Goal: Information Seeking & Learning: Understand process/instructions

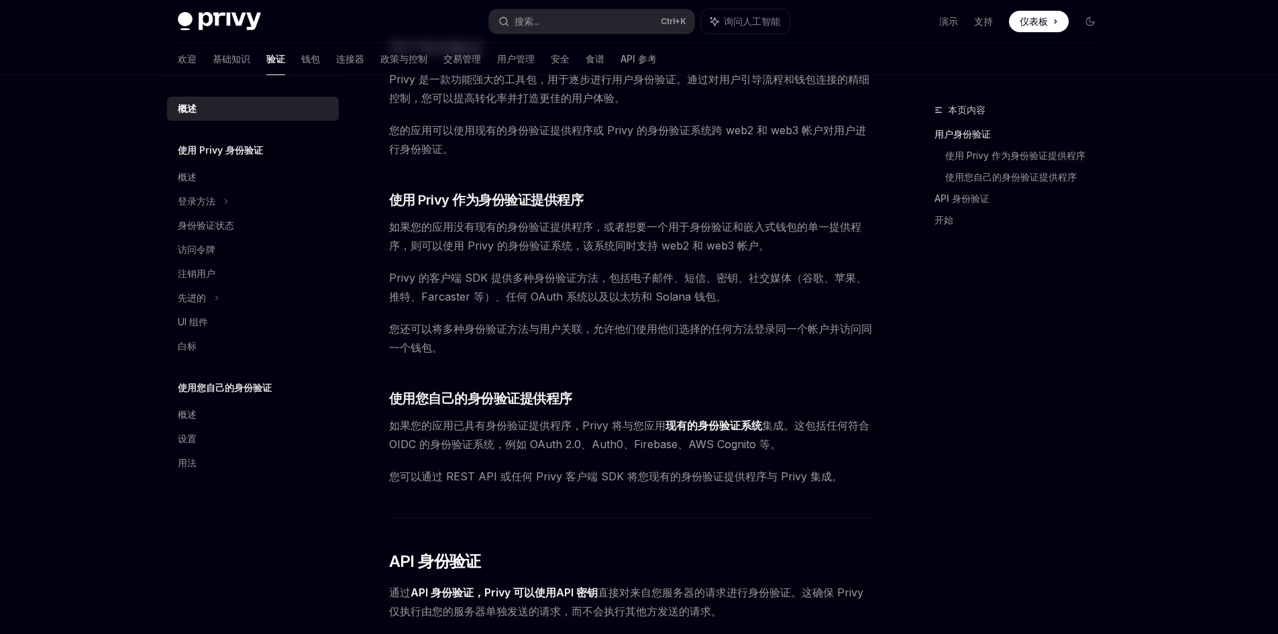
scroll to position [335, 0]
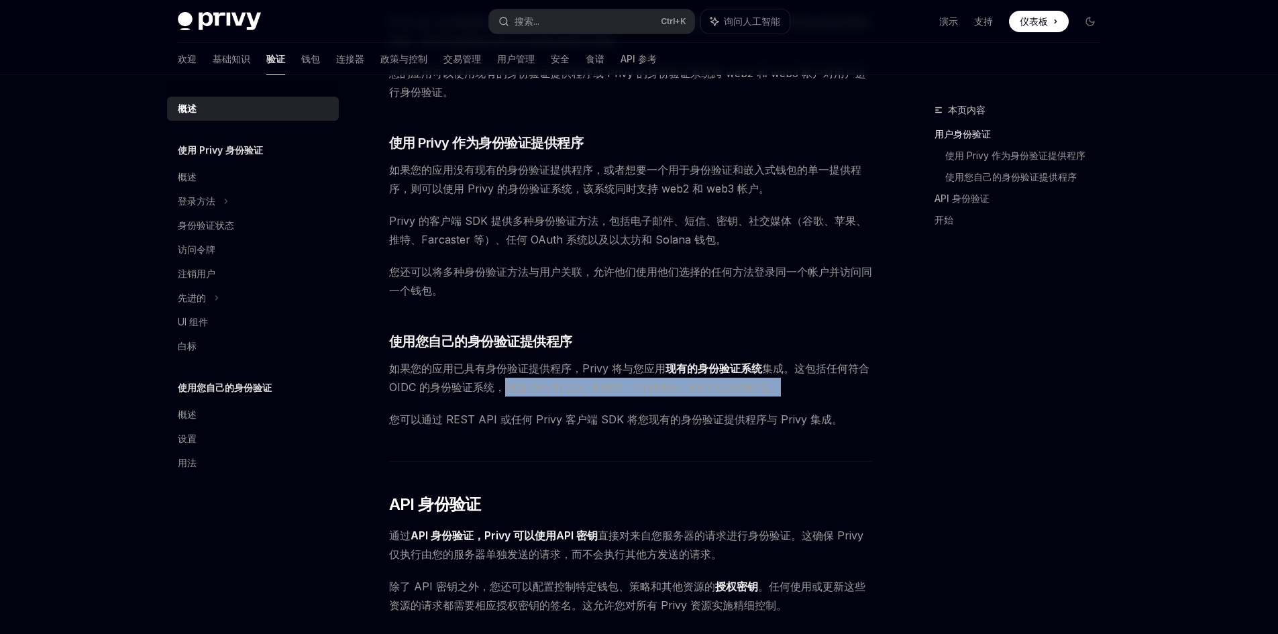
drag, startPoint x: 505, startPoint y: 389, endPoint x: 806, endPoint y: 395, distance: 300.5
click at [806, 395] on span "如果您的应用已具有身份验证提供程序，Privy 将与您应用 现有的身份验证系统 集成。这包括任何符合 OIDC 的身份验证系统，例如 OAuth 2.0、Au…" at bounding box center [631, 378] width 484 height 38
click at [532, 425] on font "您可以通过 REST API 或任何 Privy 客户端 SDK 将您现有的身份验证提供程序与 Privy 集成。" at bounding box center [615, 418] width 453 height 13
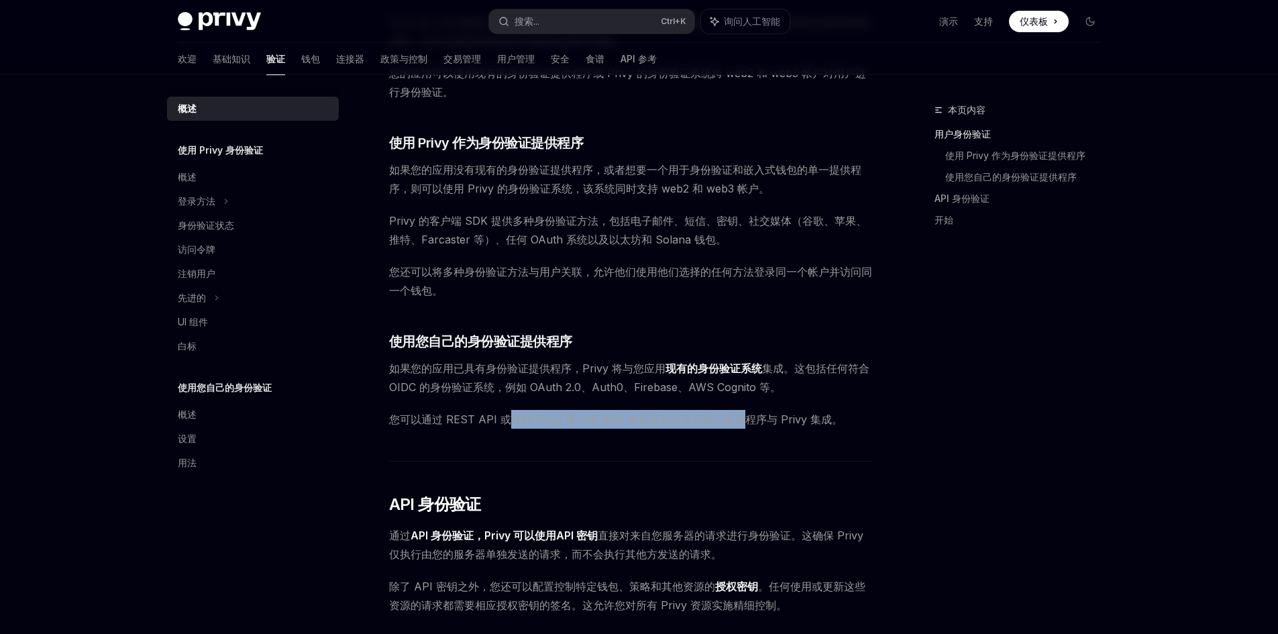
drag, startPoint x: 511, startPoint y: 422, endPoint x: 736, endPoint y: 425, distance: 225.4
click at [736, 425] on font "您可以通过 REST API 或任何 Privy 客户端 SDK 将您现有的身份验证提供程序与 Privy 集成。" at bounding box center [615, 418] width 453 height 13
drag, startPoint x: 736, startPoint y: 425, endPoint x: 497, endPoint y: 419, distance: 239.5
click at [497, 419] on font "您可以通过 REST API 或任何 Privy 客户端 SDK 将您现有的身份验证提供程序与 Privy 集成。" at bounding box center [615, 418] width 453 height 13
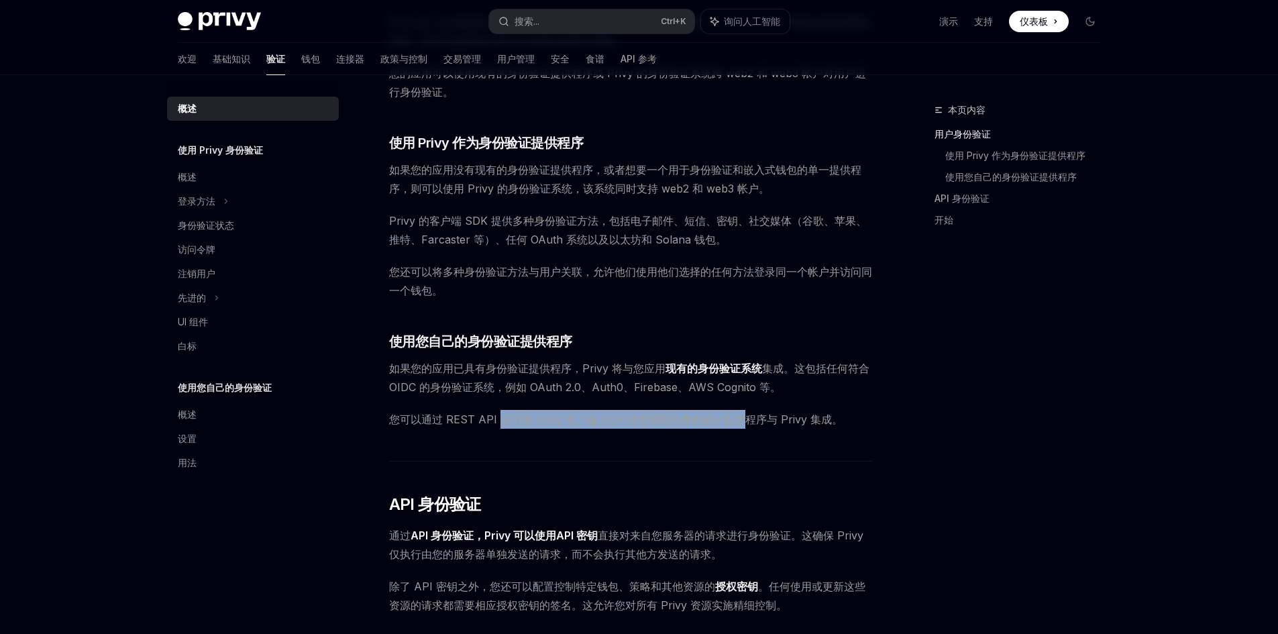
click at [497, 419] on font "您可以通过 REST API 或任何 Privy 客户端 SDK 将您现有的身份验证提供程序与 Privy 集成。" at bounding box center [615, 418] width 453 height 13
drag, startPoint x: 502, startPoint y: 420, endPoint x: 619, endPoint y: 421, distance: 117.4
click at [619, 421] on font "您可以通过 REST API 或任何 Privy 客户端 SDK 将您现有的身份验证提供程序与 Privy 集成。" at bounding box center [615, 418] width 453 height 13
drag, startPoint x: 619, startPoint y: 421, endPoint x: 503, endPoint y: 423, distance: 116.0
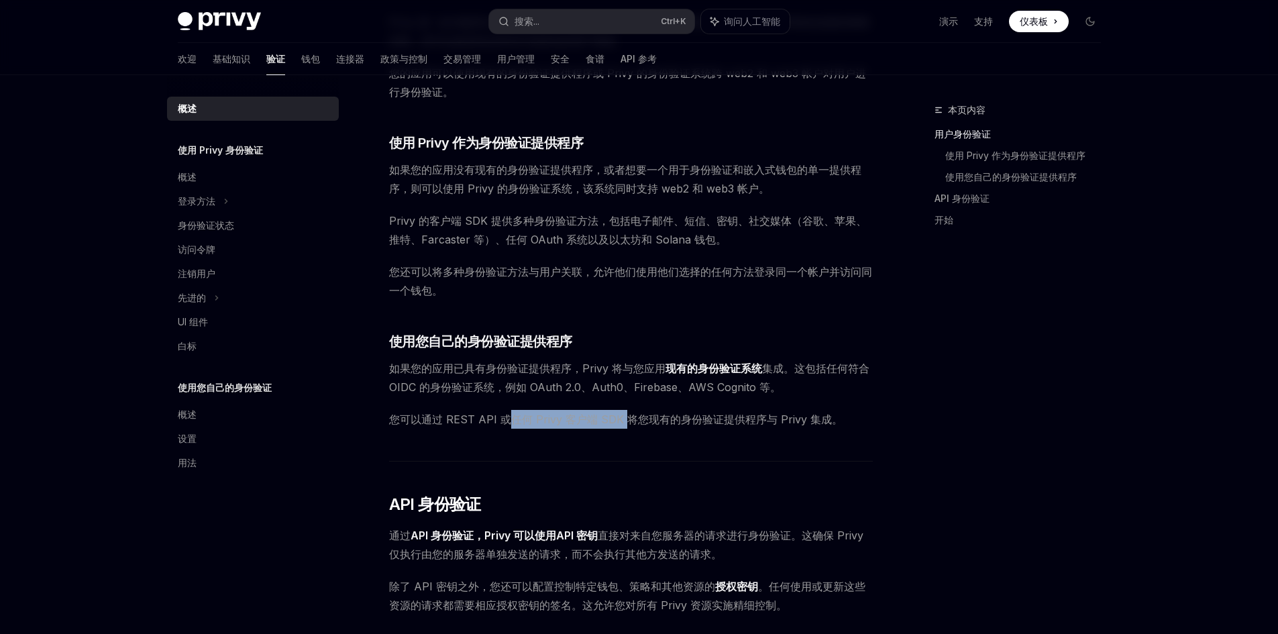
click at [503, 423] on font "您可以通过 REST API 或任何 Privy 客户端 SDK 将您现有的身份验证提供程序与 Privy 集成。" at bounding box center [615, 418] width 453 height 13
click at [225, 406] on div "概述" at bounding box center [254, 414] width 153 height 16
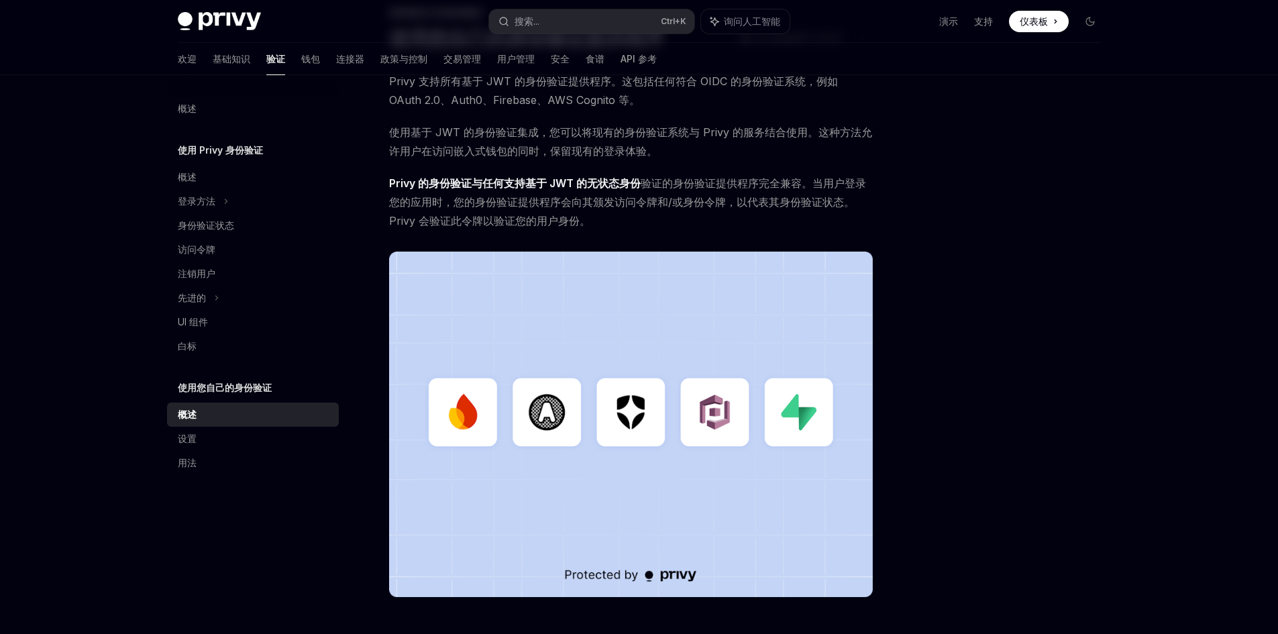
scroll to position [260, 0]
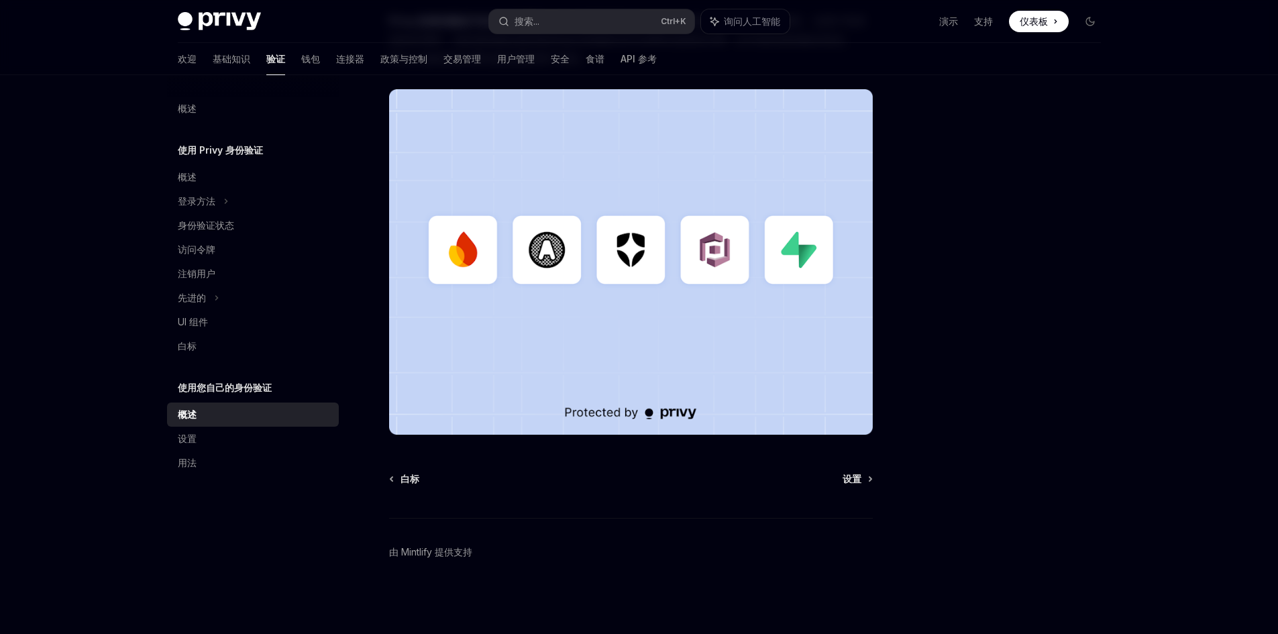
click at [237, 426] on link "概述" at bounding box center [253, 414] width 172 height 24
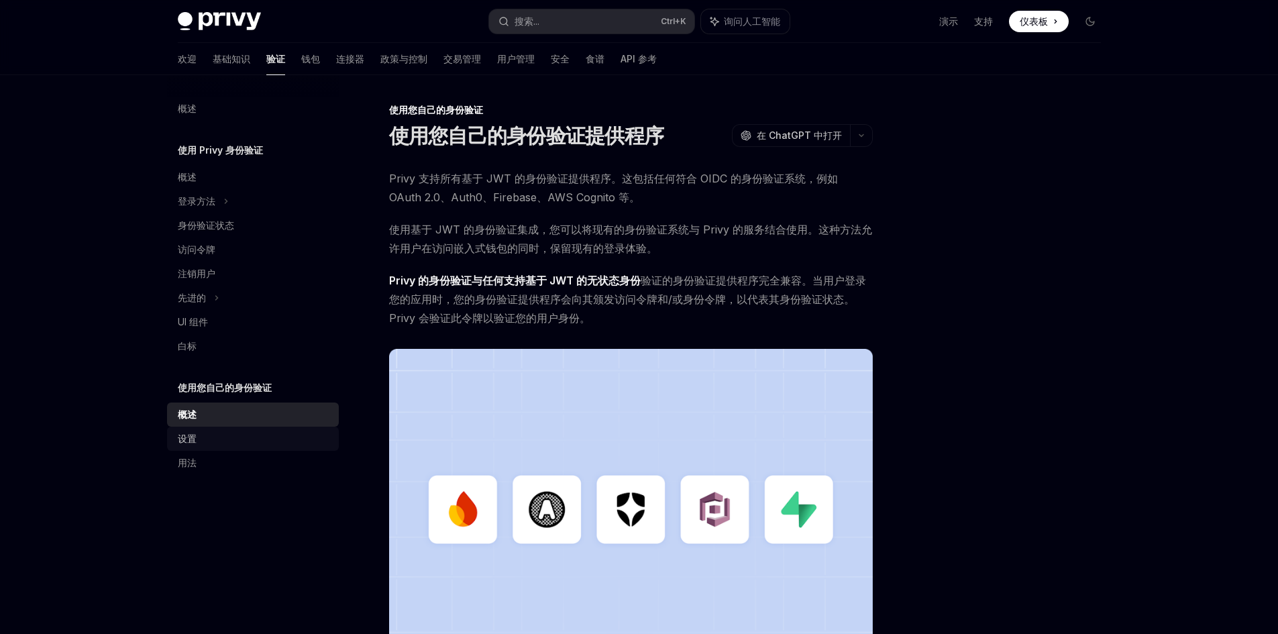
click at [248, 432] on div "设置" at bounding box center [254, 439] width 153 height 16
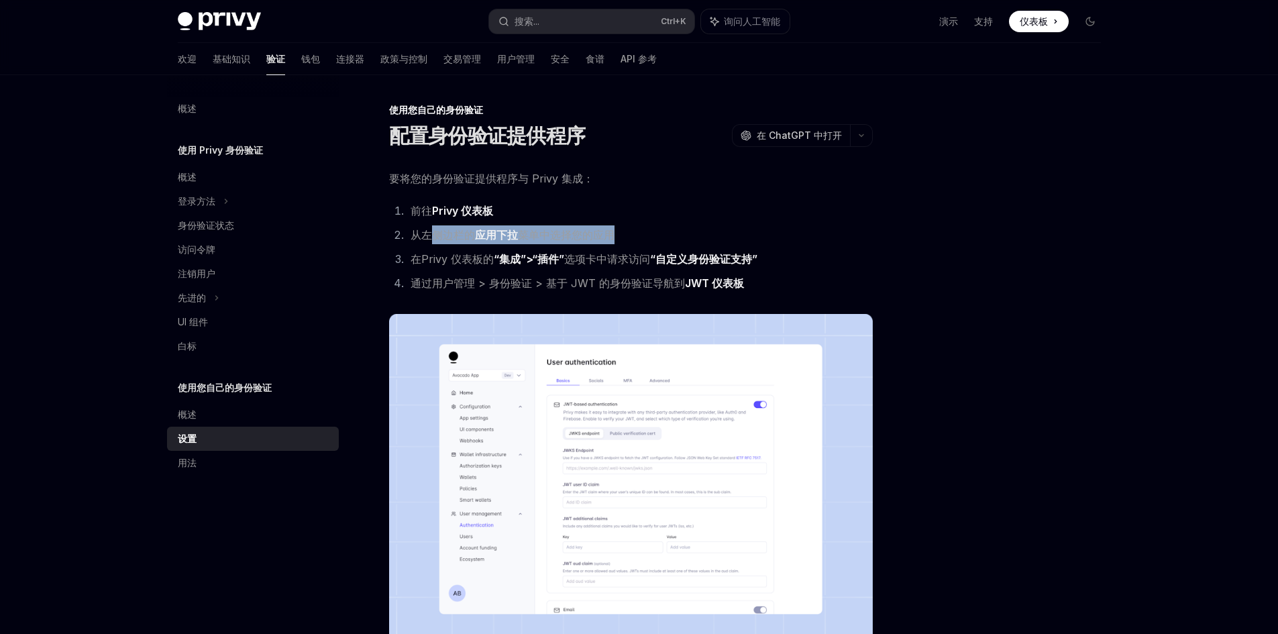
drag, startPoint x: 427, startPoint y: 232, endPoint x: 659, endPoint y: 225, distance: 232.2
click at [659, 225] on ol "前往 Privy 仪表板 从左侧边栏的 应用下拉 菜单中选择您的应用 在Privy 仪表板的 “集成”>“插件” 选项卡中 请求访问 “自定义身份验证支持” …" at bounding box center [631, 246] width 484 height 91
drag, startPoint x: 450, startPoint y: 260, endPoint x: 600, endPoint y: 261, distance: 149.6
click at [600, 261] on font "在Privy 仪表板的 “集成”>“插件” 选项卡中 请求访问" at bounding box center [529, 259] width 239 height 14
click at [600, 261] on font "选项卡中" at bounding box center [585, 258] width 43 height 13
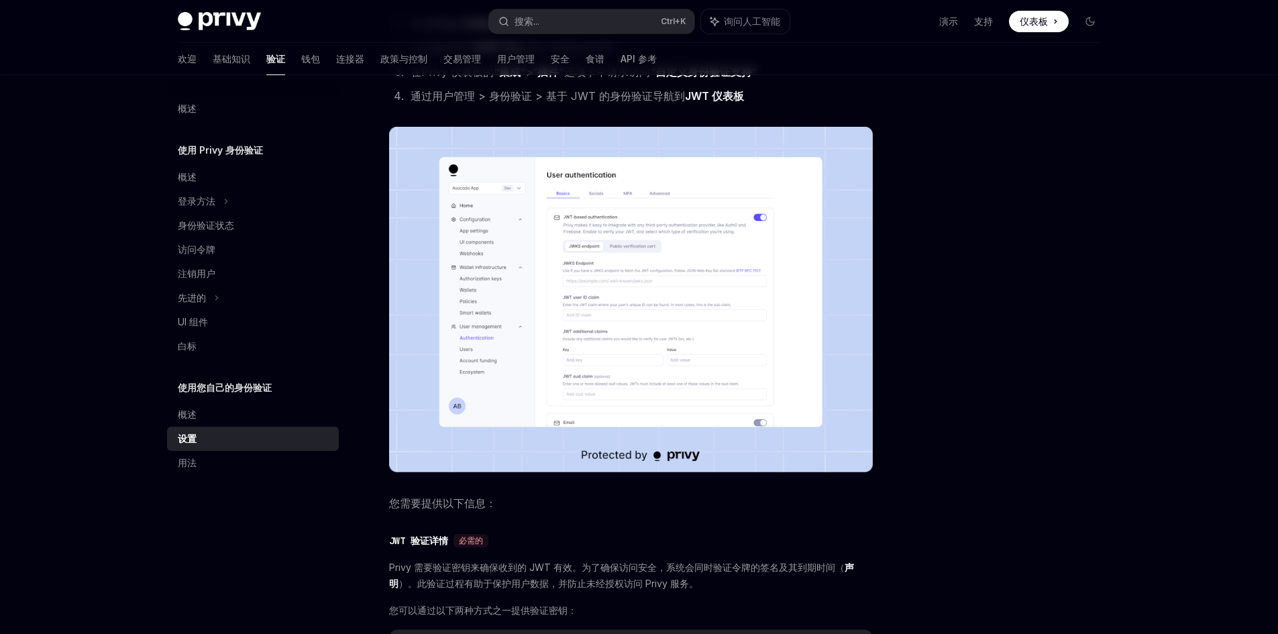
scroll to position [201, 0]
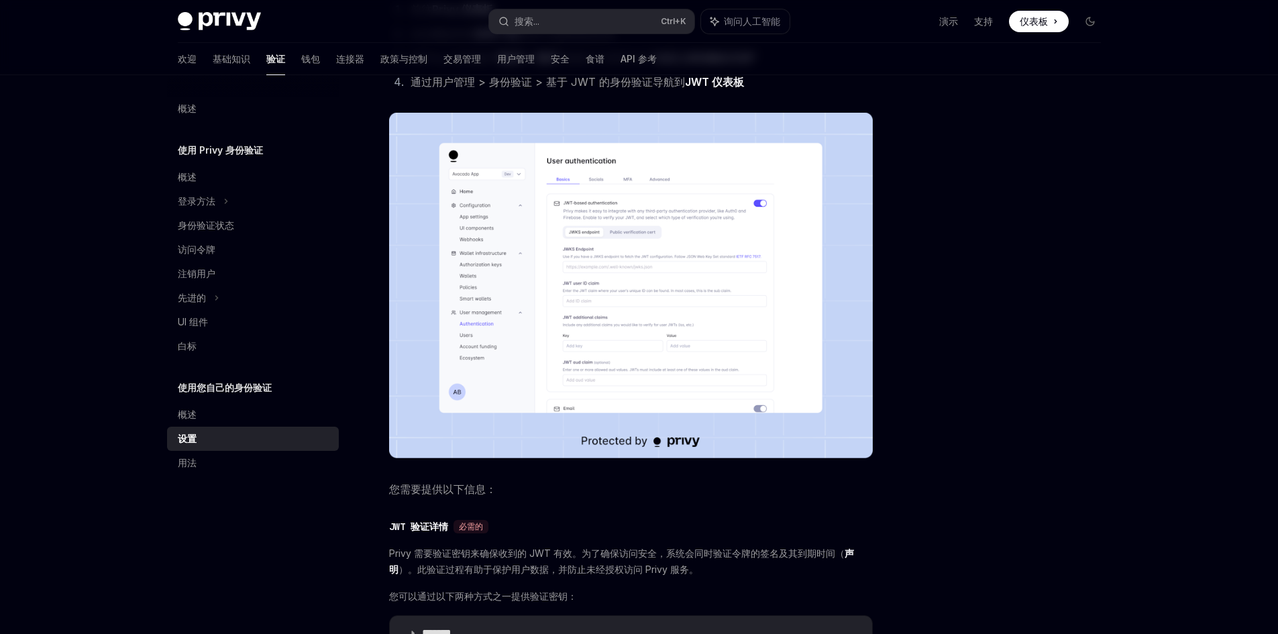
click at [535, 323] on img at bounding box center [631, 285] width 484 height 345
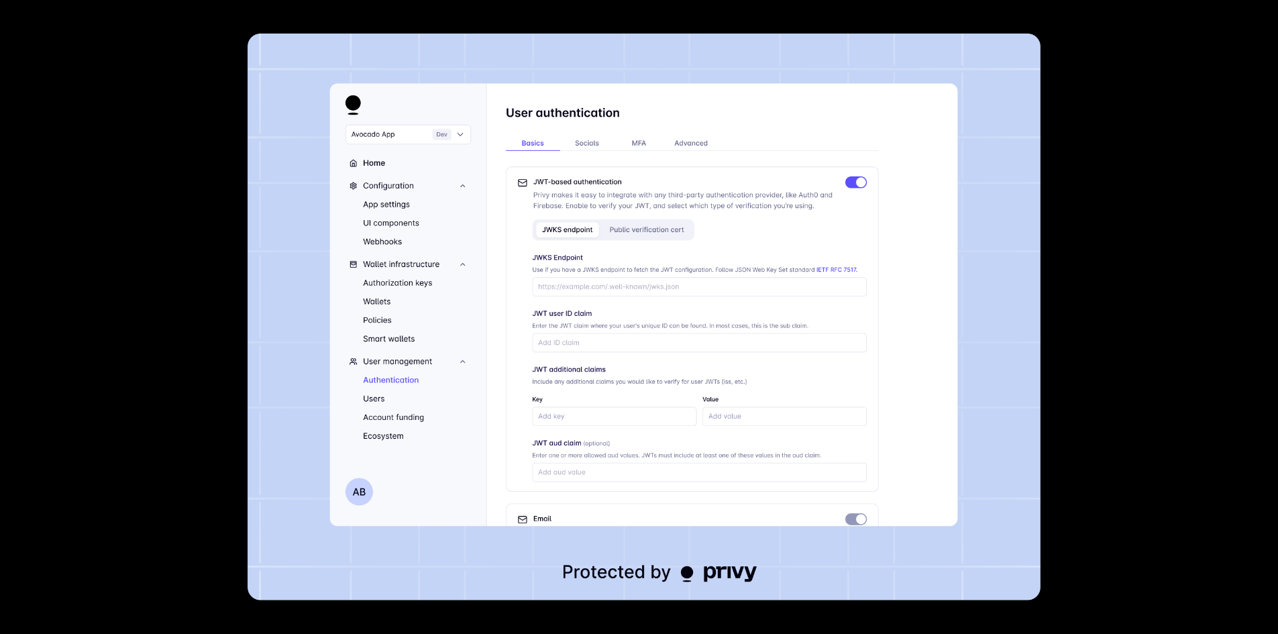
click at [578, 331] on img at bounding box center [643, 317] width 793 height 567
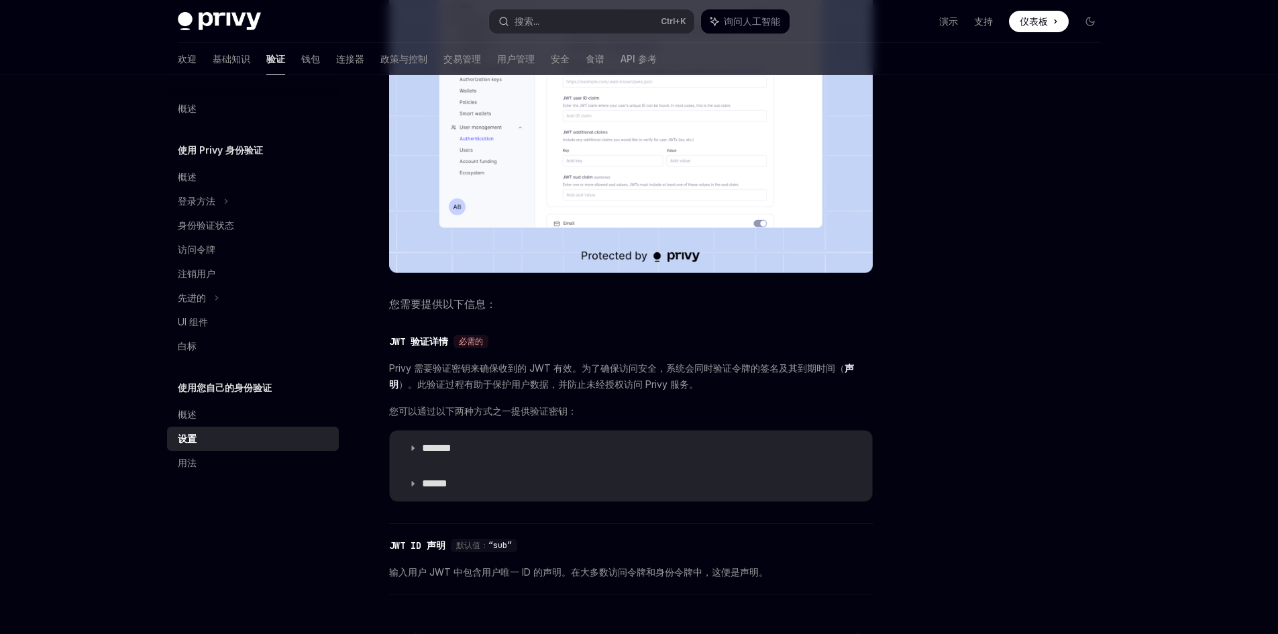
scroll to position [402, 0]
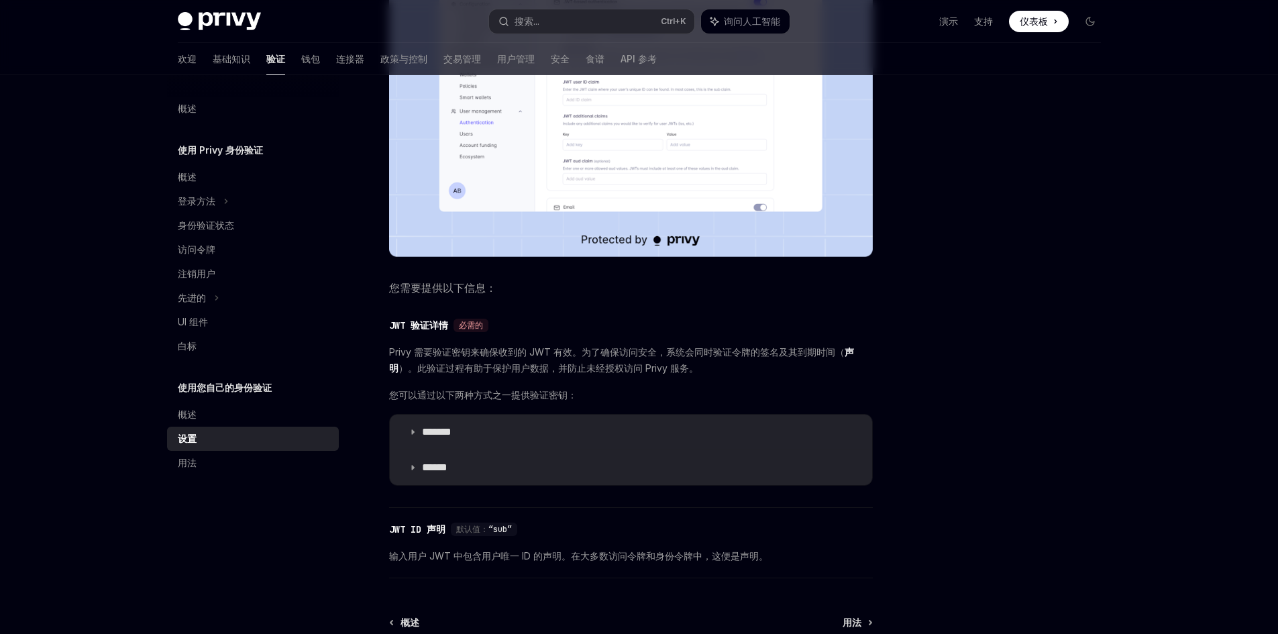
drag, startPoint x: 441, startPoint y: 355, endPoint x: 478, endPoint y: 362, distance: 37.5
click at [478, 362] on span "Privy 需要验证密钥来确保收到的 JWT 有效。为了确保访问安全，系统会同时验证令牌的签名及其到期时间（ 声明 ）。此验证过程有助于保护用户数据，并防止未…" at bounding box center [631, 360] width 484 height 32
click at [498, 372] on font "）。此验证过程有助于保护用户数据，并防止未经授权访问 Privy 服务。" at bounding box center [548, 367] width 300 height 11
drag, startPoint x: 608, startPoint y: 374, endPoint x: 623, endPoint y: 376, distance: 14.9
click at [623, 376] on span "Privy 需要验证密钥来确保收到的 JWT 有效。为了确保访问安全，系统会同时验证令牌的签名及其到期时间（ 声明 ）。此验证过程有助于保护用户数据，并防止未…" at bounding box center [631, 360] width 484 height 32
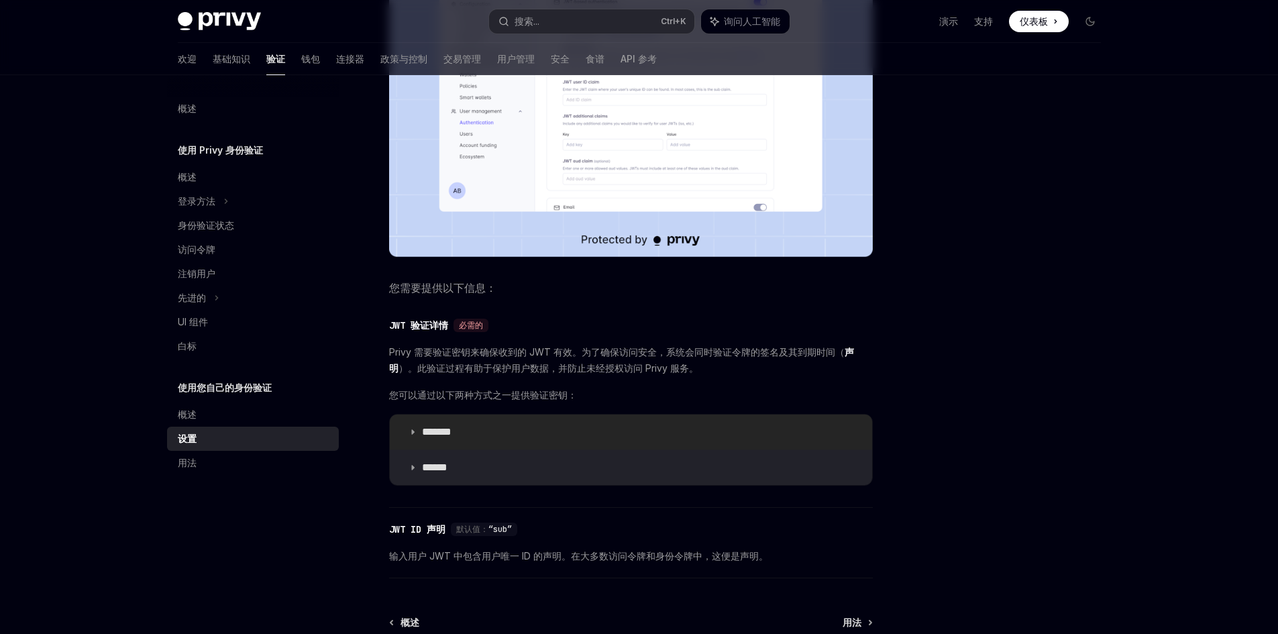
click at [438, 425] on summary "*******" at bounding box center [631, 432] width 482 height 35
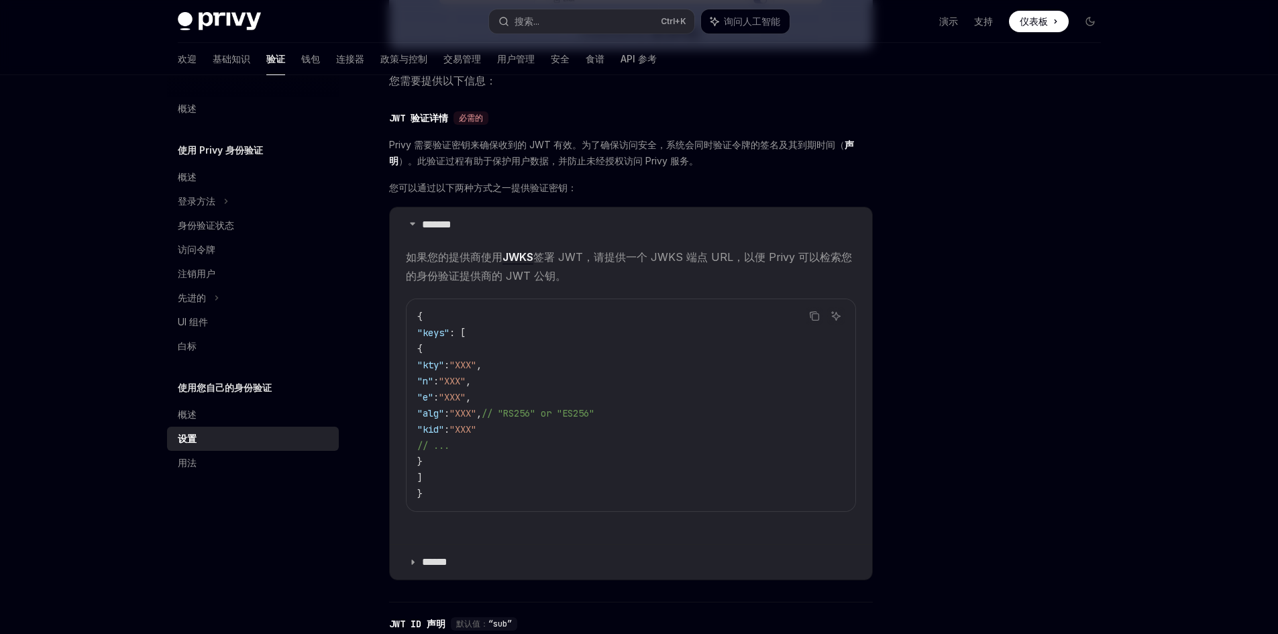
scroll to position [671, 0]
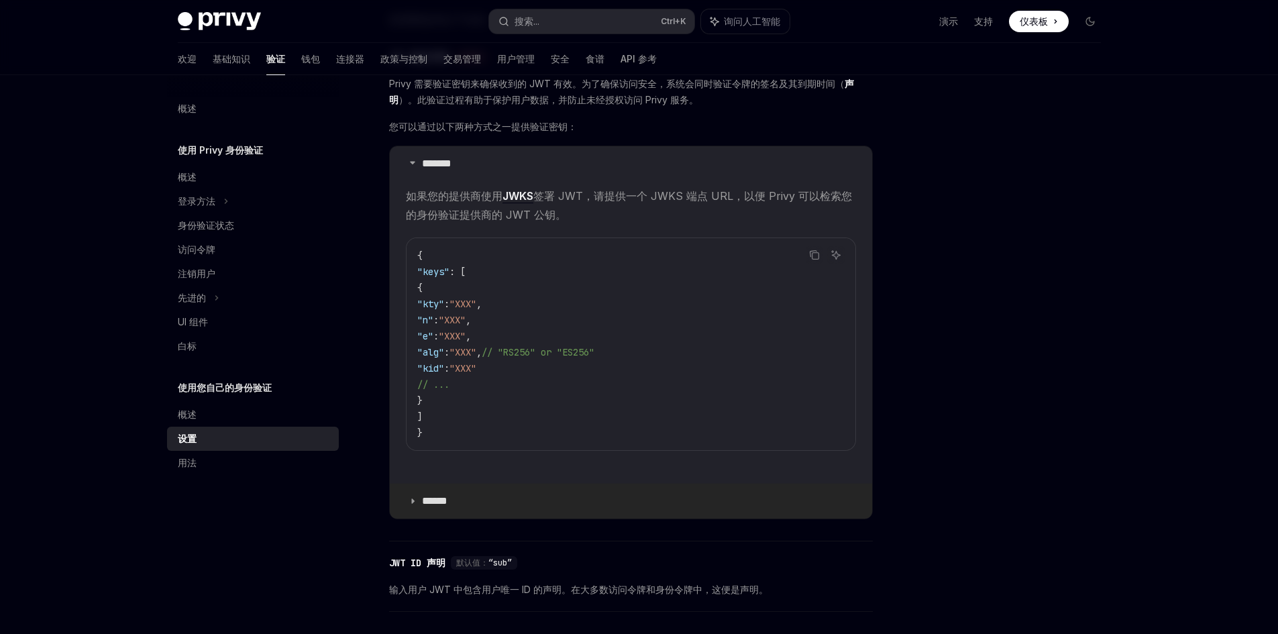
click at [461, 502] on summary "******" at bounding box center [631, 501] width 482 height 35
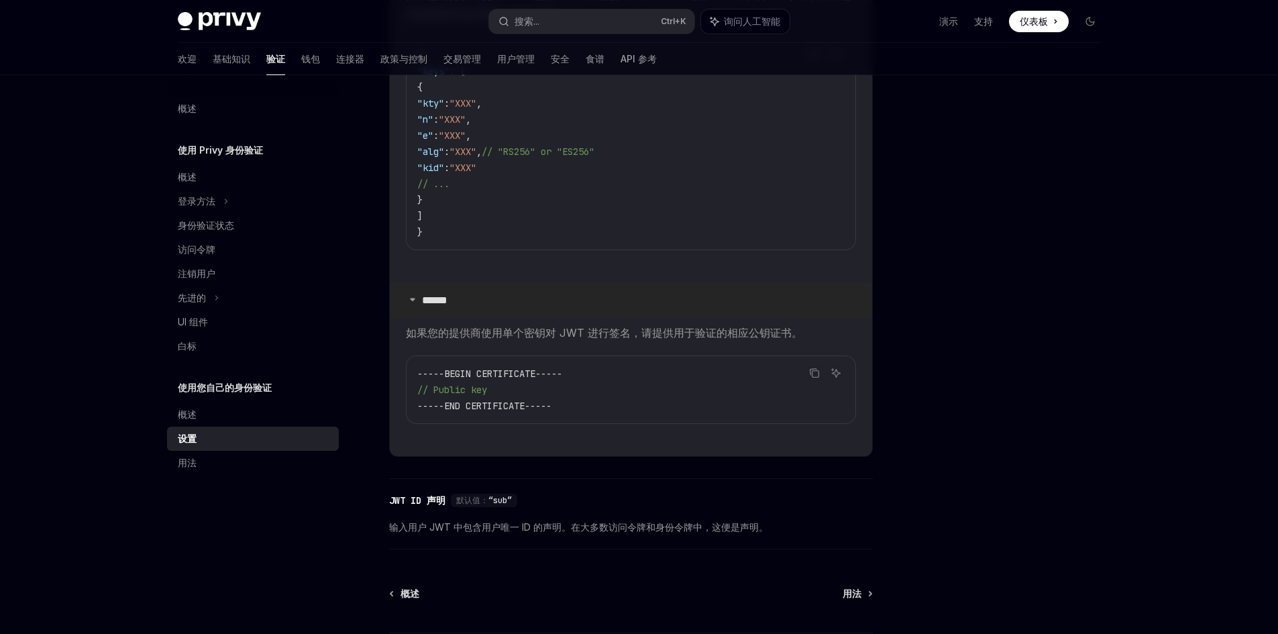
scroll to position [939, 0]
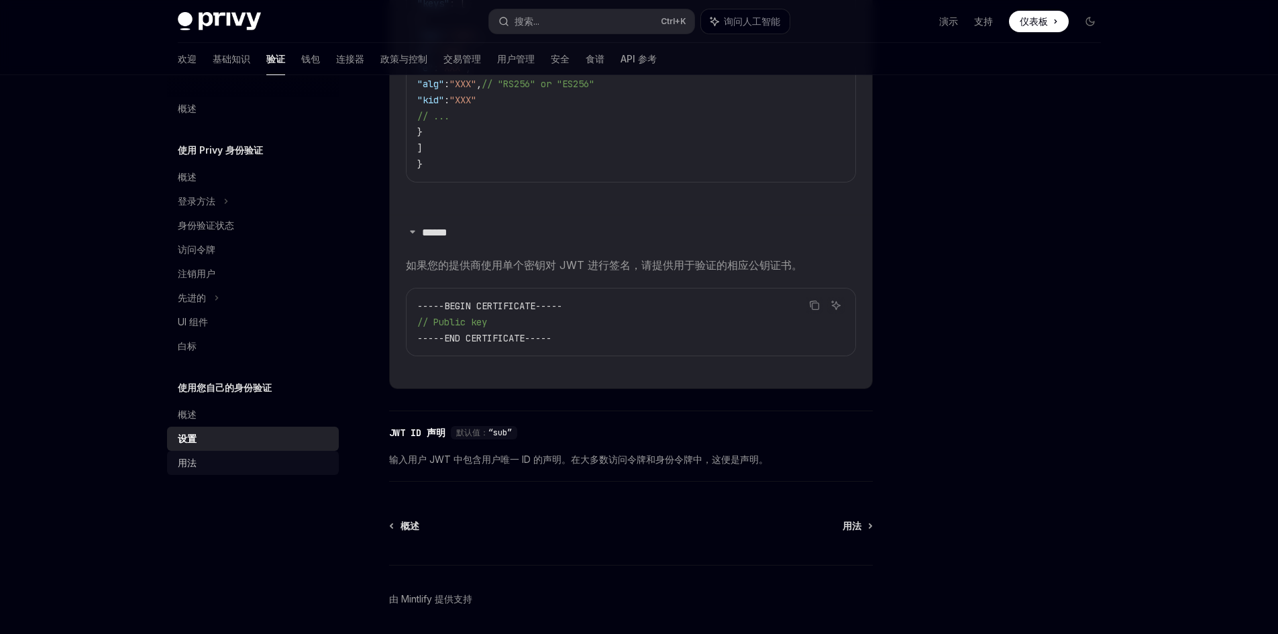
click at [226, 469] on div "用法" at bounding box center [254, 463] width 153 height 16
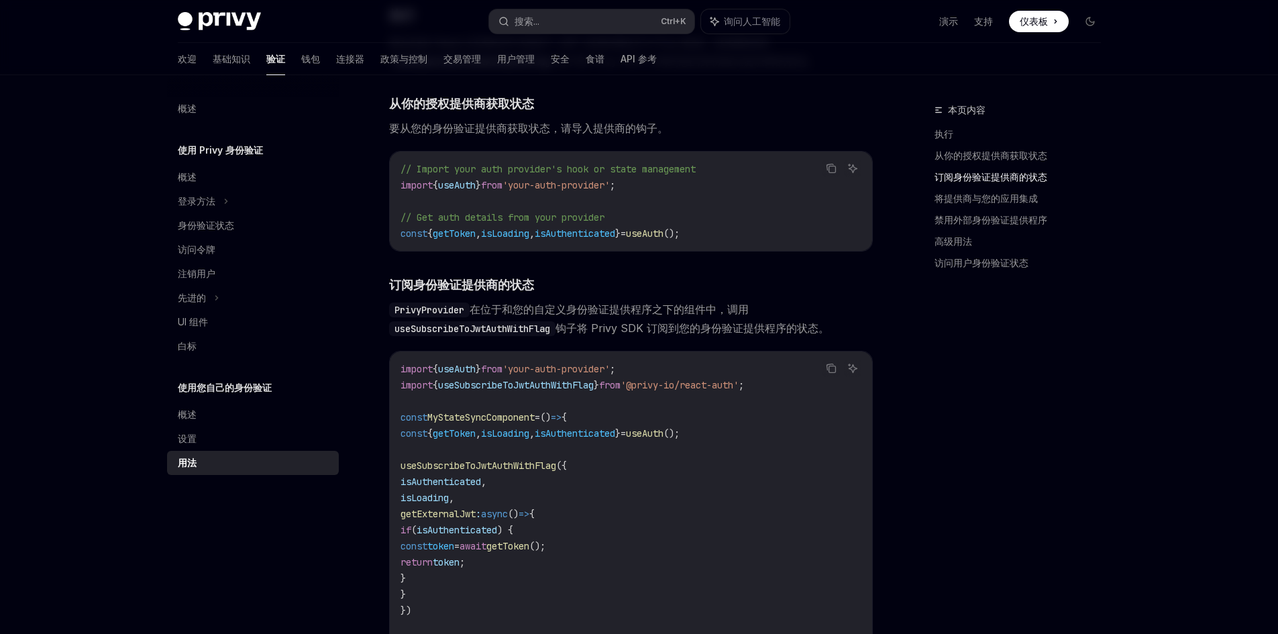
scroll to position [101, 0]
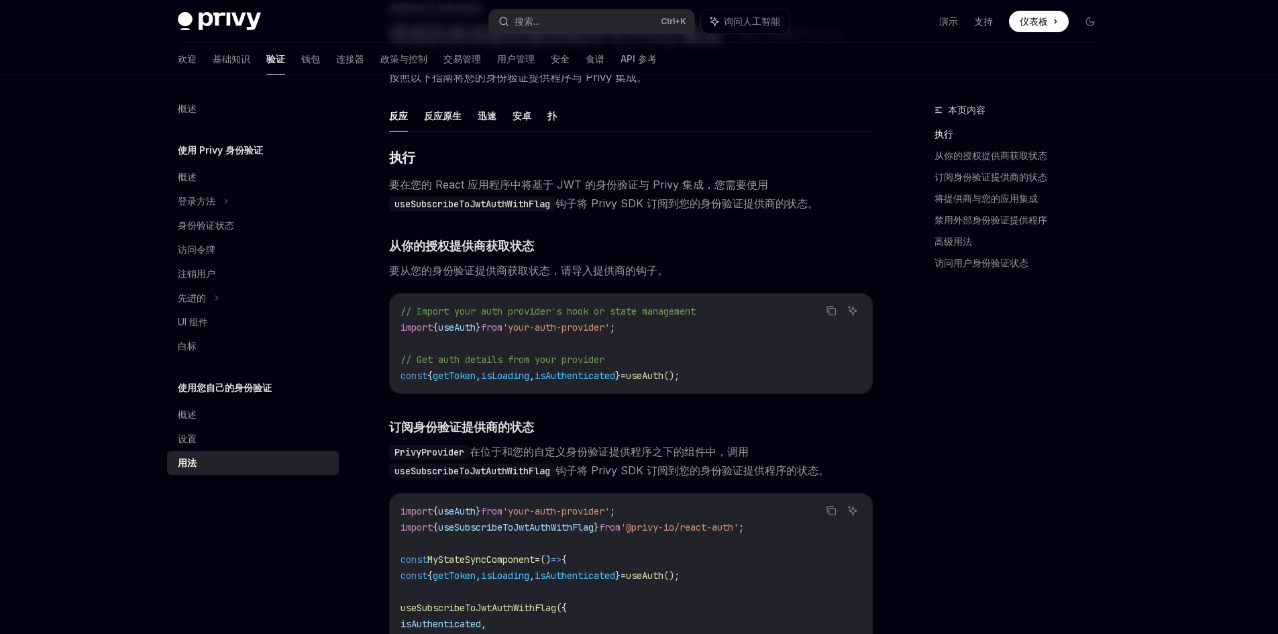
click at [264, 67] on div "欢迎 基础知识 验证 钱包 连接器 政策与控制 交易管理 用户管理 安全 食谱 API 参考" at bounding box center [417, 59] width 479 height 32
click at [301, 63] on font "钱包" at bounding box center [310, 58] width 19 height 11
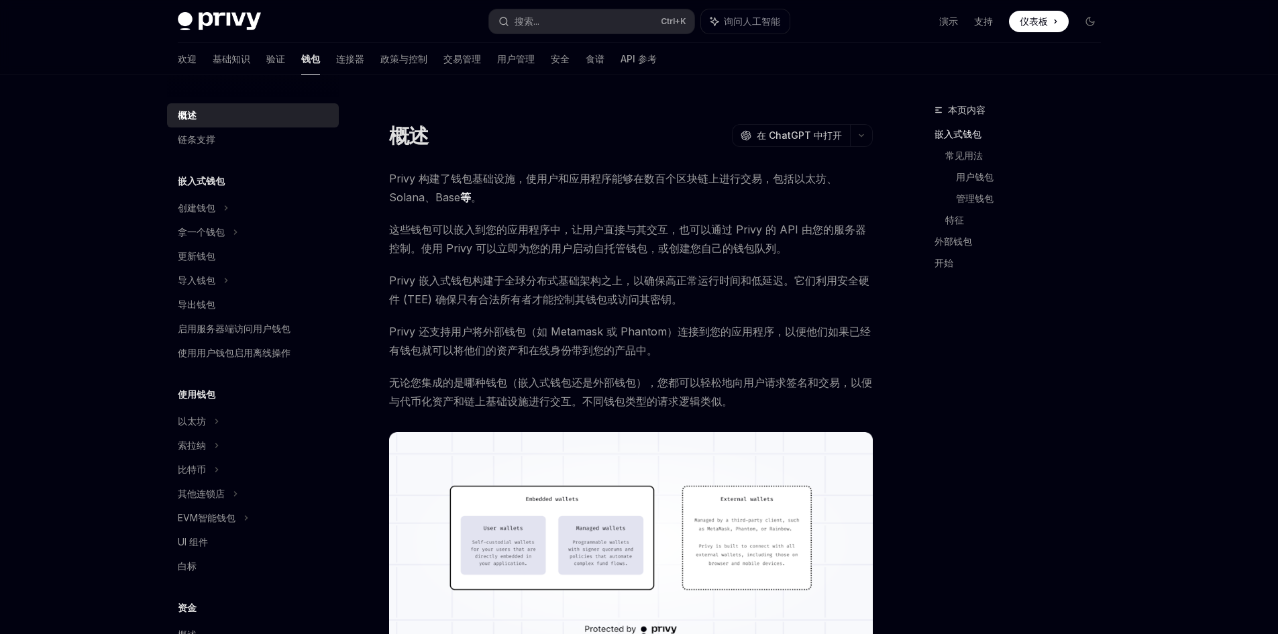
click at [797, 113] on div at bounding box center [631, 109] width 484 height 13
click at [336, 61] on font "连接器" at bounding box center [350, 58] width 28 height 11
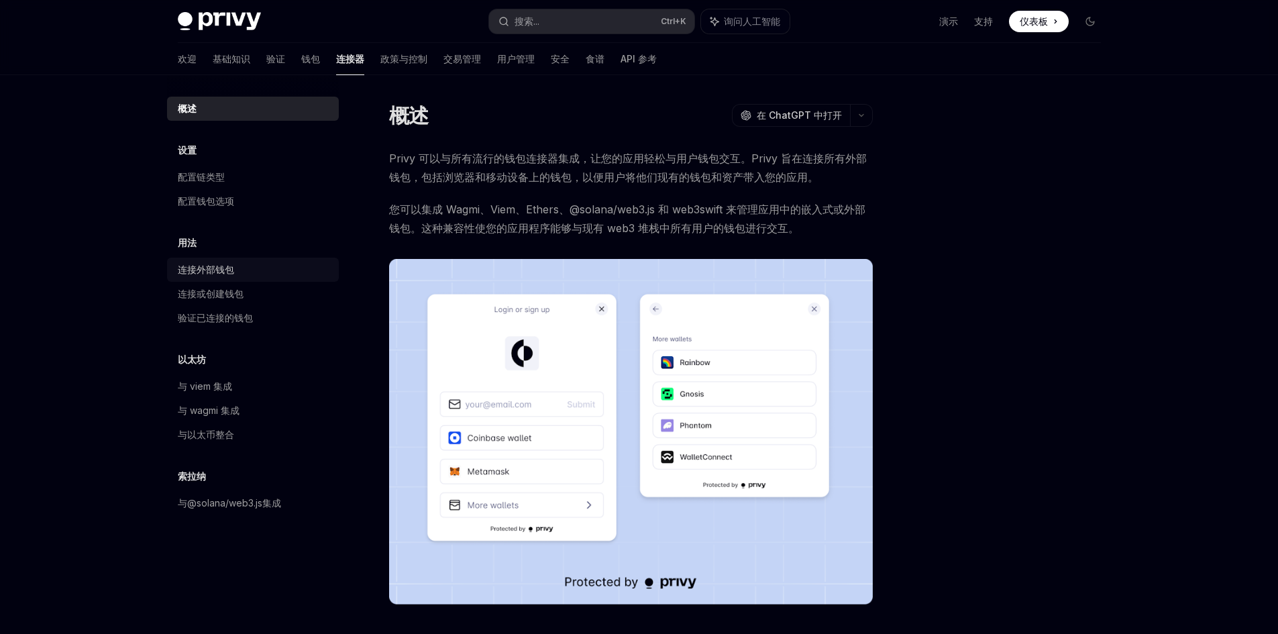
click at [231, 278] on link "连接外部钱包" at bounding box center [253, 270] width 172 height 24
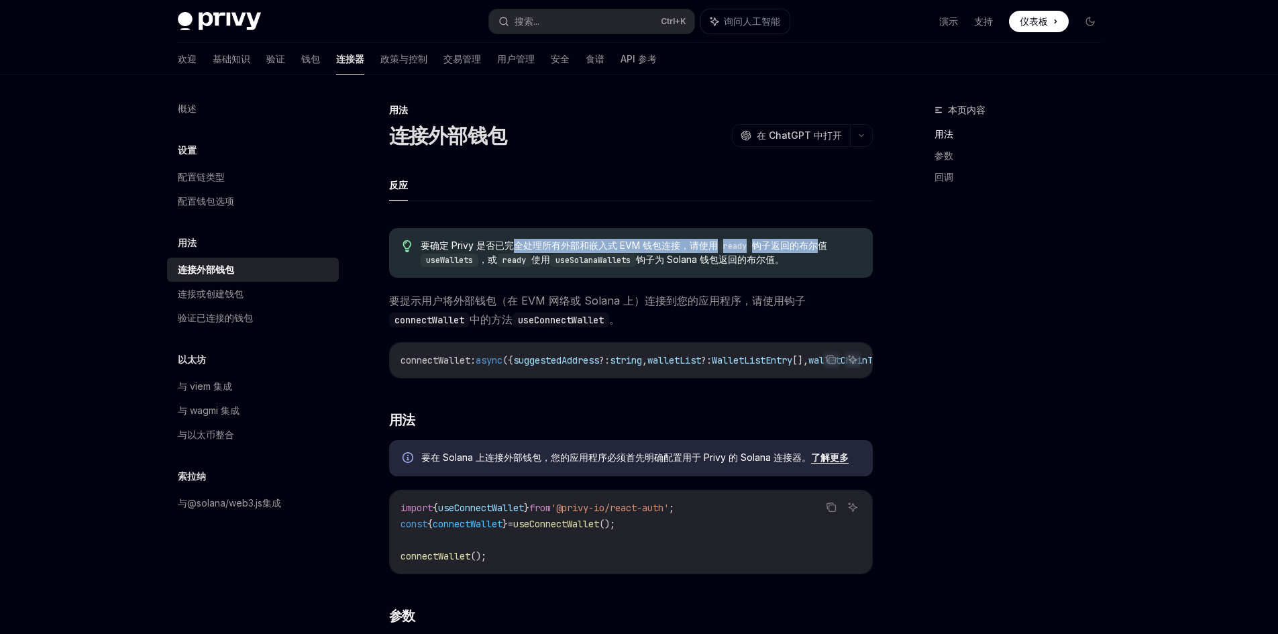
drag, startPoint x: 512, startPoint y: 250, endPoint x: 816, endPoint y: 245, distance: 303.9
click at [816, 245] on span "要确定 Privy 是否已完全处理所有外部和嵌入式 EVM 钱包连接，请使用 ready 钩子返回的布尔值 useWallets ，或 ready 使用 us…" at bounding box center [640, 253] width 438 height 28
click at [816, 245] on font "钩子返回的布尔值" at bounding box center [789, 244] width 75 height 11
drag, startPoint x: 533, startPoint y: 245, endPoint x: 601, endPoint y: 240, distance: 68.6
click at [601, 240] on font "要确定 Privy 是否已完全处理所有外部和嵌入式 EVM 钱包连接，请使用" at bounding box center [569, 244] width 297 height 11
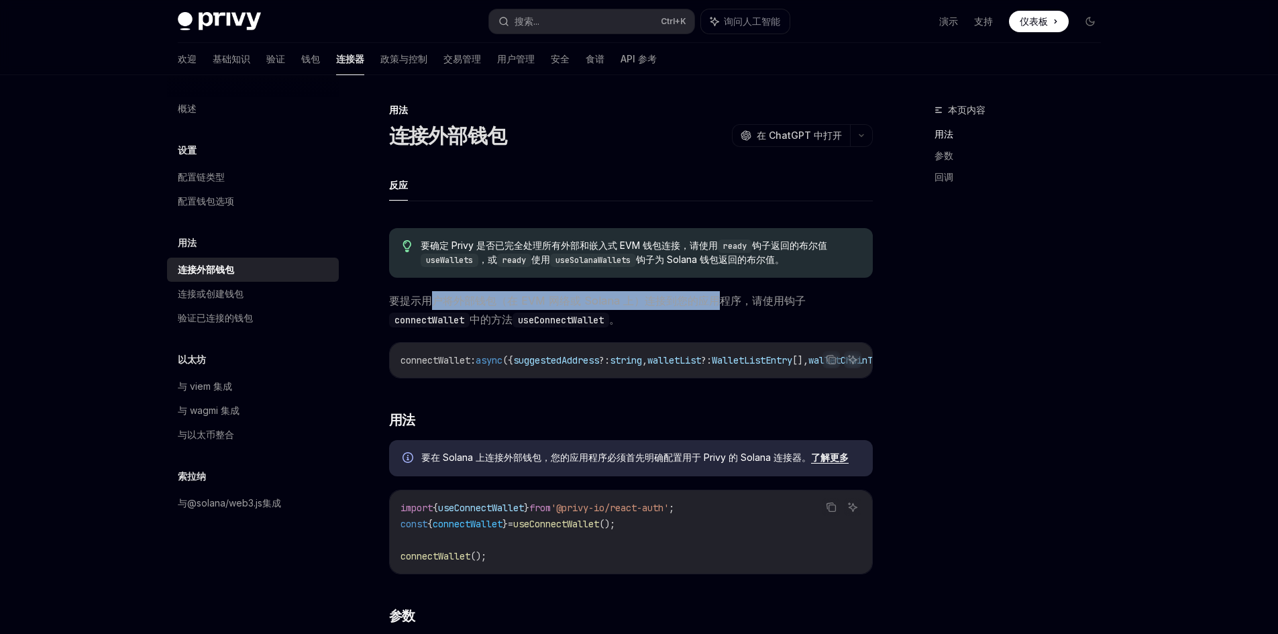
drag, startPoint x: 429, startPoint y: 297, endPoint x: 721, endPoint y: 298, distance: 292.4
click at [721, 298] on font "要提示用户将外部钱包（在 EVM 网络或 Solana 上）连接到您的应用程序，请使用钩子" at bounding box center [597, 300] width 417 height 13
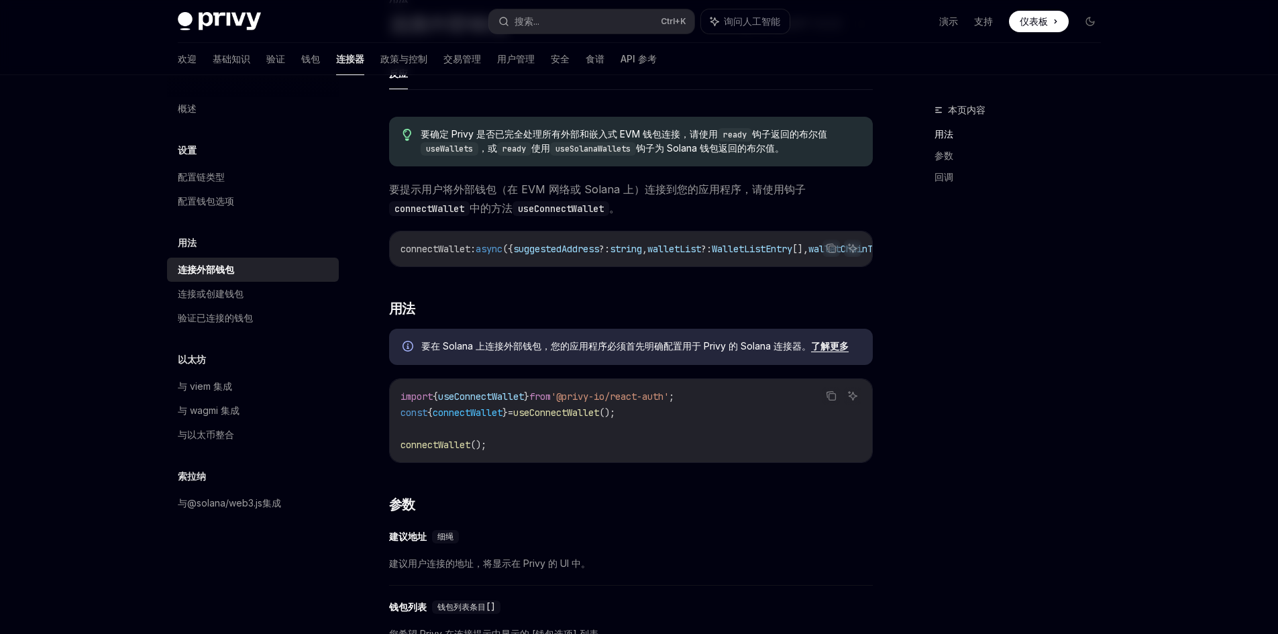
scroll to position [134, 0]
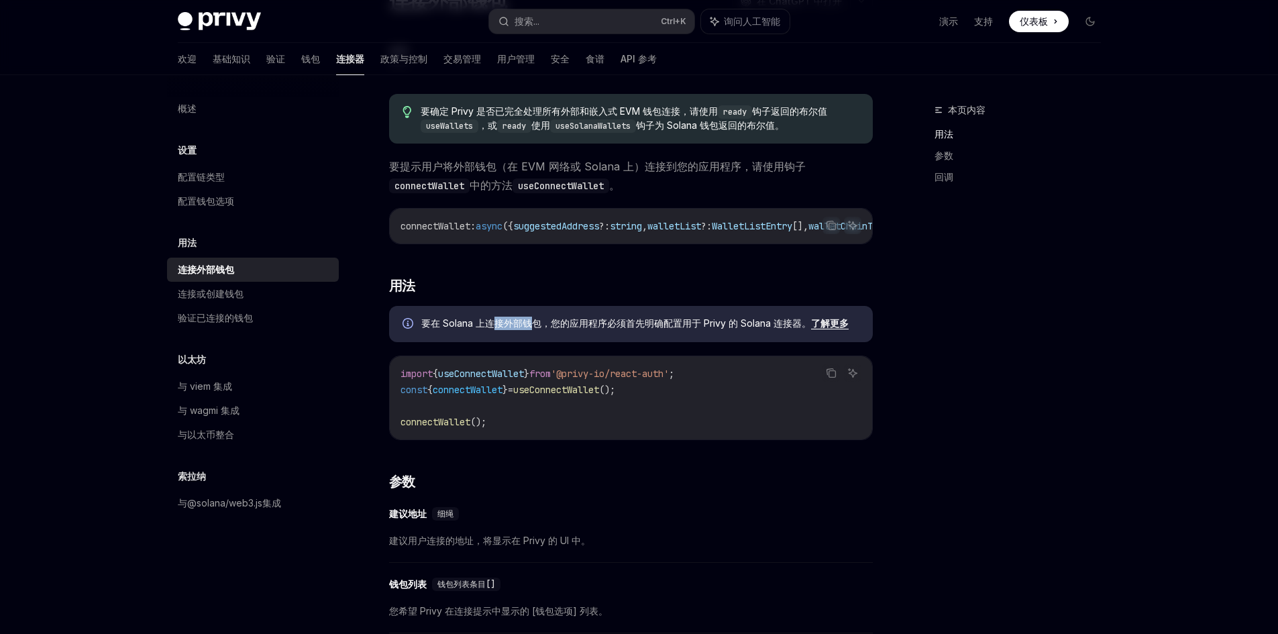
drag, startPoint x: 497, startPoint y: 329, endPoint x: 530, endPoint y: 331, distance: 32.9
click at [530, 329] on font "要在 Solana 上连接外部钱包，您的应用程序必须首先明确配置用于 Privy 的 Solana 连接器。" at bounding box center [616, 322] width 390 height 11
drag, startPoint x: 631, startPoint y: 329, endPoint x: 721, endPoint y: 333, distance: 89.9
click at [721, 329] on font "要在 Solana 上连接外部钱包，您的应用程序必须首先明确配置用于 Privy 的 Solana 连接器。" at bounding box center [616, 322] width 390 height 11
click at [546, 341] on div "要在 [GEOGRAPHIC_DATA] 上连接外部钱包，您的应用程序必须首先明确配置用于 Privy 的 Solana 连接器。 了解更多" at bounding box center [631, 324] width 484 height 36
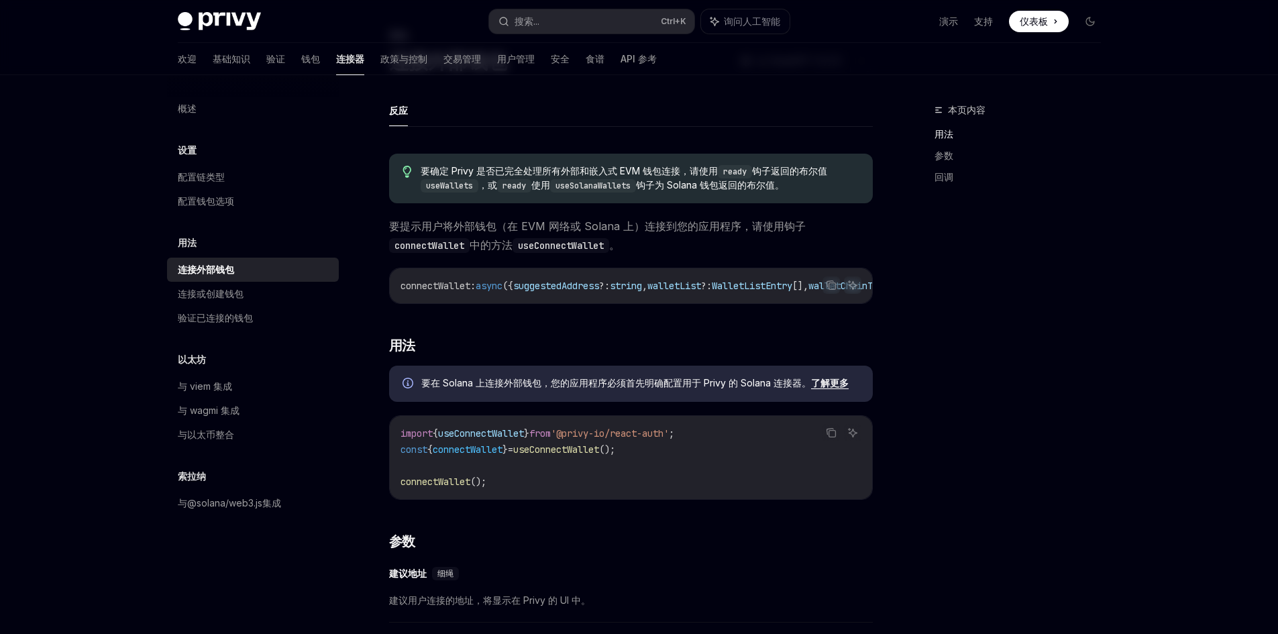
scroll to position [0, 0]
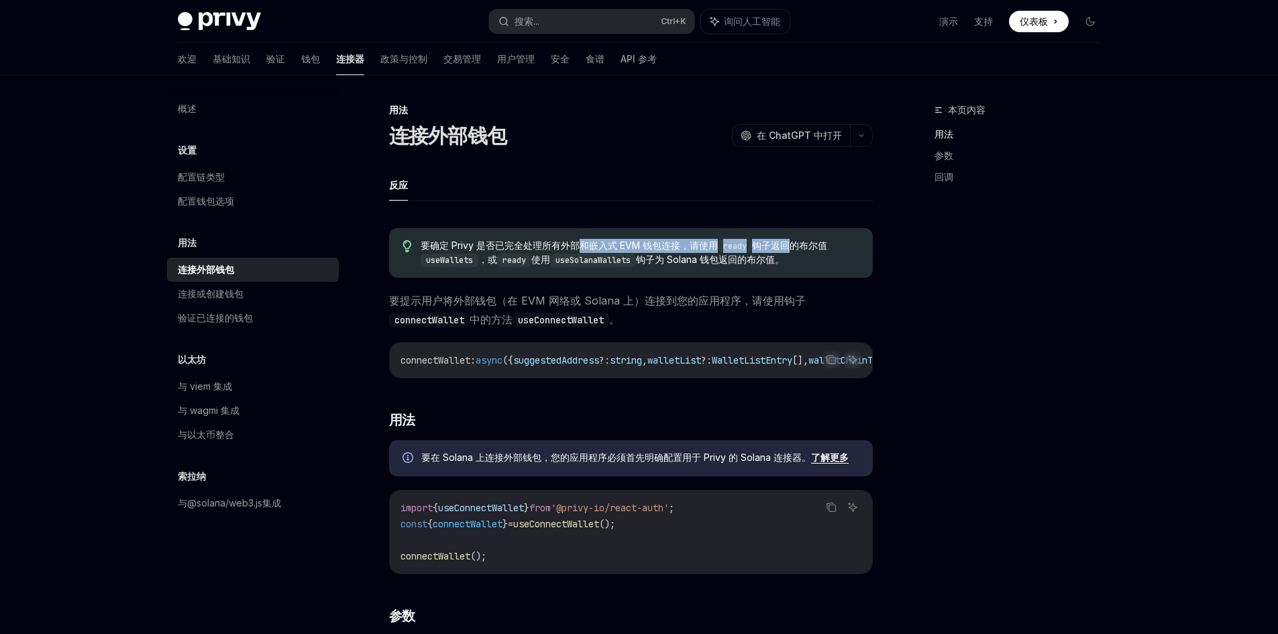
drag, startPoint x: 577, startPoint y: 239, endPoint x: 788, endPoint y: 247, distance: 211.4
click at [788, 247] on span "要确定 Privy 是否已完全处理所有外部和嵌入式 EVM 钱包连接，请使用 ready 钩子返回的布尔值 useWallets ，或 ready 使用 us…" at bounding box center [640, 253] width 438 height 28
click at [788, 247] on font "钩子返回的布尔值" at bounding box center [789, 244] width 75 height 11
click at [702, 266] on span "要确定 Privy 是否已完全处理所有外部和嵌入式 EVM 钱包连接，请使用 ready 钩子返回的布尔值 useWallets ，或 ready 使用 us…" at bounding box center [640, 253] width 438 height 28
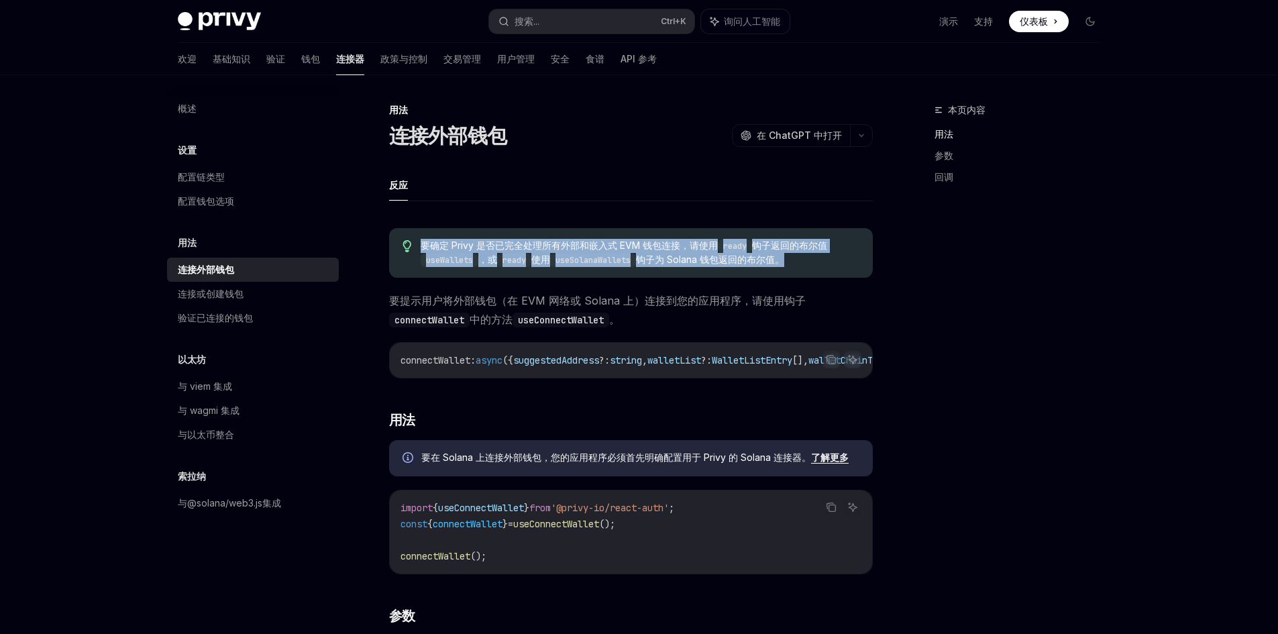
click at [702, 266] on span "要确定 Privy 是否已完全处理所有外部和嵌入式 EVM 钱包连接，请使用 ready 钩子返回的布尔值 useWallets ，或 ready 使用 us…" at bounding box center [640, 253] width 438 height 28
click at [610, 263] on code "useSolanaWallets" at bounding box center [593, 260] width 86 height 13
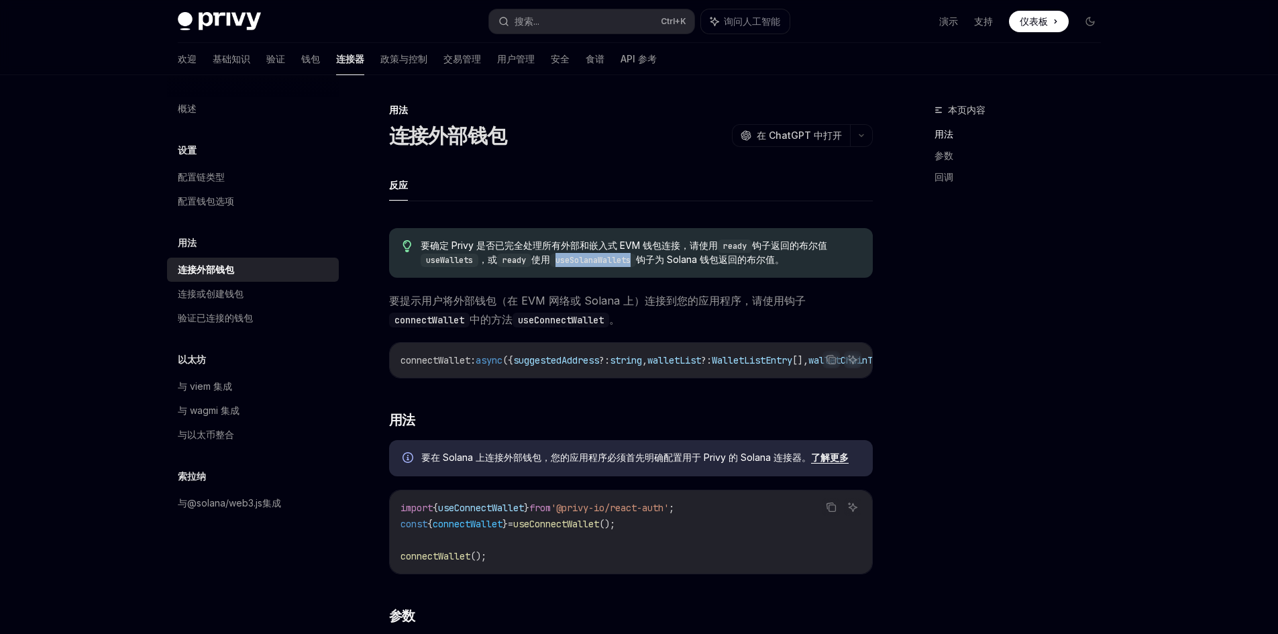
click at [610, 263] on code "useSolanaWallets" at bounding box center [593, 260] width 86 height 13
click at [465, 262] on code "useWallets" at bounding box center [450, 260] width 58 height 13
click at [228, 294] on font "连接或创建钱包" at bounding box center [211, 293] width 66 height 11
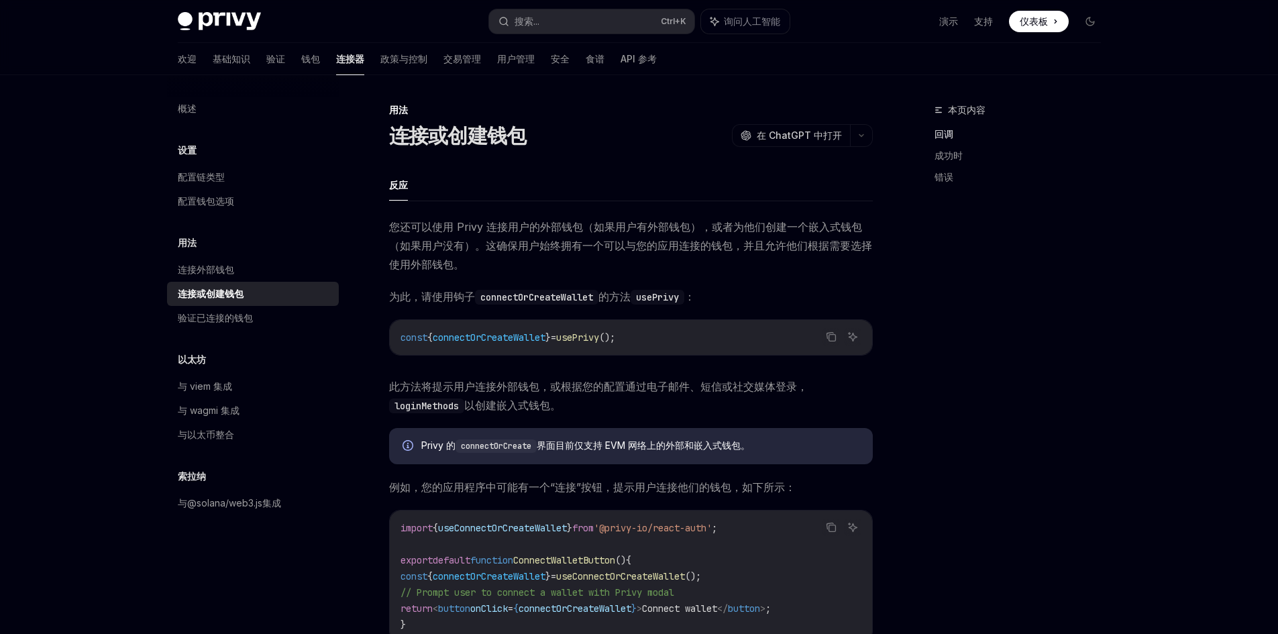
scroll to position [134, 0]
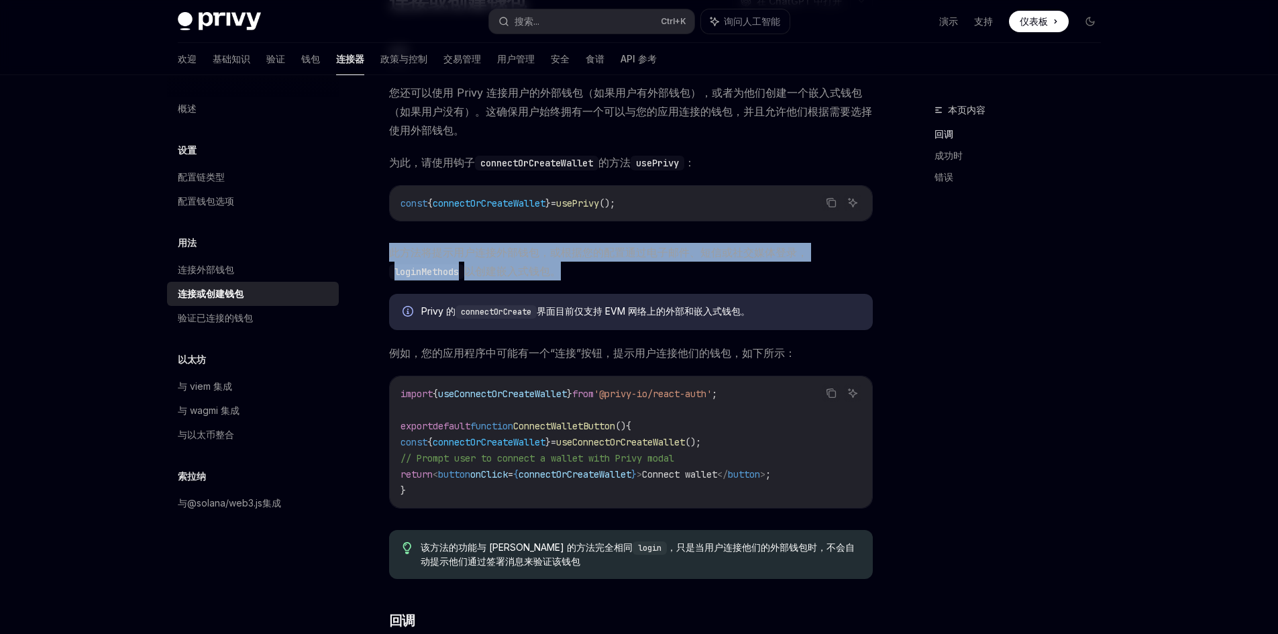
drag, startPoint x: 596, startPoint y: 270, endPoint x: 365, endPoint y: 251, distance: 231.5
click at [365, 251] on div "用法 连接或创建钱包 OpenAI 在 ChatGPT 中打开 OpenAI 在 ChatGPT 中打开 反应 您还可以使用 Privy 连接用户的外部钱包（…" at bounding box center [505, 627] width 740 height 1319
drag, startPoint x: 365, startPoint y: 251, endPoint x: 665, endPoint y: 262, distance: 300.0
click at [665, 262] on div "用法 连接或创建钱包 OpenAI 在 ChatGPT 中打开 OpenAI 在 ChatGPT 中打开 反应 您还可以使用 Privy 连接用户的外部钱包（…" at bounding box center [505, 627] width 740 height 1319
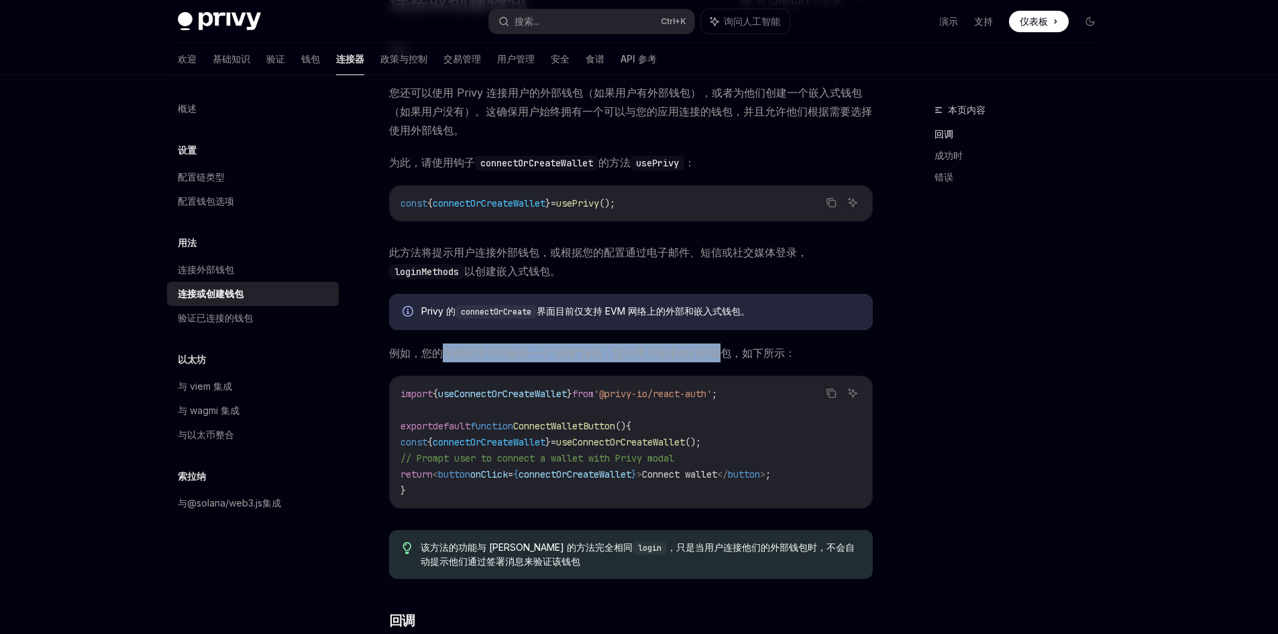
drag, startPoint x: 441, startPoint y: 351, endPoint x: 718, endPoint y: 354, distance: 276.4
click at [718, 354] on font "例如，您的应用程序中可能有一个“连接”按钮，提示用户连接他们的钱包，如下所示：" at bounding box center [592, 352] width 406 height 13
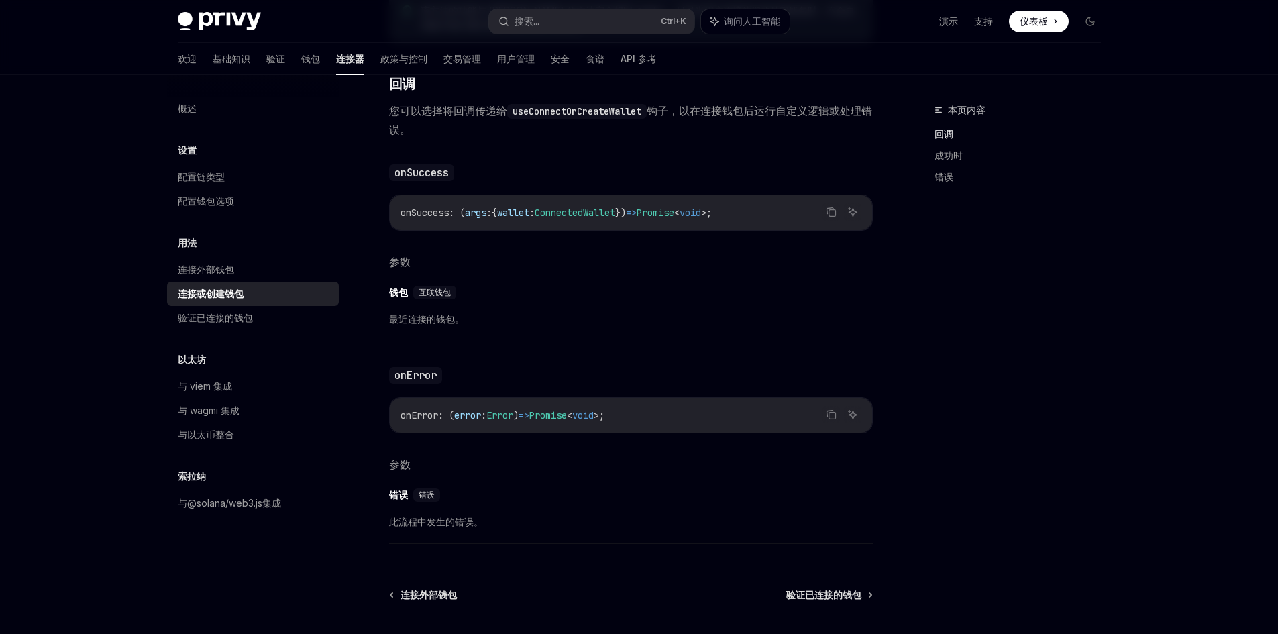
scroll to position [797, 0]
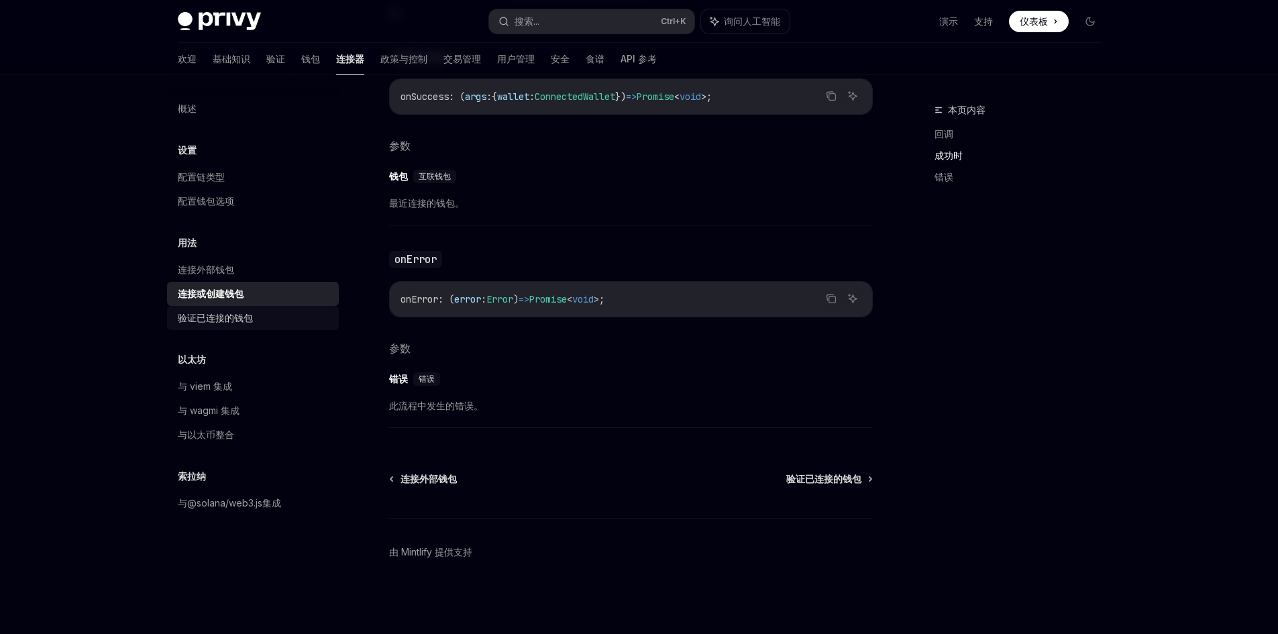
click at [278, 321] on div "验证已连接的钱包" at bounding box center [254, 318] width 153 height 16
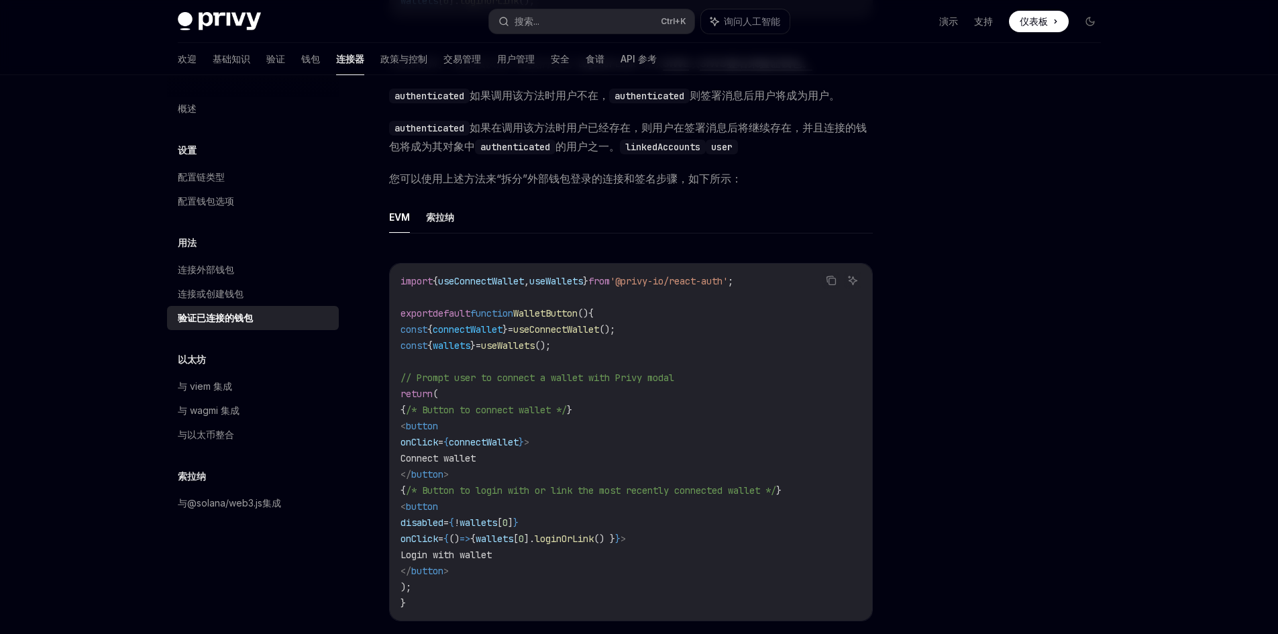
scroll to position [537, 0]
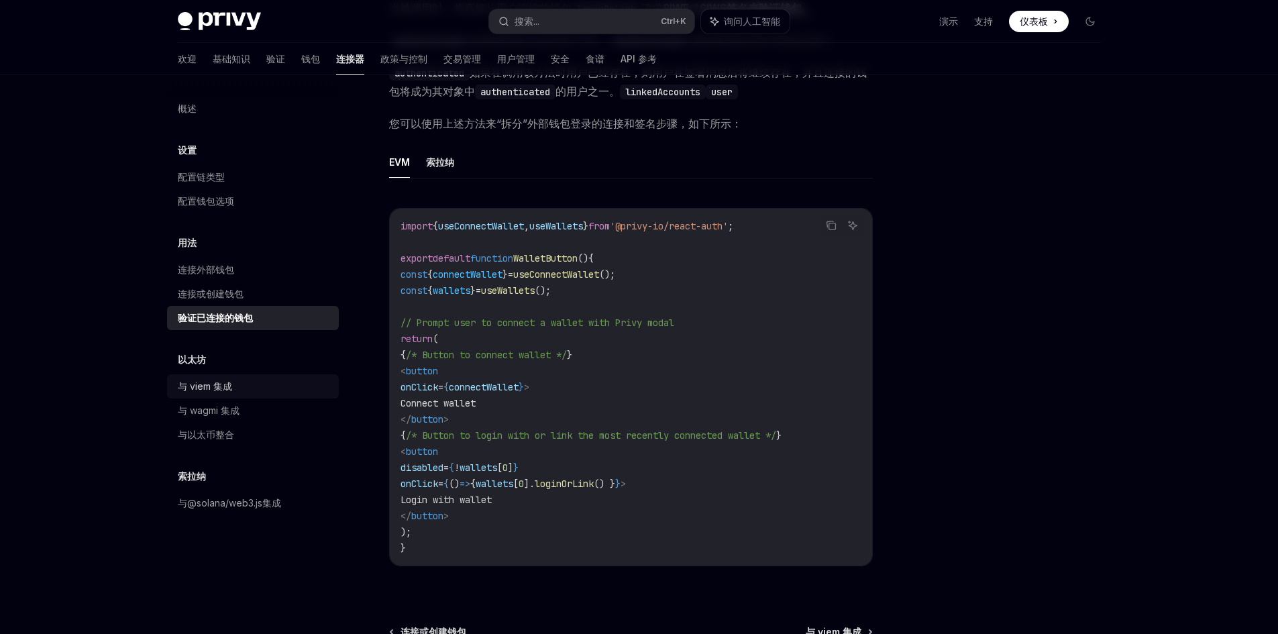
click at [247, 376] on link "与 viem 集成" at bounding box center [253, 386] width 172 height 24
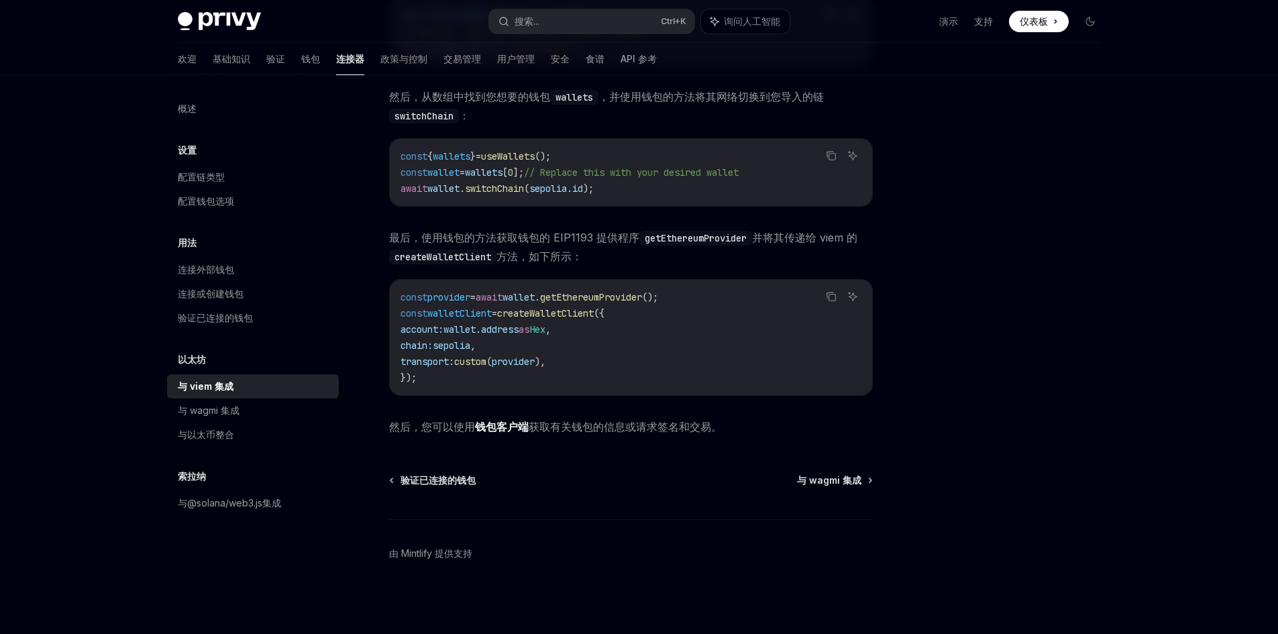
scroll to position [275, 0]
click at [260, 406] on div "与 wagmi 集成" at bounding box center [254, 410] width 153 height 16
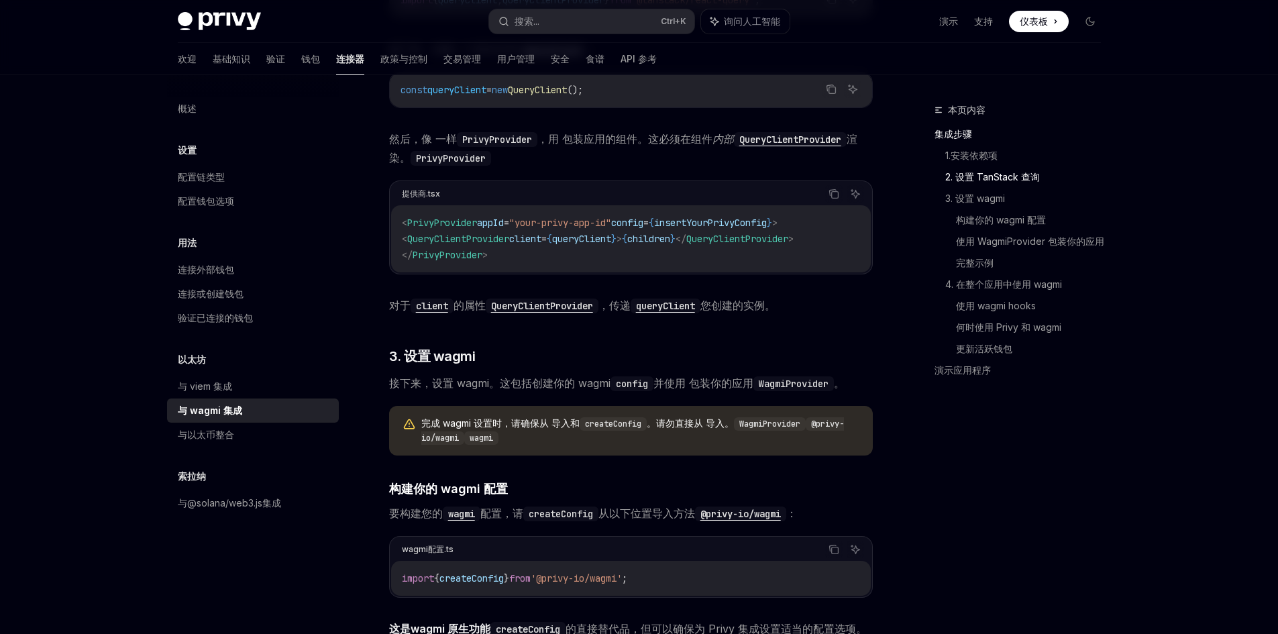
scroll to position [671, 0]
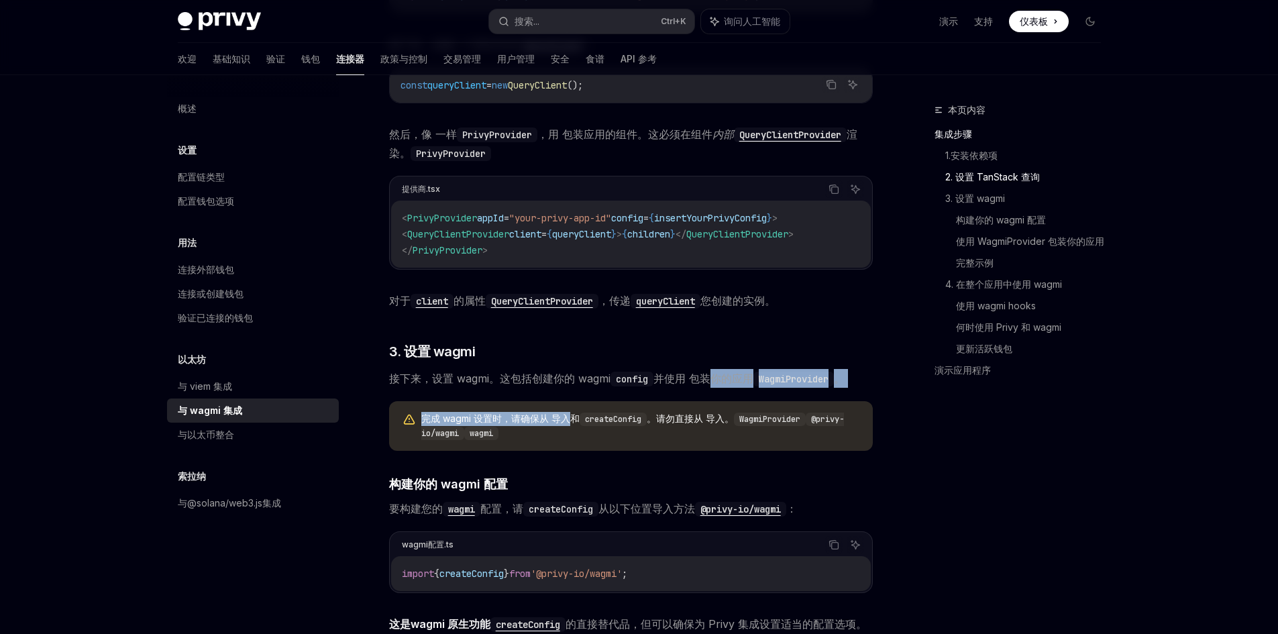
drag, startPoint x: 567, startPoint y: 388, endPoint x: 716, endPoint y: 366, distance: 150.5
click at [543, 436] on span "完成 wagmi 设置时，请确保从 导入 和 createConfig 。 请勿直接从 导入 。 WagmiProvider @privy-io/wagmi …" at bounding box center [640, 426] width 438 height 28
click at [616, 424] on code "createConfig" at bounding box center [613, 418] width 67 height 13
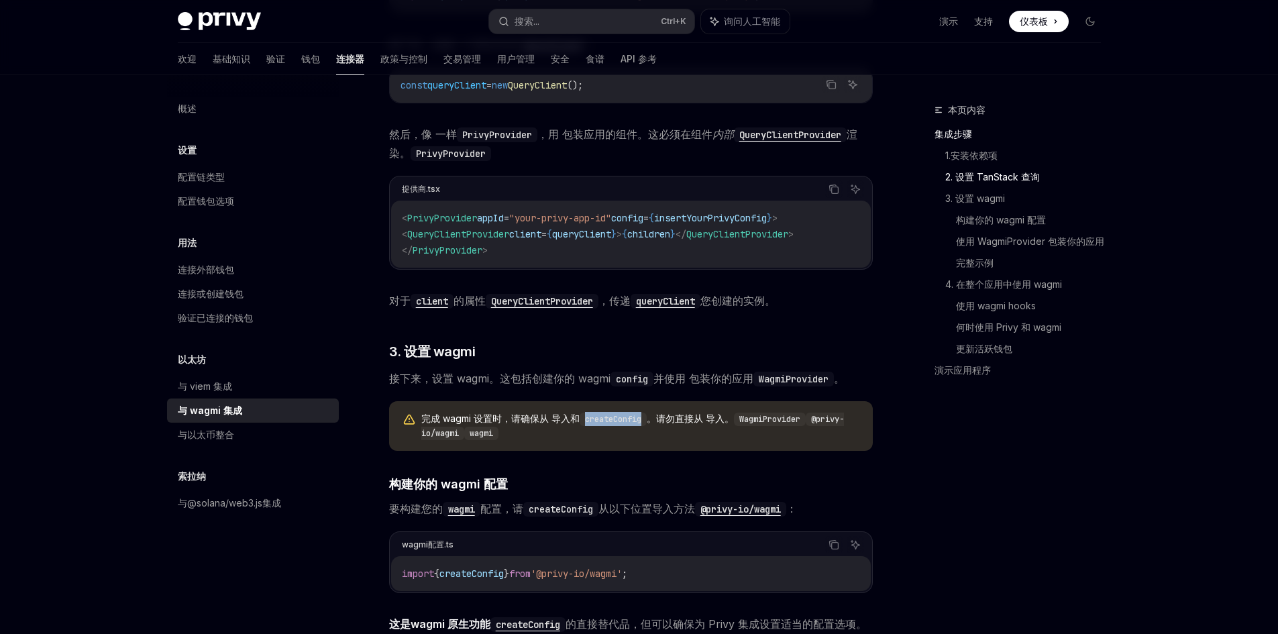
click at [616, 424] on code "createConfig" at bounding box center [613, 418] width 67 height 13
click at [669, 421] on font "请勿直接从 导入" at bounding box center [690, 417] width 68 height 11
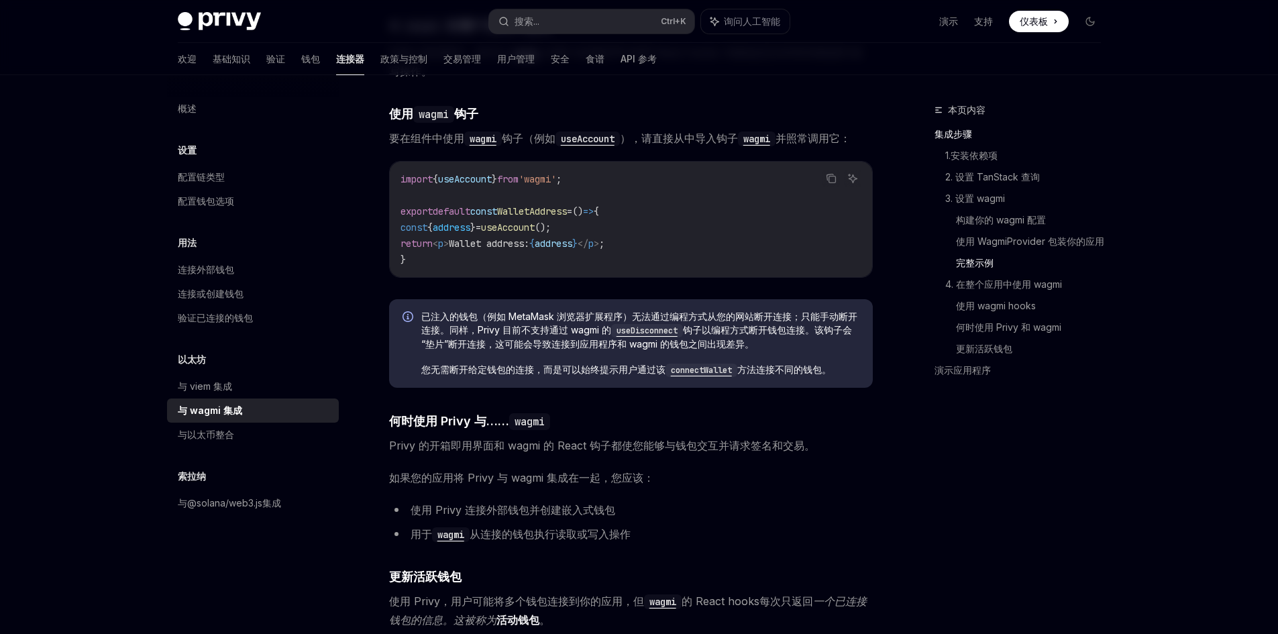
scroll to position [2884, 0]
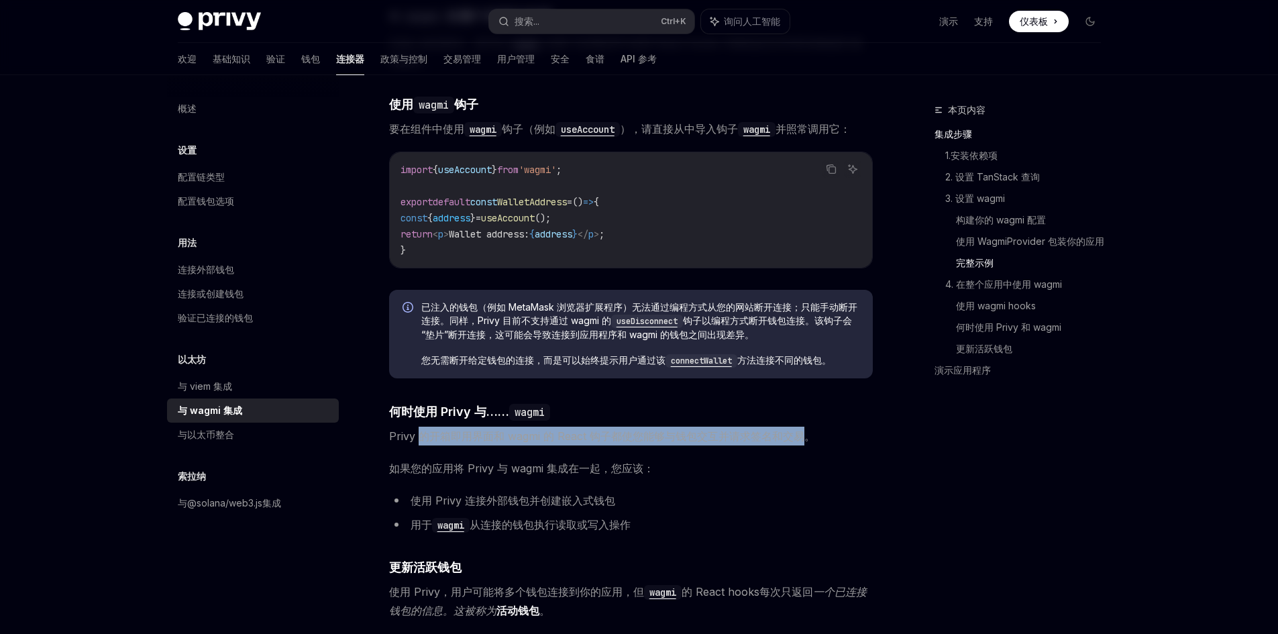
drag, startPoint x: 419, startPoint y: 456, endPoint x: 807, endPoint y: 460, distance: 388.4
click at [807, 445] on span "Privy 的开箱即用界面和 wagmi 的 React 钩子都使您能够与钱包交互并请求签名和交易。" at bounding box center [631, 436] width 484 height 19
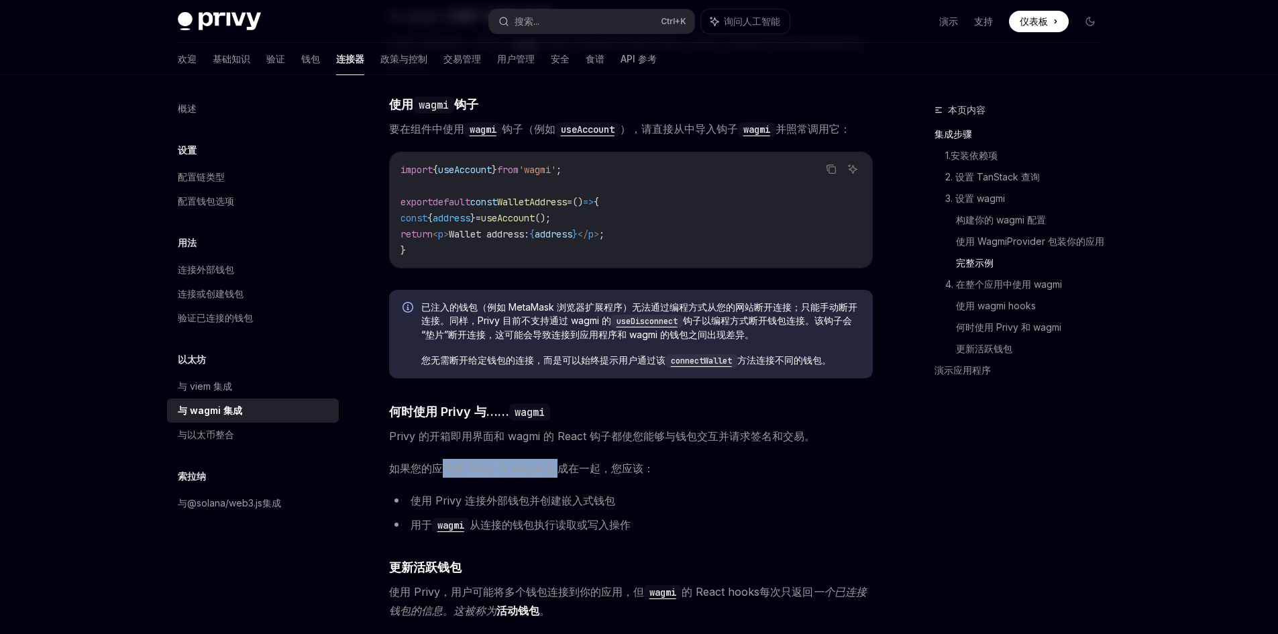
drag, startPoint x: 441, startPoint y: 487, endPoint x: 560, endPoint y: 480, distance: 119.6
click at [560, 475] on font "如果您的应用将 Privy 与 wagmi 集成在一起，您应该：" at bounding box center [521, 467] width 265 height 13
drag, startPoint x: 437, startPoint y: 513, endPoint x: 586, endPoint y: 516, distance: 148.9
click at [586, 507] on font "使用 Privy 连接外部钱包并创建嵌入式钱包" at bounding box center [512, 500] width 205 height 13
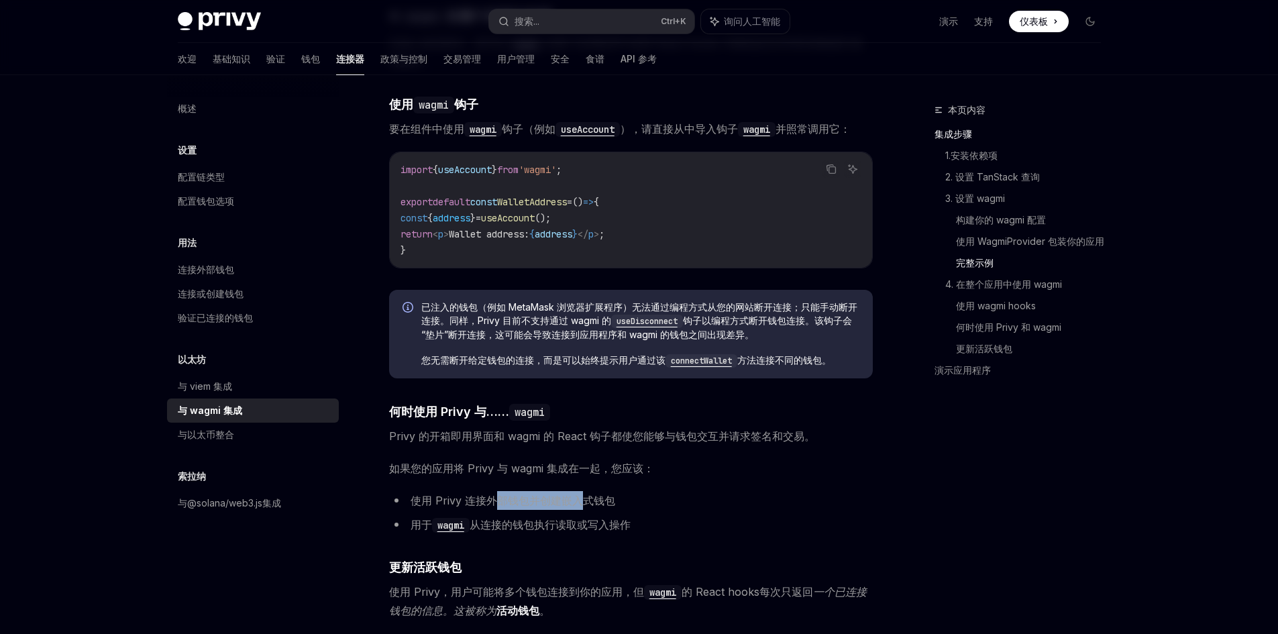
drag, startPoint x: 586, startPoint y: 516, endPoint x: 499, endPoint y: 517, distance: 86.5
click at [499, 507] on font "使用 Privy 连接外部钱包并创建嵌入式钱包" at bounding box center [512, 500] width 205 height 13
drag, startPoint x: 419, startPoint y: 540, endPoint x: 533, endPoint y: 539, distance: 114.7
click at [533, 534] on li "用于 wagmi 从连接的钱包执行读取或写入操作" at bounding box center [631, 524] width 484 height 19
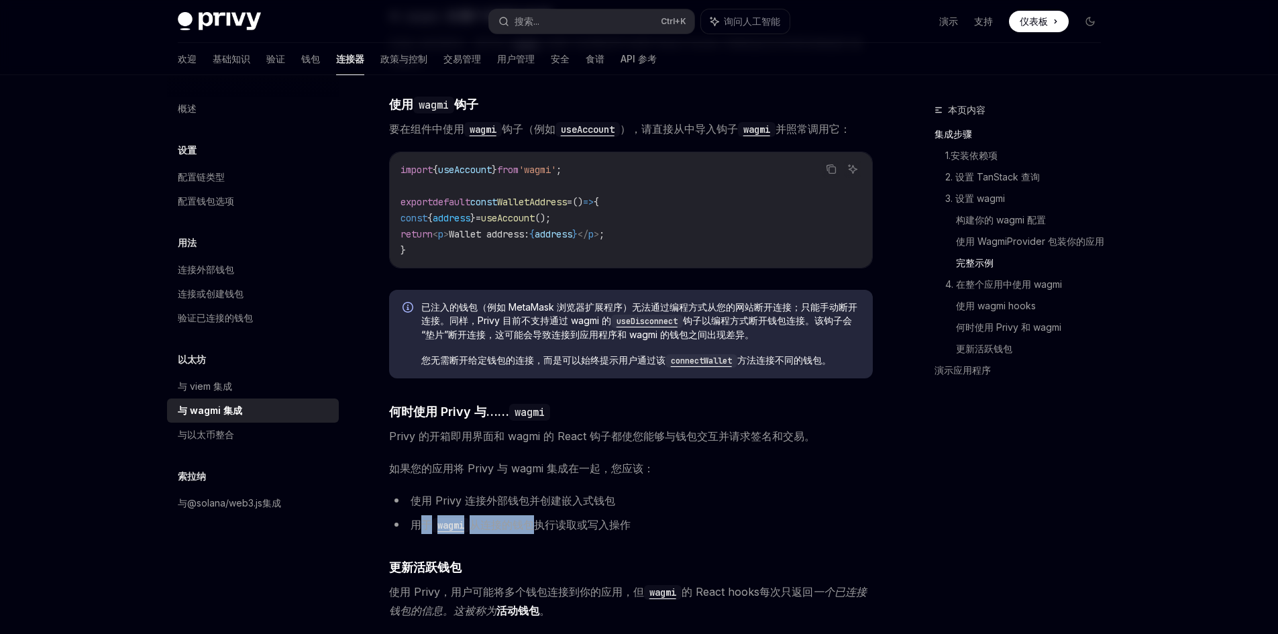
scroll to position [2951, 0]
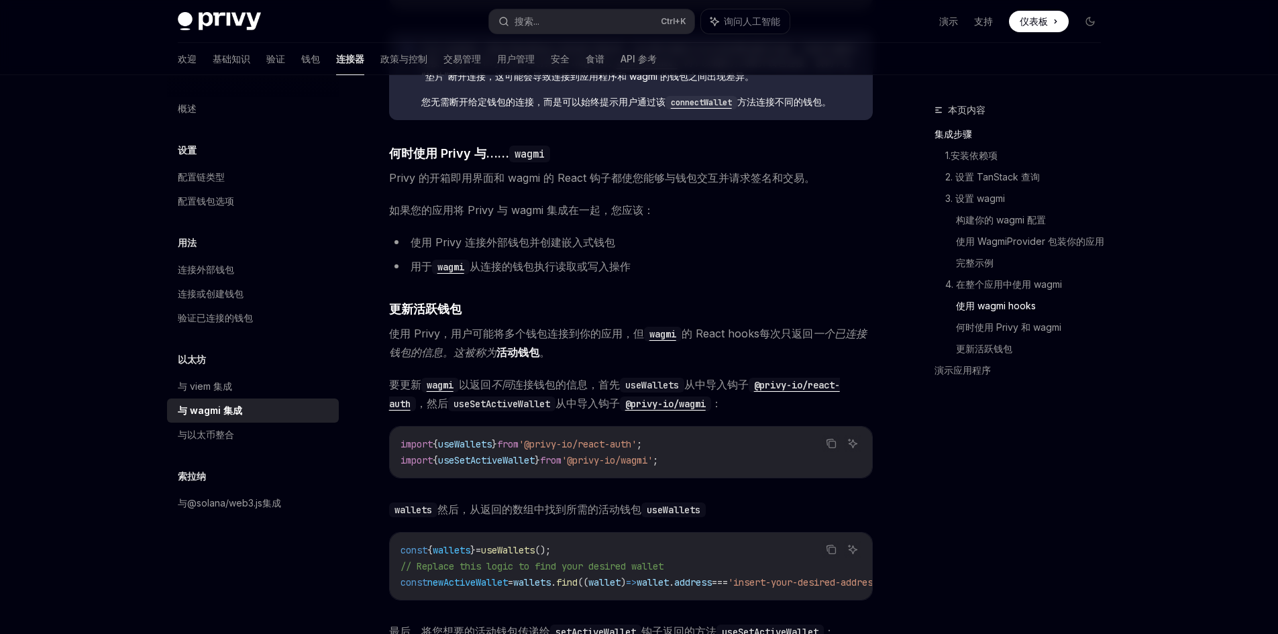
scroll to position [3152, 0]
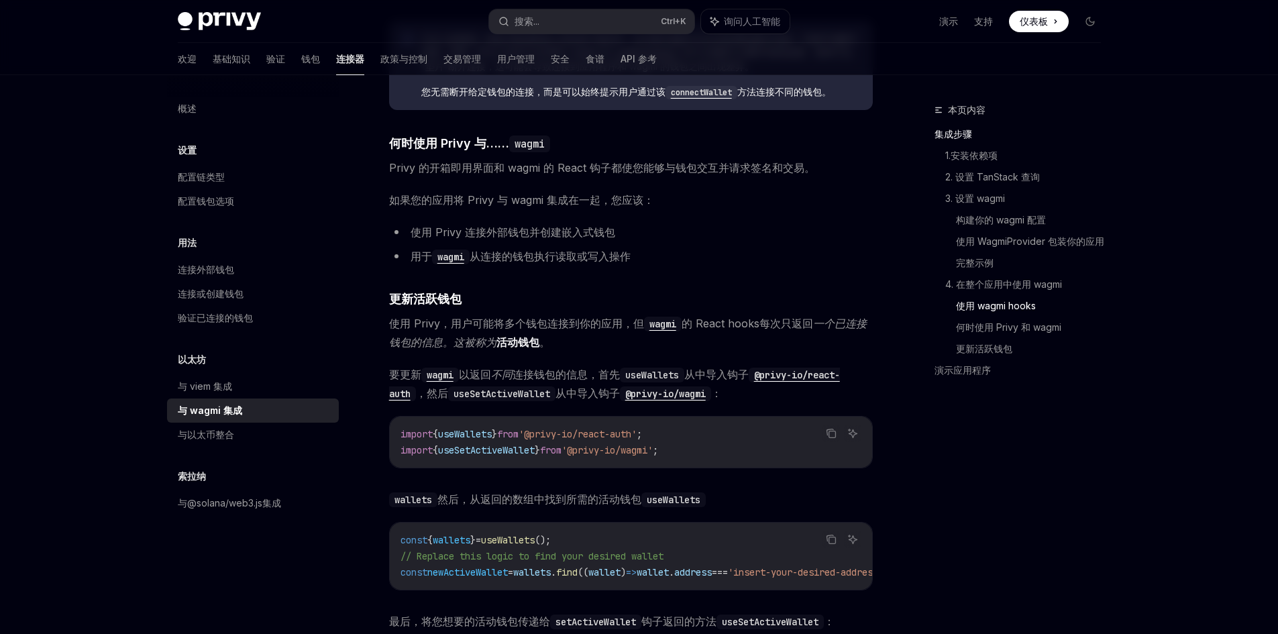
click at [459, 346] on span "使用 Privy，用户可能将多个钱包连接到你的应用，但 wagmi 的 React hooks 每次只返回 一个已连接钱包的信息。这被称为 活动钱包 。" at bounding box center [631, 333] width 484 height 38
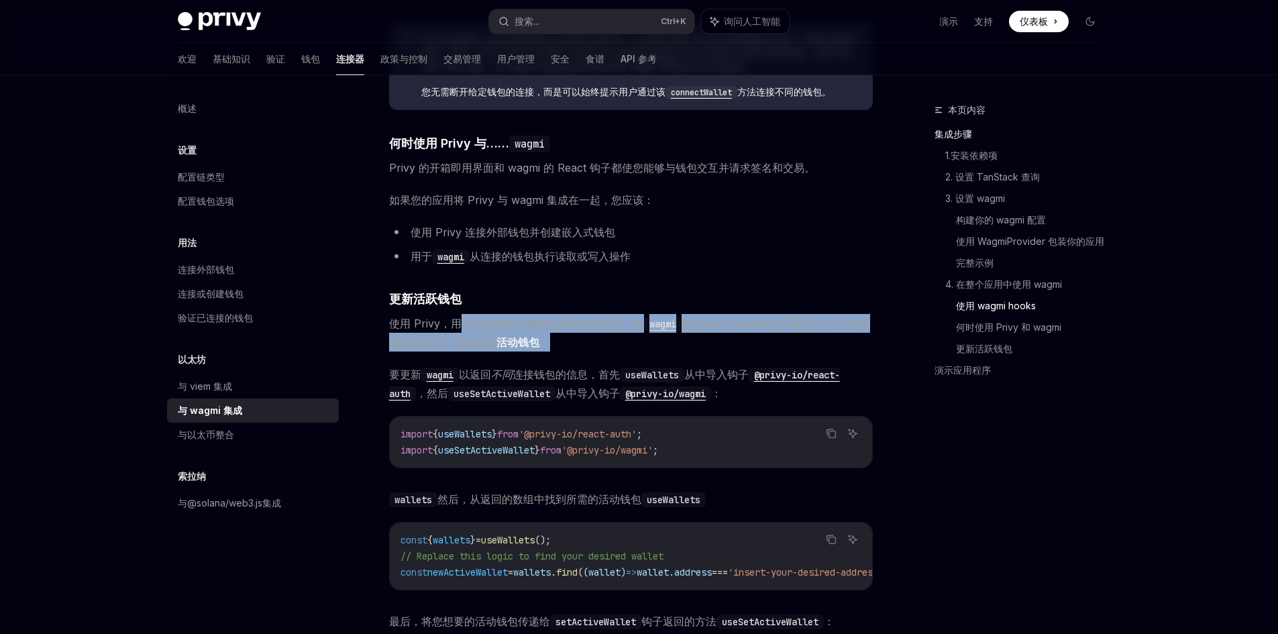
drag, startPoint x: 455, startPoint y: 341, endPoint x: 681, endPoint y: 356, distance: 225.8
click at [681, 351] on span "使用 Privy，用户可能将多个钱包连接到你的应用，但 wagmi 的 React hooks 每次只返回 一个已连接钱包的信息。这被称为 活动钱包 。" at bounding box center [631, 333] width 484 height 38
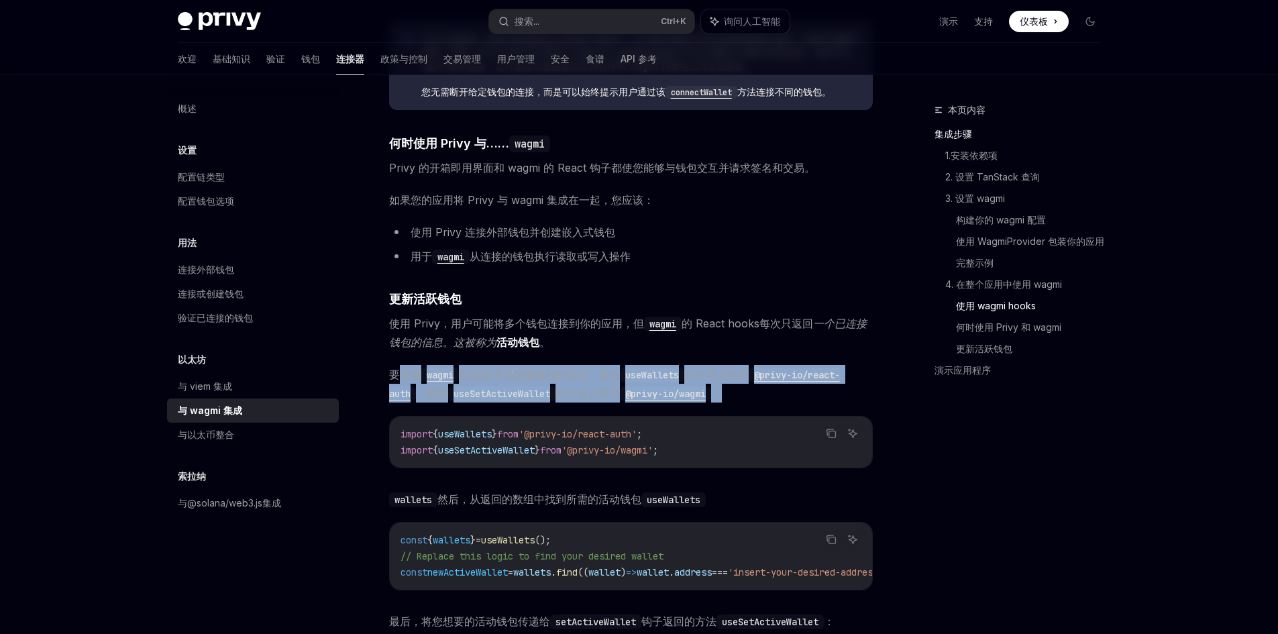
drag, startPoint x: 397, startPoint y: 384, endPoint x: 796, endPoint y: 421, distance: 400.8
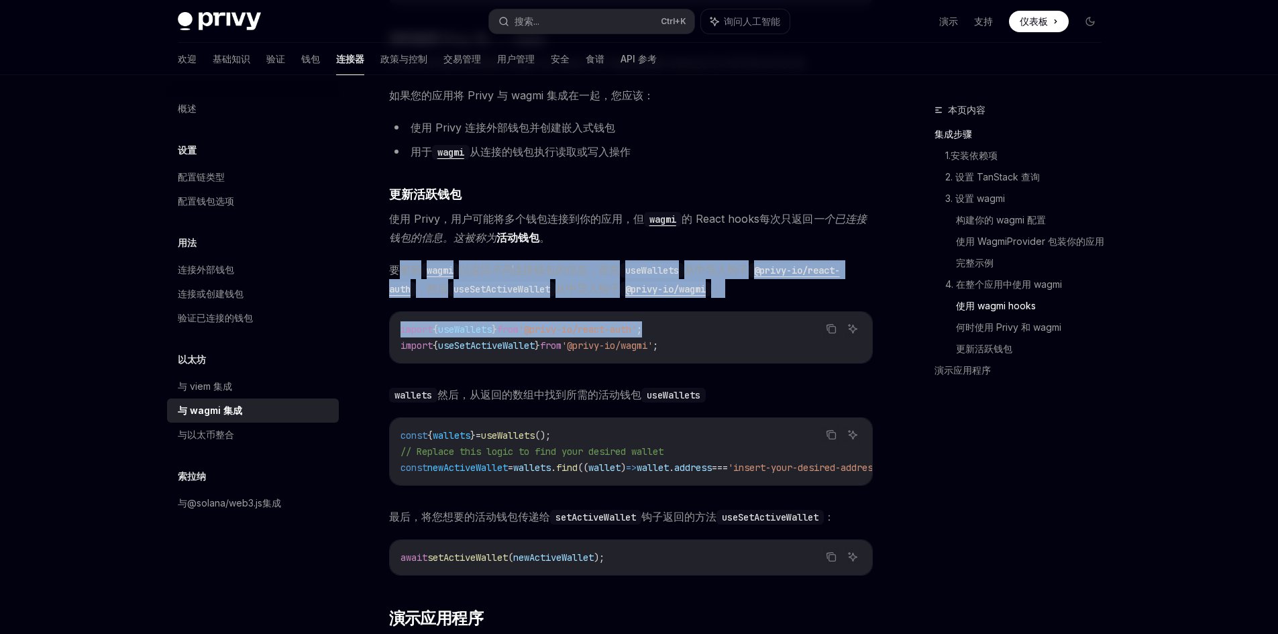
scroll to position [3287, 0]
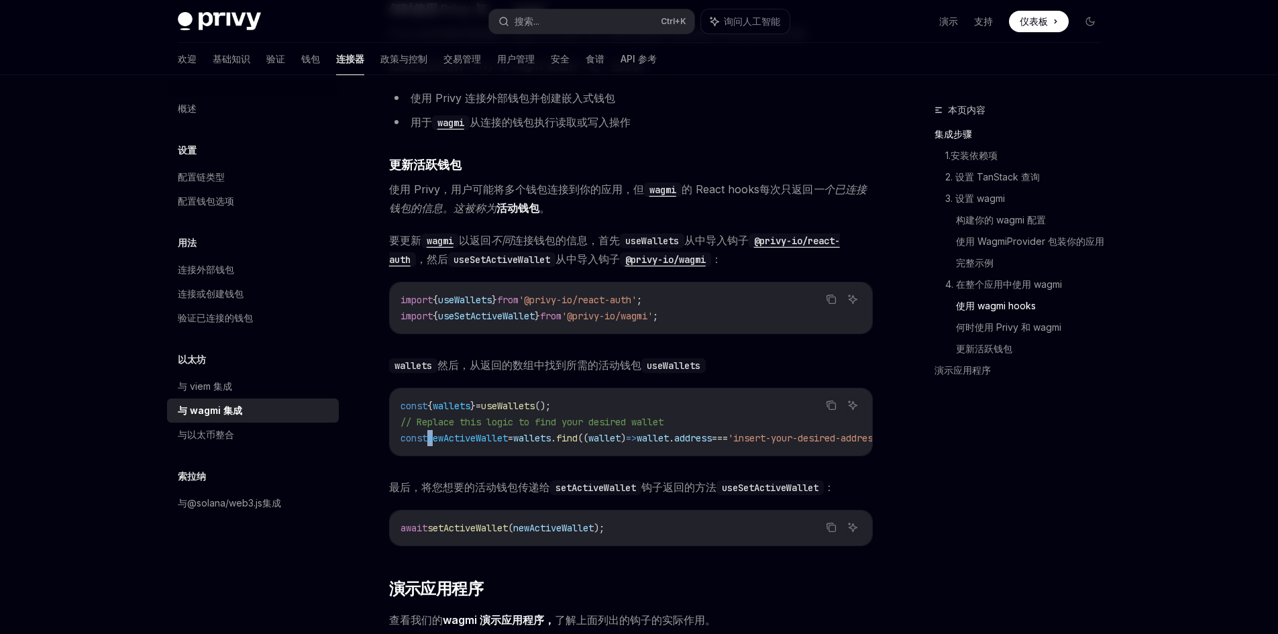
drag, startPoint x: 428, startPoint y: 476, endPoint x: 437, endPoint y: 476, distance: 8.7
click at [437, 456] on div "复制 询问人工智能 const { wallets } = useWallets (); // Replace this logic to find your…" at bounding box center [631, 422] width 484 height 68
click at [510, 455] on div "const { wallets } = useWallets (); // Replace this logic to find your desired w…" at bounding box center [631, 421] width 482 height 67
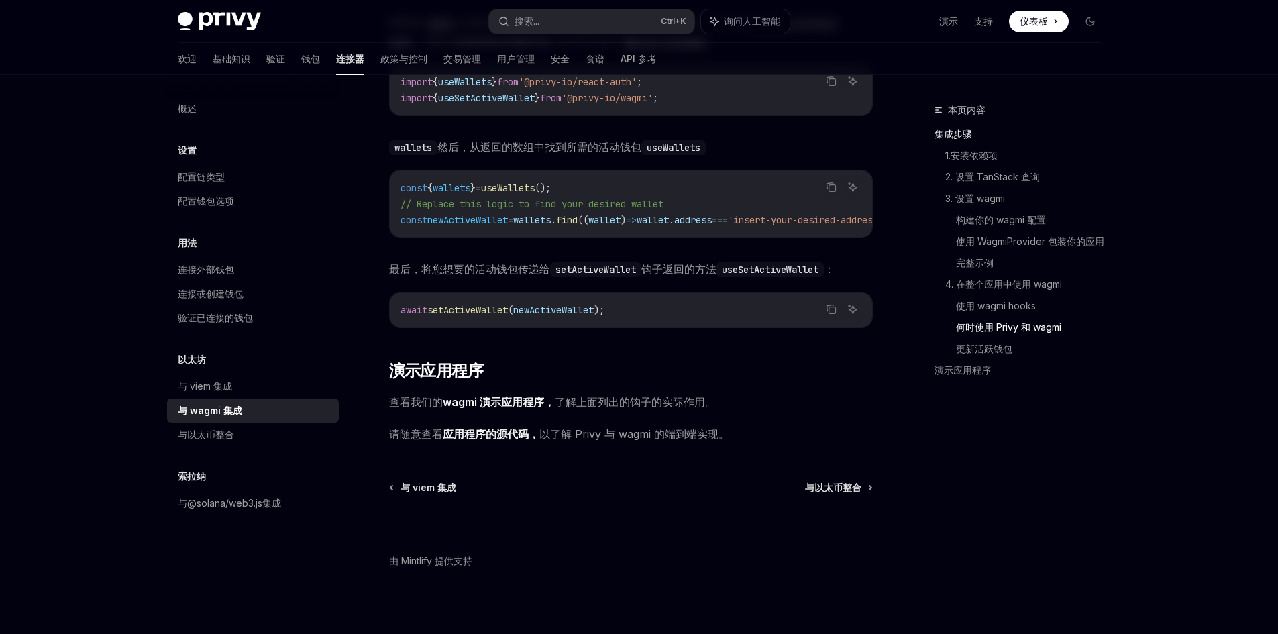
scroll to position [3534, 0]
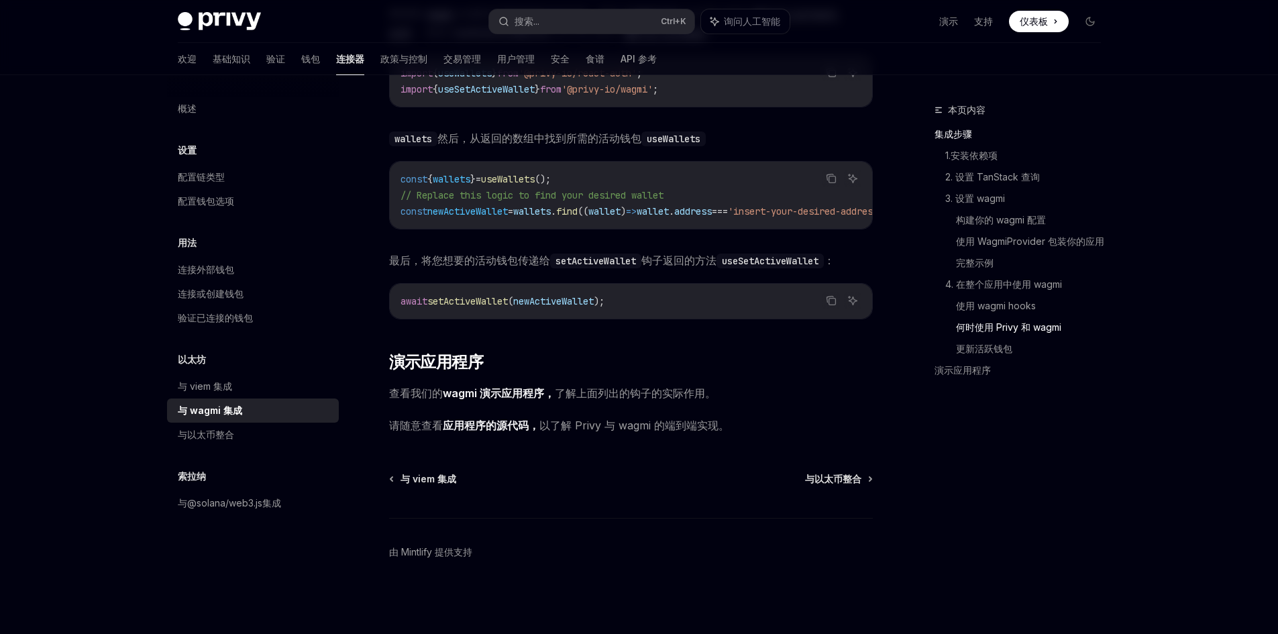
click at [493, 396] on font "wagmi 演示应用程序，" at bounding box center [499, 392] width 112 height 13
click at [215, 447] on div "概述 设置 配置链类型 配置钱包选项 用法 连接外部钱包 连接或创建钱包 验证已连接的钱包 以太坊 与 viem 集成 与 wagmi 集成 与以太币整合 […" at bounding box center [253, 306] width 172 height 419
click at [220, 435] on font "与以太币整合" at bounding box center [206, 434] width 56 height 11
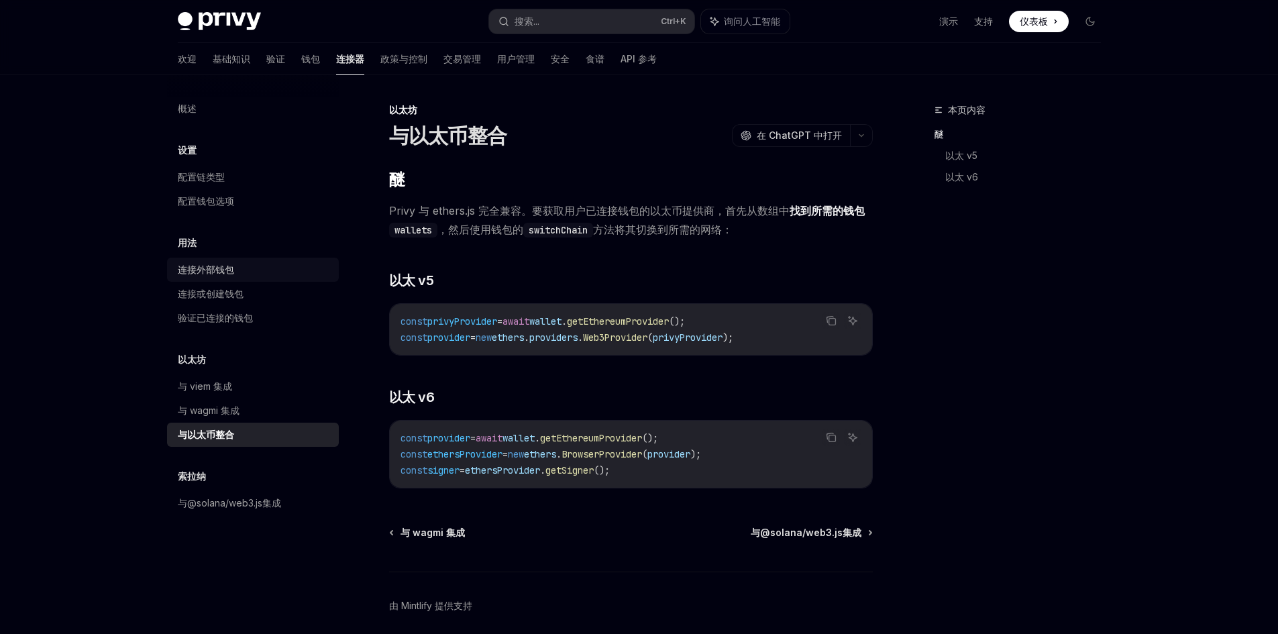
click at [207, 274] on font "连接外部钱包" at bounding box center [206, 269] width 56 height 11
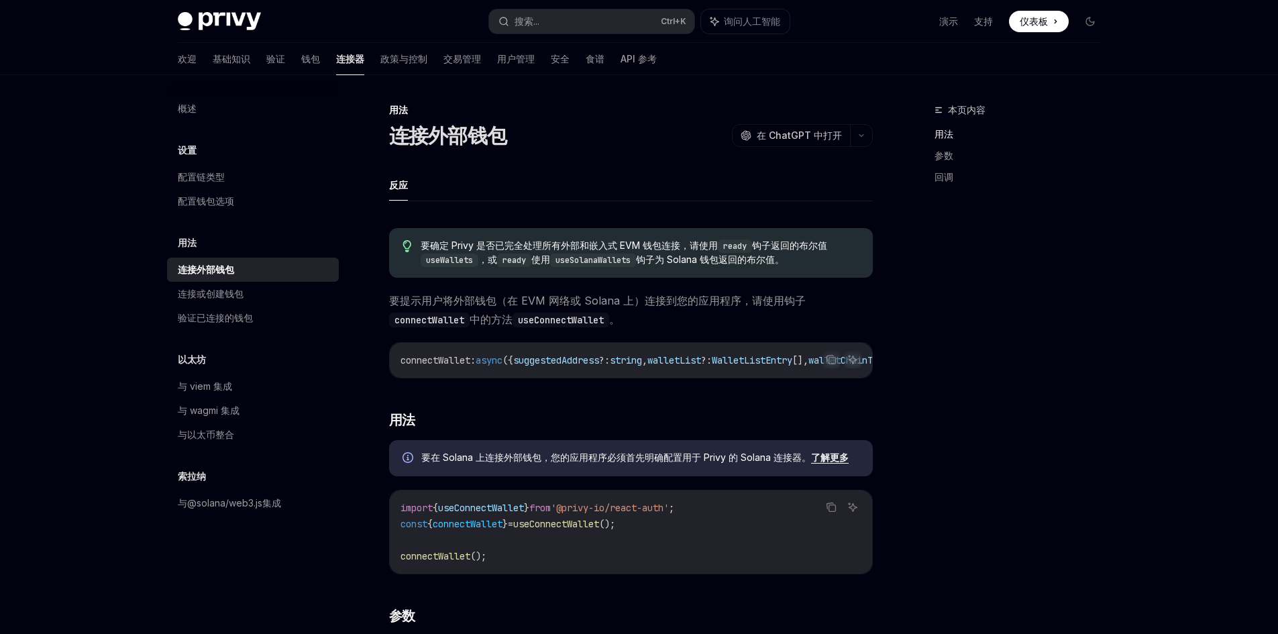
click at [262, 60] on div "欢迎 基础知识 验证 钱包 连接器 政策与控制 交易管理 用户管理 安全 食谱 API 参考" at bounding box center [417, 59] width 479 height 32
click at [301, 58] on font "钱包" at bounding box center [310, 58] width 19 height 11
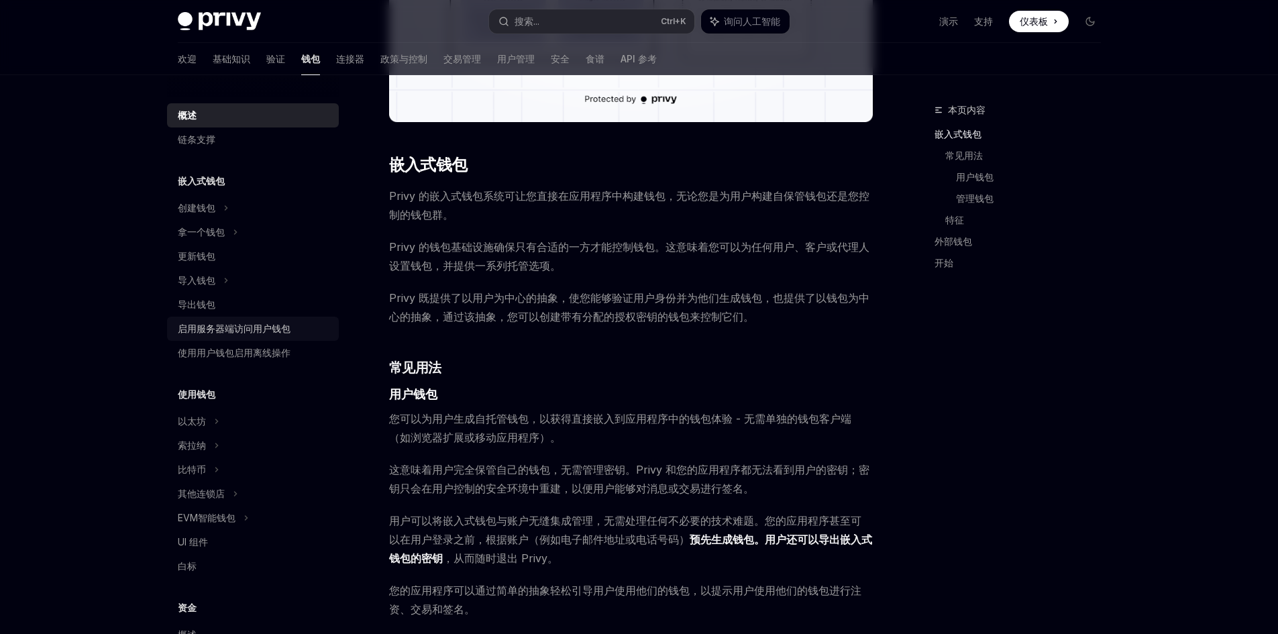
scroll to position [537, 0]
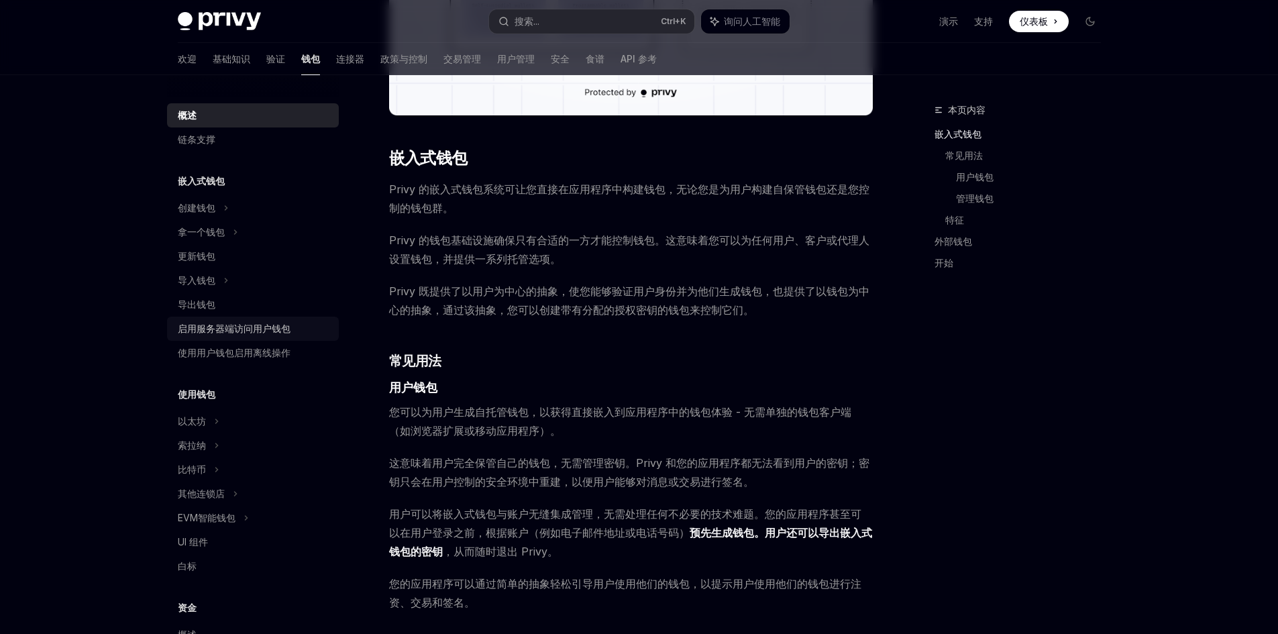
click at [222, 331] on font "启用服务器端访问用户钱包" at bounding box center [234, 328] width 113 height 11
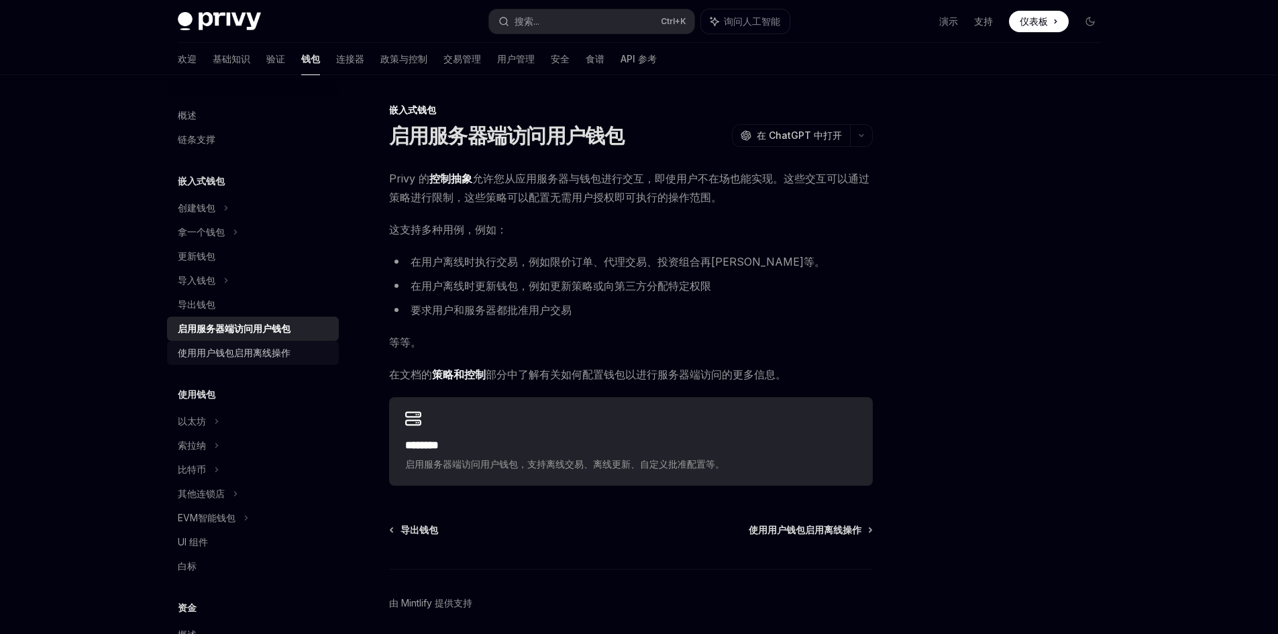
click at [217, 352] on font "使用用户钱包启用离线操作" at bounding box center [234, 352] width 113 height 11
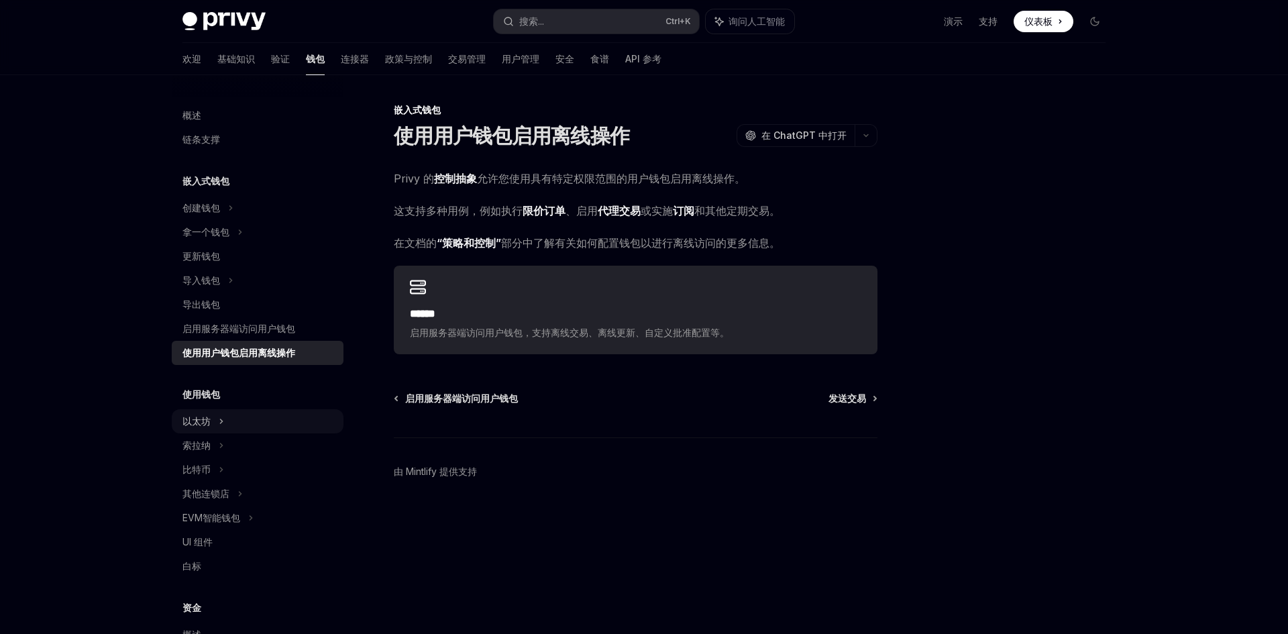
click at [277, 220] on div "以太坊" at bounding box center [258, 208] width 172 height 24
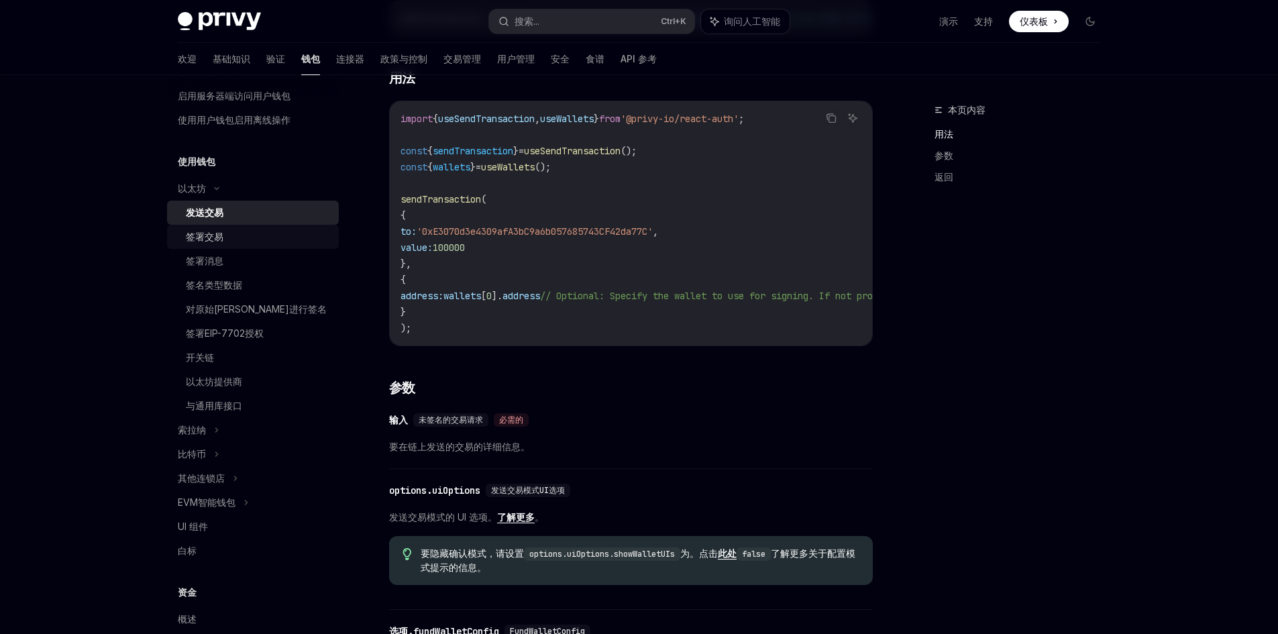
scroll to position [268, 0]
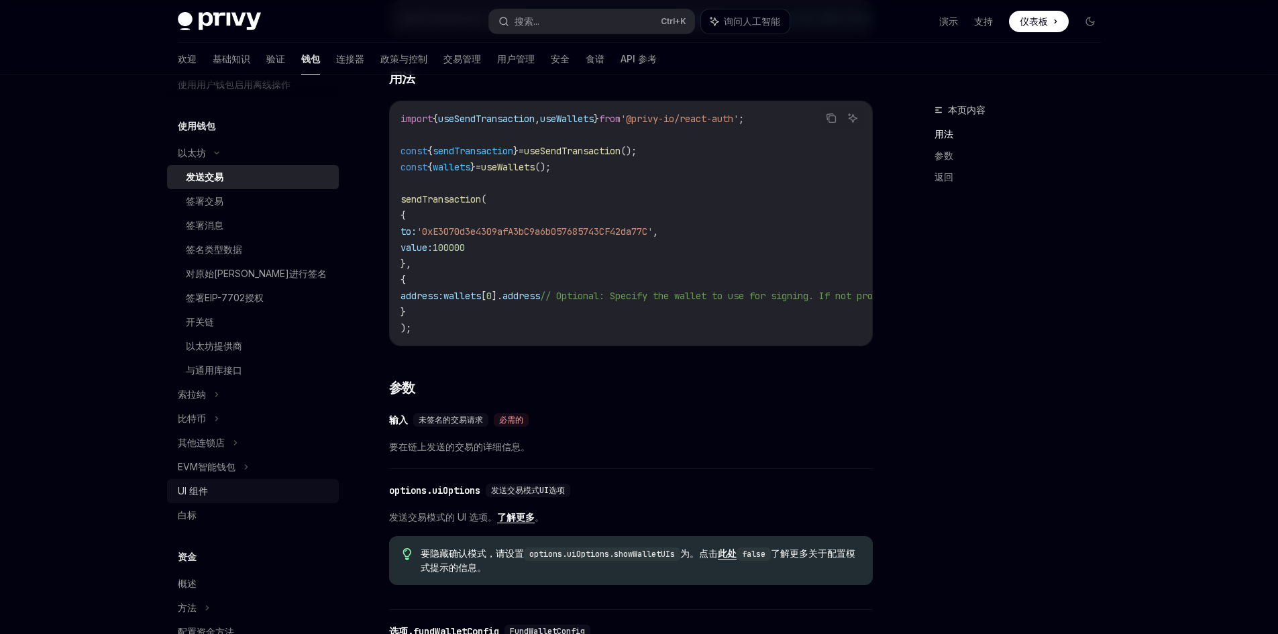
click at [280, 496] on div "UI 组件" at bounding box center [254, 491] width 153 height 16
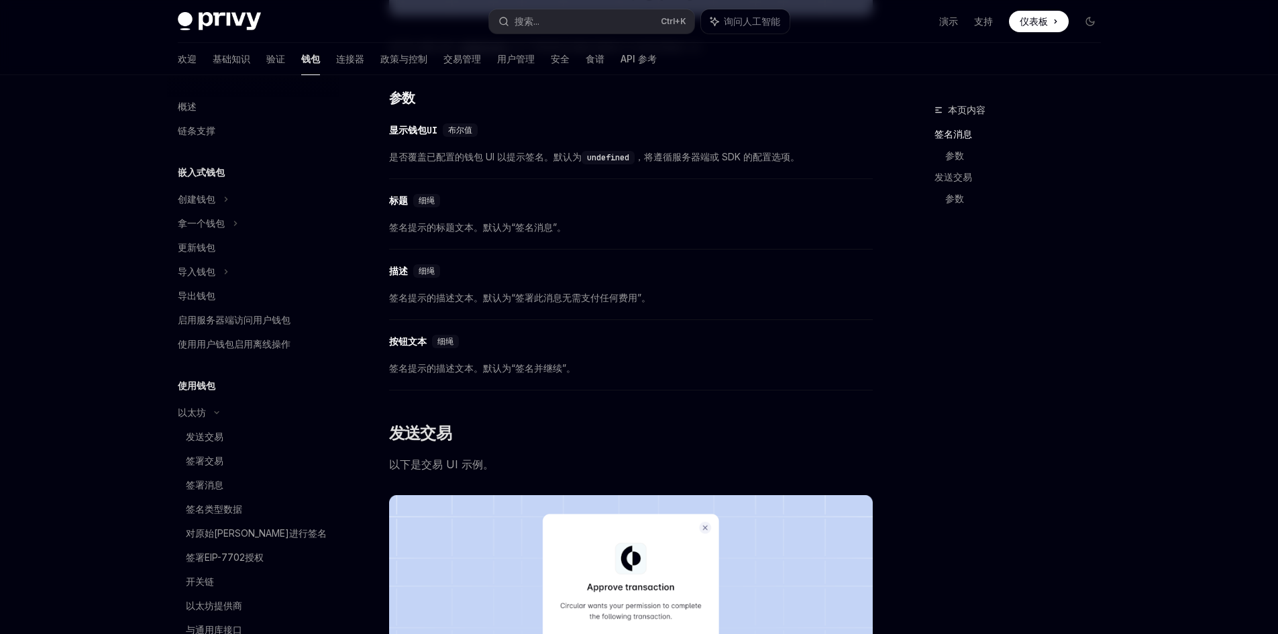
scroll to position [537, 0]
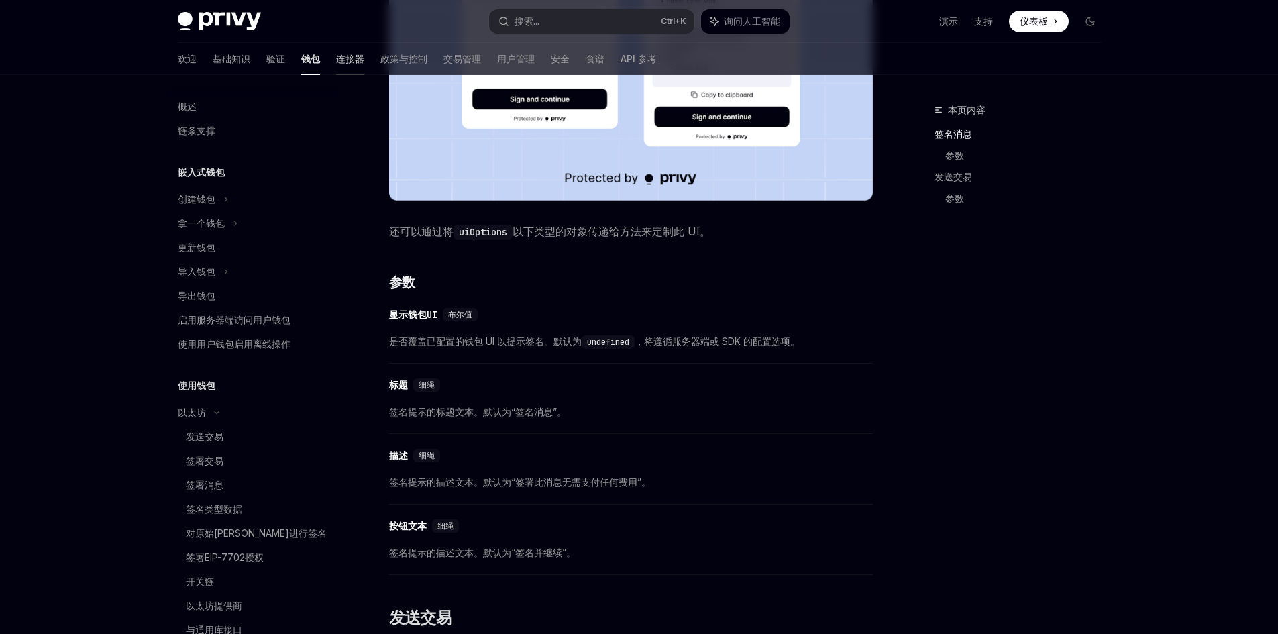
click at [336, 66] on link "连接器" at bounding box center [350, 59] width 28 height 32
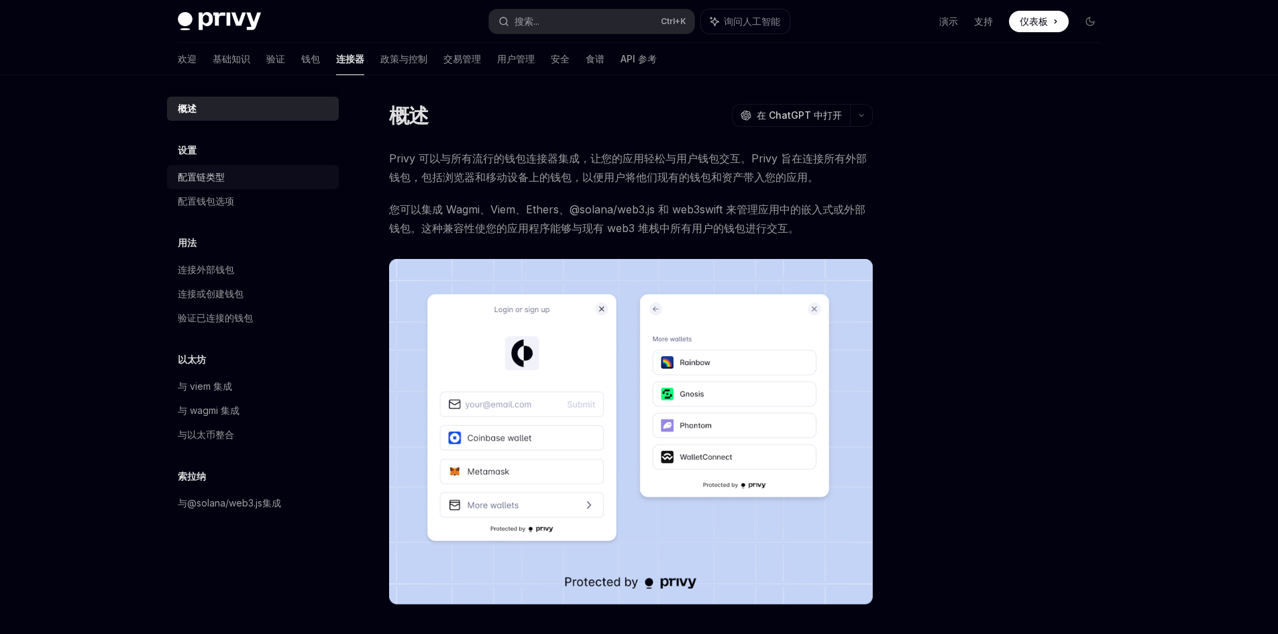
click at [213, 179] on font "配置链类型" at bounding box center [201, 176] width 47 height 11
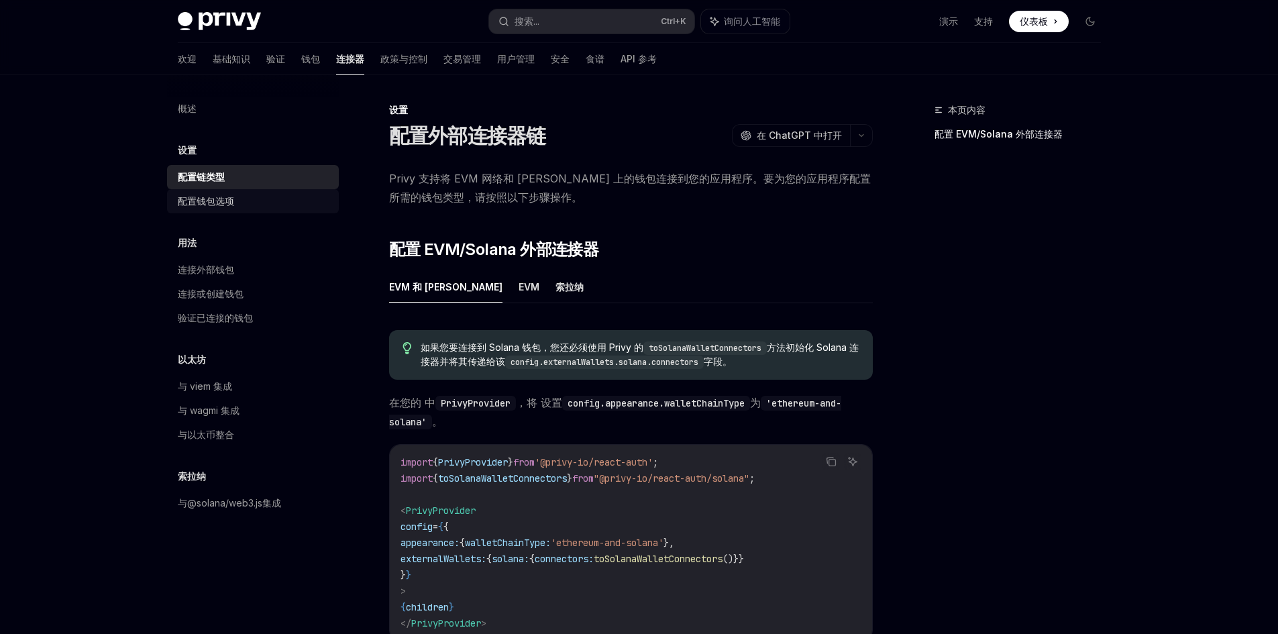
click at [244, 194] on div "配置钱包选项" at bounding box center [254, 201] width 153 height 16
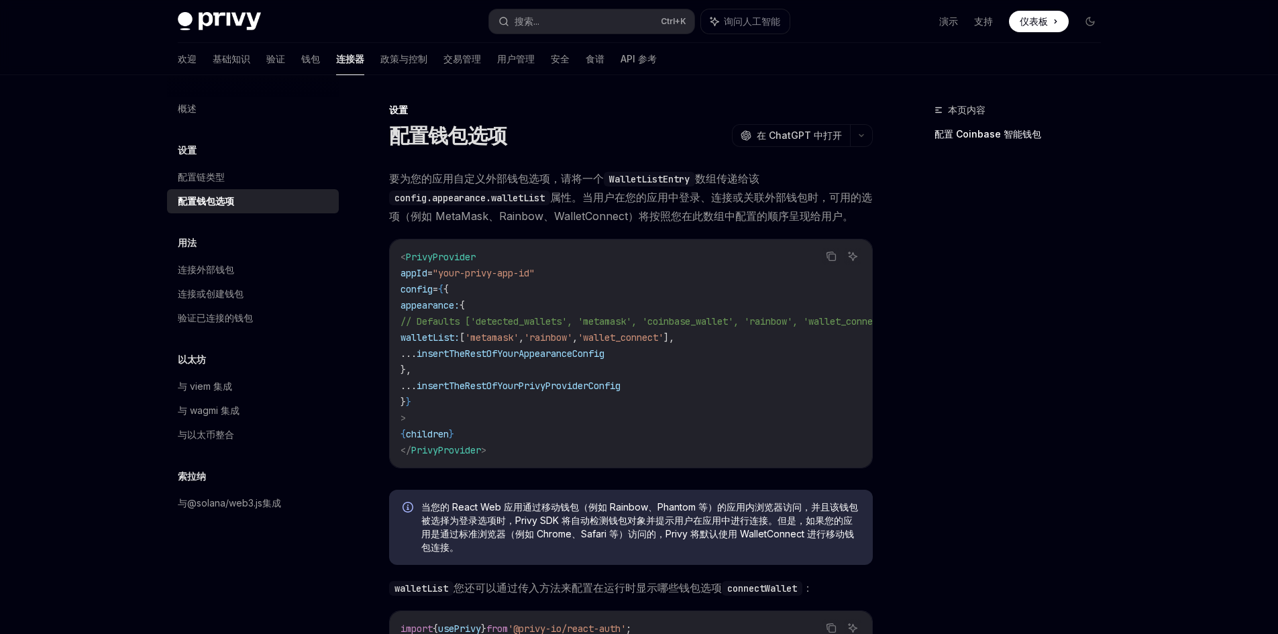
click at [726, 565] on div "当您的 React Web 应用通过移动钱包（例如 Rainbow、Phantom 等）的应用内浏览器访问，并且该钱包被选择为登录选项时，Privy SDK …" at bounding box center [631, 527] width 484 height 75
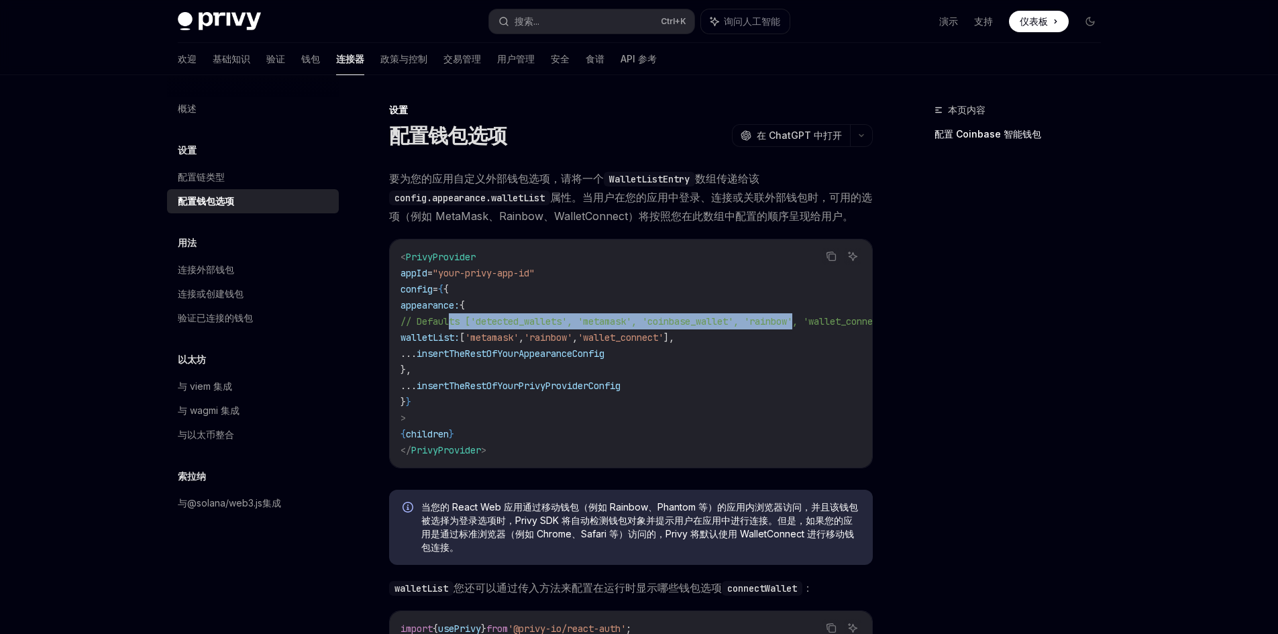
drag, startPoint x: 810, startPoint y: 325, endPoint x: 451, endPoint y: 327, distance: 358.8
click at [451, 327] on span "// Defaults ['detected_wallets', 'metamask', 'coinbase_wallet', 'rainbow', 'wal…" at bounding box center [647, 321] width 494 height 12
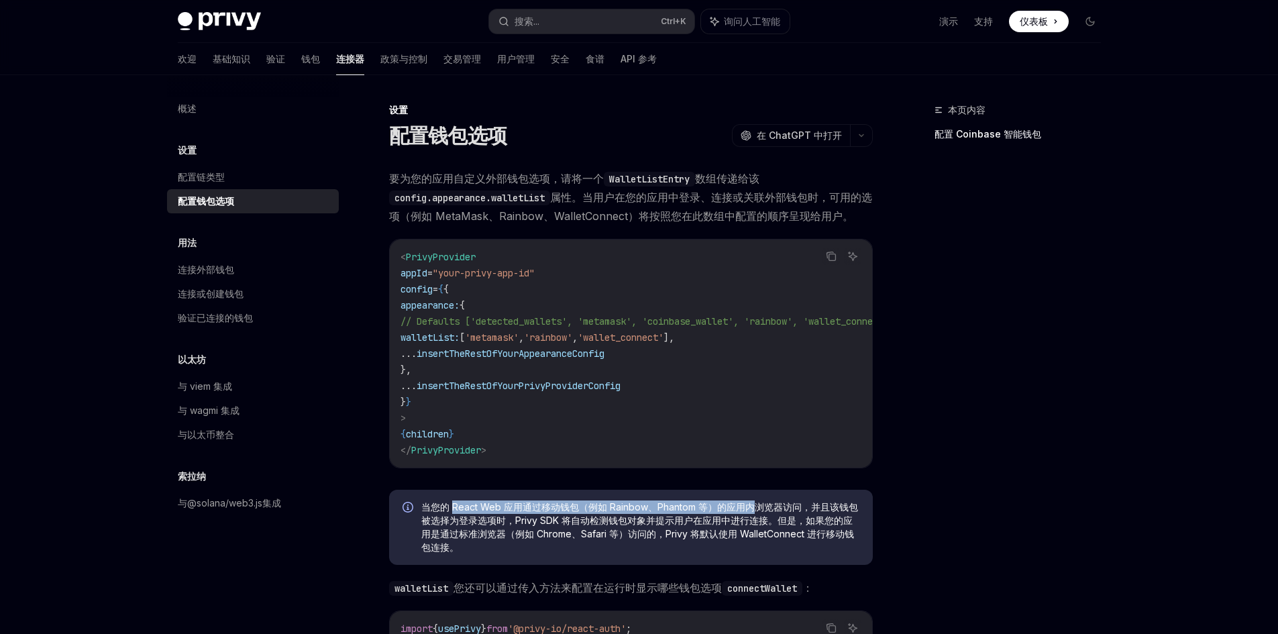
drag, startPoint x: 454, startPoint y: 514, endPoint x: 753, endPoint y: 515, distance: 298.5
click at [753, 515] on font "当您的 React Web 应用通过移动钱包（例如 Rainbow、Phantom 等）的应用内浏览器访问，并且该钱包被选择为登录选项时，Privy SDK …" at bounding box center [639, 527] width 437 height 52
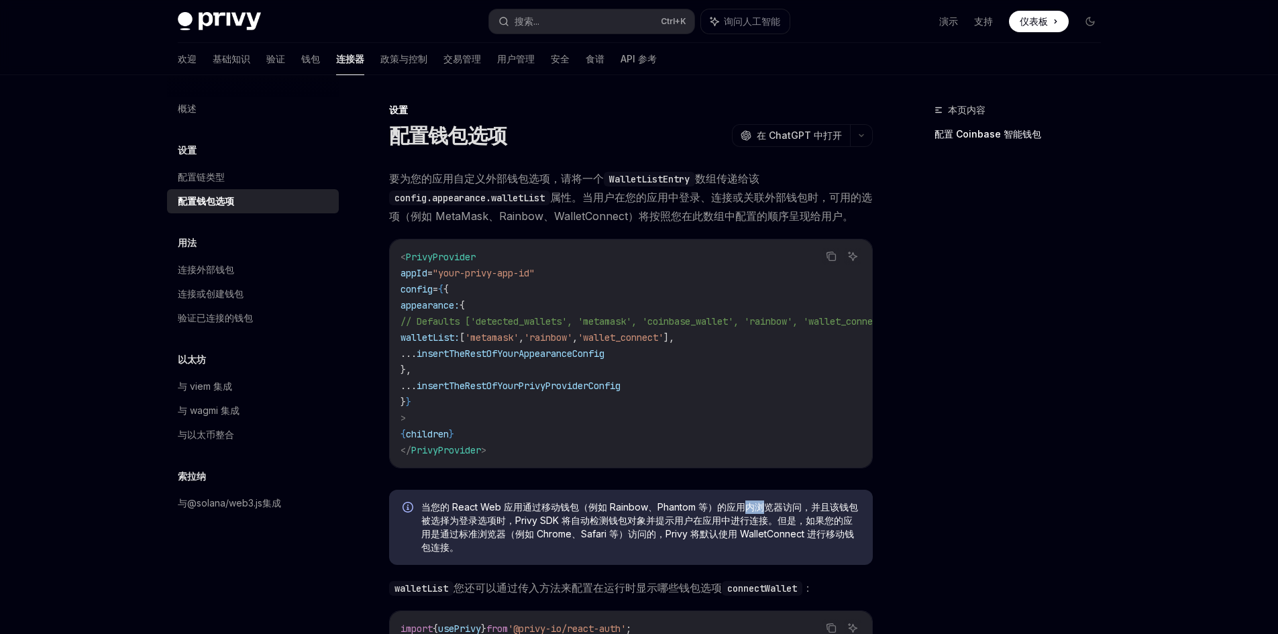
drag, startPoint x: 745, startPoint y: 511, endPoint x: 760, endPoint y: 511, distance: 14.8
click at [760, 511] on font "当您的 React Web 应用通过移动钱包（例如 Rainbow、Phantom 等）的应用内浏览器访问，并且该钱包被选择为登录选项时，Privy SDK …" at bounding box center [639, 527] width 437 height 52
drag, startPoint x: 760, startPoint y: 511, endPoint x: 752, endPoint y: 511, distance: 8.0
click at [752, 511] on font "当您的 React Web 应用通过移动钱包（例如 Rainbow、Phantom 等）的应用内浏览器访问，并且该钱包被选择为登录选项时，Privy SDK …" at bounding box center [639, 527] width 437 height 52
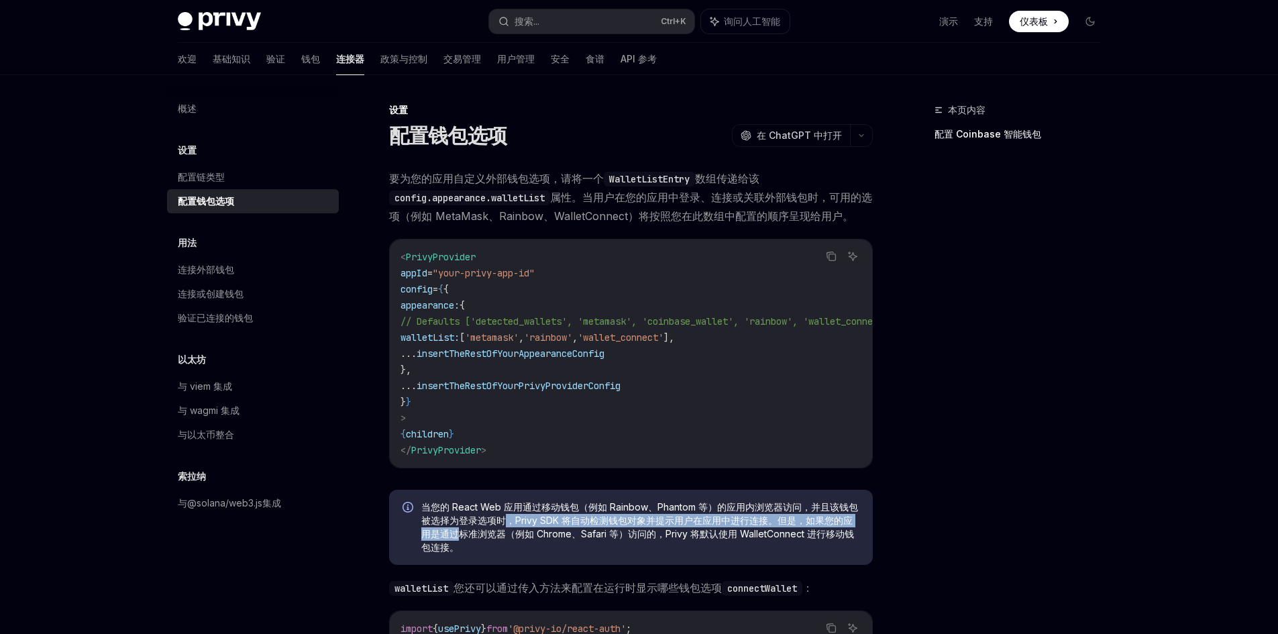
drag, startPoint x: 457, startPoint y: 533, endPoint x: 504, endPoint y: 526, distance: 46.8
click at [504, 526] on span "当您的 React Web 应用通过移动钱包（例如 Rainbow、Phantom 等）的应用内浏览器访问，并且该钱包被选择为登录选项时，Privy SDK …" at bounding box center [640, 527] width 438 height 54
click at [642, 527] on font "当您的 React Web 应用通过移动钱包（例如 Rainbow、Phantom 等）的应用内浏览器访问，并且该钱包被选择为登录选项时，Privy SDK …" at bounding box center [639, 527] width 437 height 52
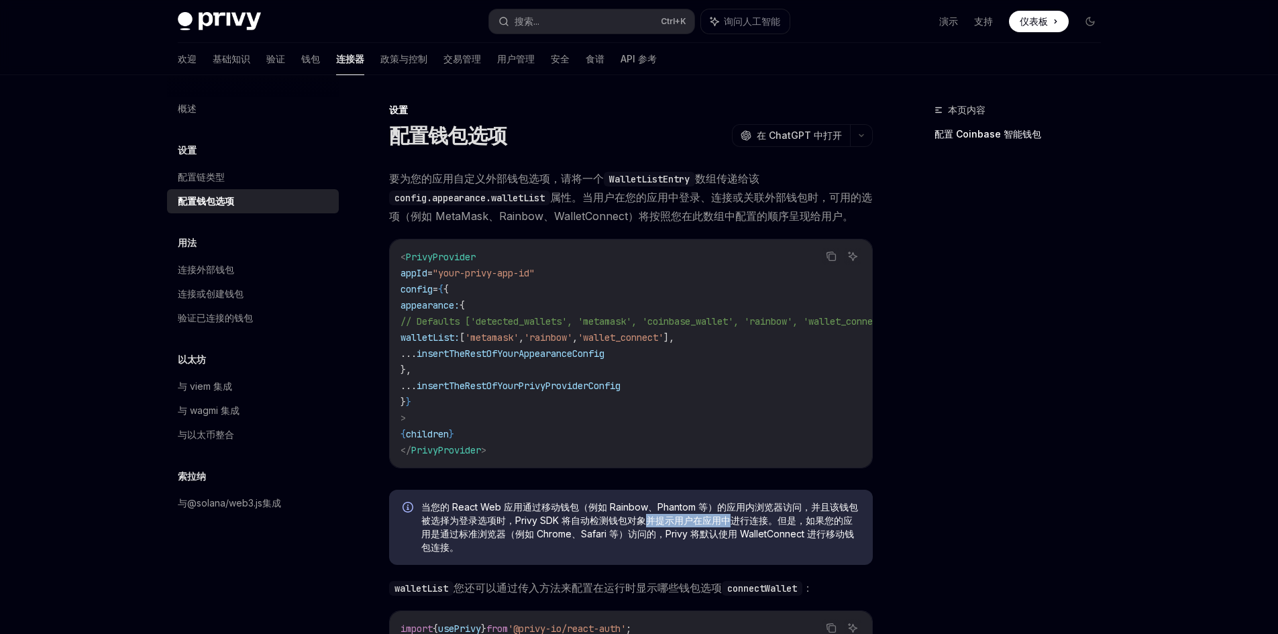
drag, startPoint x: 642, startPoint y: 527, endPoint x: 728, endPoint y: 526, distance: 86.5
click at [728, 526] on font "当您的 React Web 应用通过移动钱包（例如 Rainbow、Phantom 等）的应用内浏览器访问，并且该钱包被选择为登录选项时，Privy SDK …" at bounding box center [639, 527] width 437 height 52
drag, startPoint x: 449, startPoint y: 538, endPoint x: 647, endPoint y: 536, distance: 198.5
click at [647, 536] on font "当您的 React Web 应用通过移动钱包（例如 Rainbow、Phantom 等）的应用内浏览器访问，并且该钱包被选择为登录选项时，Privy SDK …" at bounding box center [639, 527] width 437 height 52
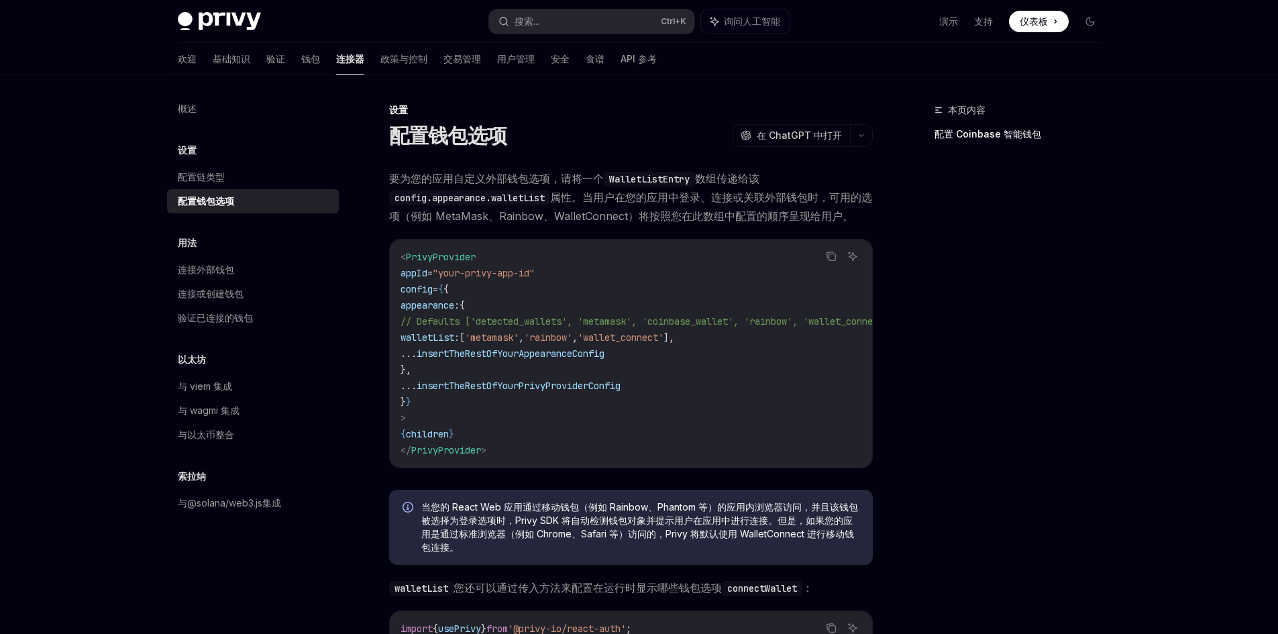
click at [704, 545] on span "当您的 React Web 应用通过移动钱包（例如 Rainbow、Phantom 等）的应用内浏览器访问，并且该钱包被选择为登录选项时，Privy SDK …" at bounding box center [640, 527] width 438 height 54
drag, startPoint x: 719, startPoint y: 545, endPoint x: 844, endPoint y: 542, distance: 125.5
click at [844, 542] on span "当您的 React Web 应用通过移动钱包（例如 Rainbow、Phantom 等）的应用内浏览器访问，并且该钱包被选择为登录选项时，Privy SDK …" at bounding box center [640, 527] width 438 height 54
click at [844, 542] on font "当您的 React Web 应用通过移动钱包（例如 Rainbow、Phantom 等）的应用内浏览器访问，并且该钱包被选择为登录选项时，Privy SDK …" at bounding box center [639, 527] width 437 height 52
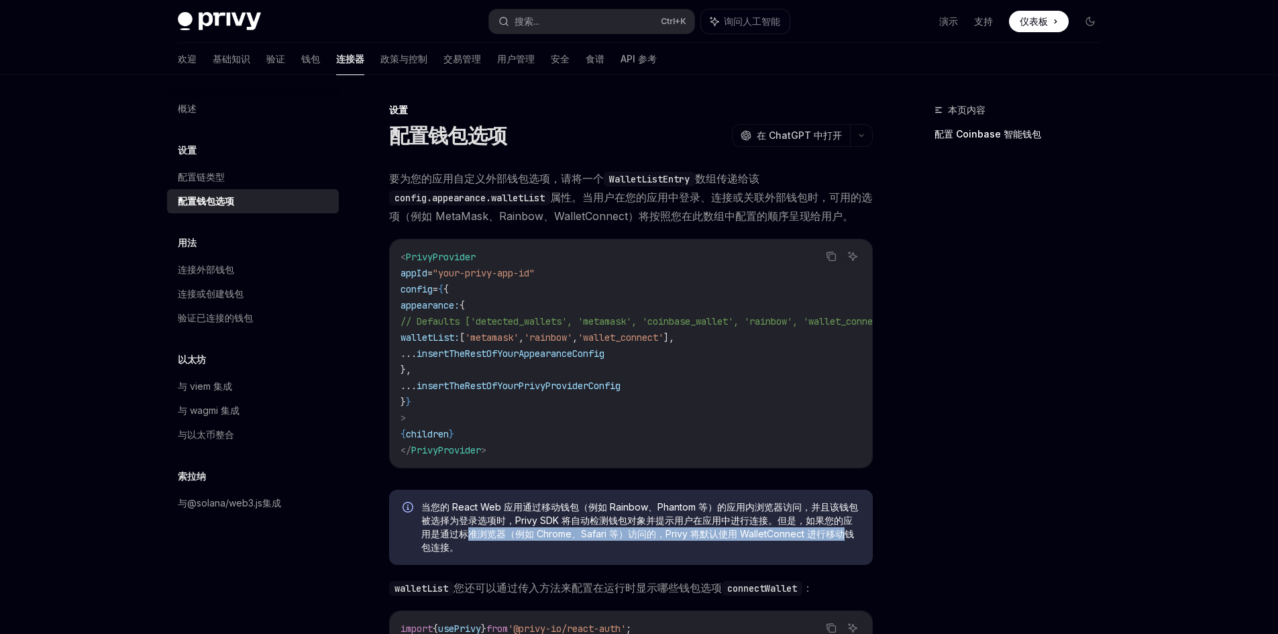
drag, startPoint x: 844, startPoint y: 542, endPoint x: 467, endPoint y: 540, distance: 377.0
click at [467, 540] on font "当您的 React Web 应用通过移动钱包（例如 Rainbow、Phantom 等）的应用内浏览器访问，并且该钱包被选择为登录选项时，Privy SDK …" at bounding box center [639, 527] width 437 height 52
drag, startPoint x: 728, startPoint y: 543, endPoint x: 834, endPoint y: 539, distance: 106.0
click at [834, 539] on font "当您的 React Web 应用通过移动钱包（例如 Rainbow、Phantom 等）的应用内浏览器访问，并且该钱包被选择为登录选项时，Privy SDK …" at bounding box center [639, 527] width 437 height 52
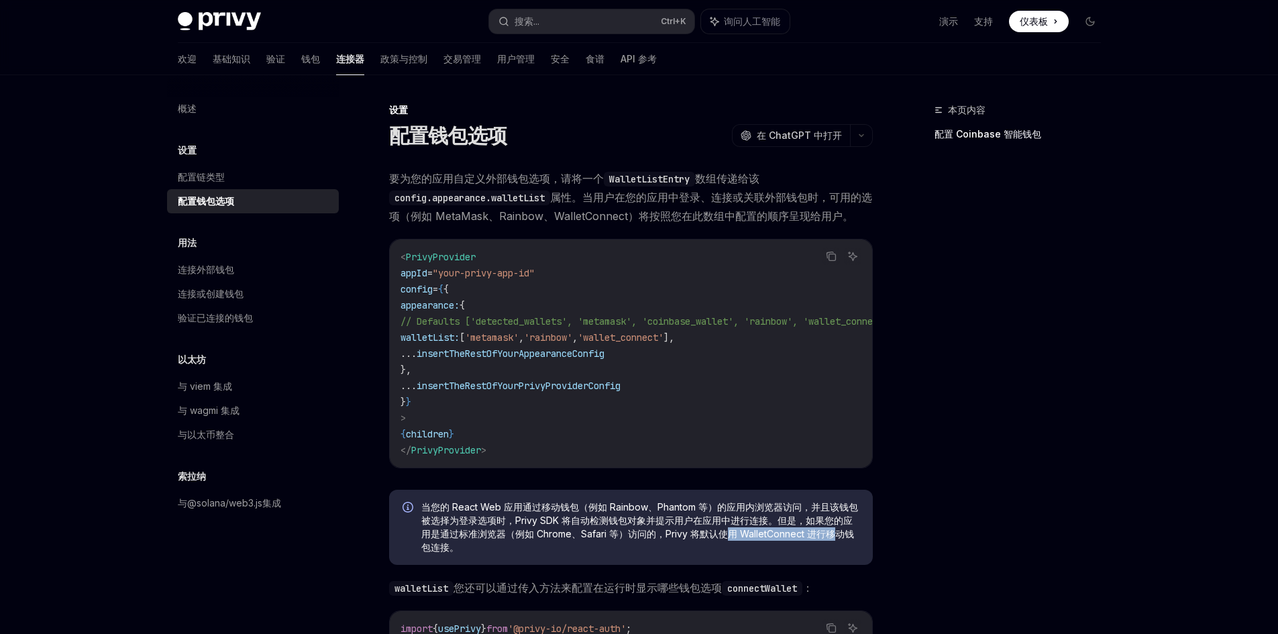
scroll to position [134, 0]
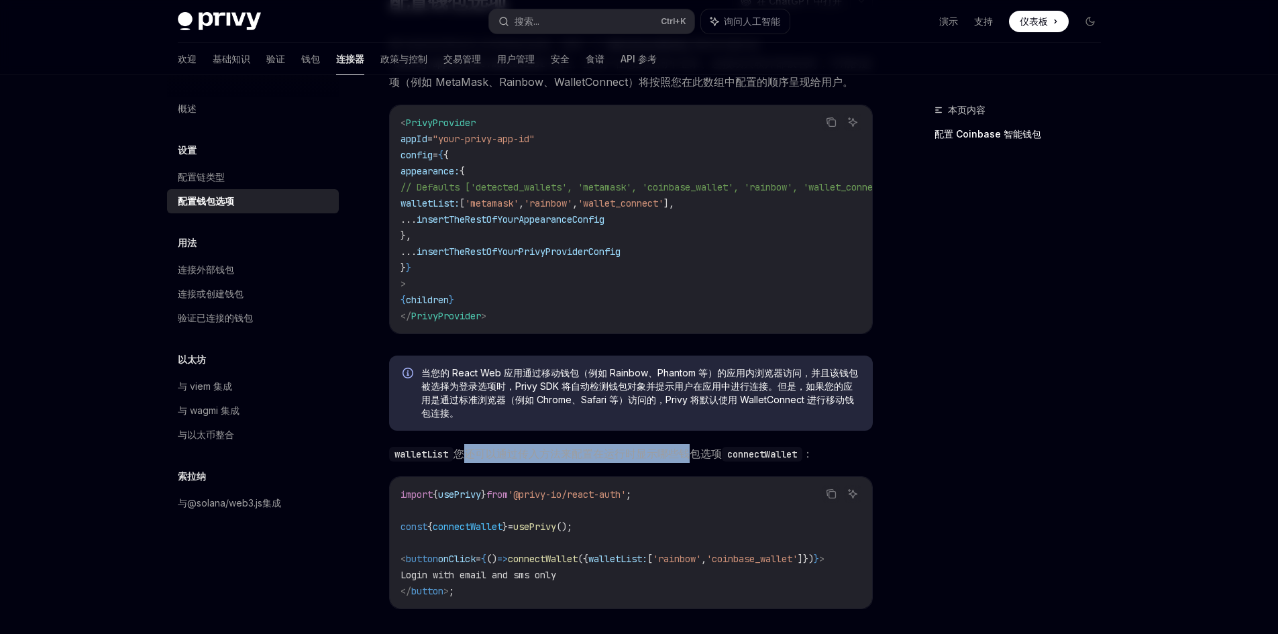
drag, startPoint x: 465, startPoint y: 459, endPoint x: 694, endPoint y: 461, distance: 228.7
click at [694, 460] on font "您还可以通过传入方法 来配置在运行时显示哪些钱包选项" at bounding box center [587, 453] width 268 height 13
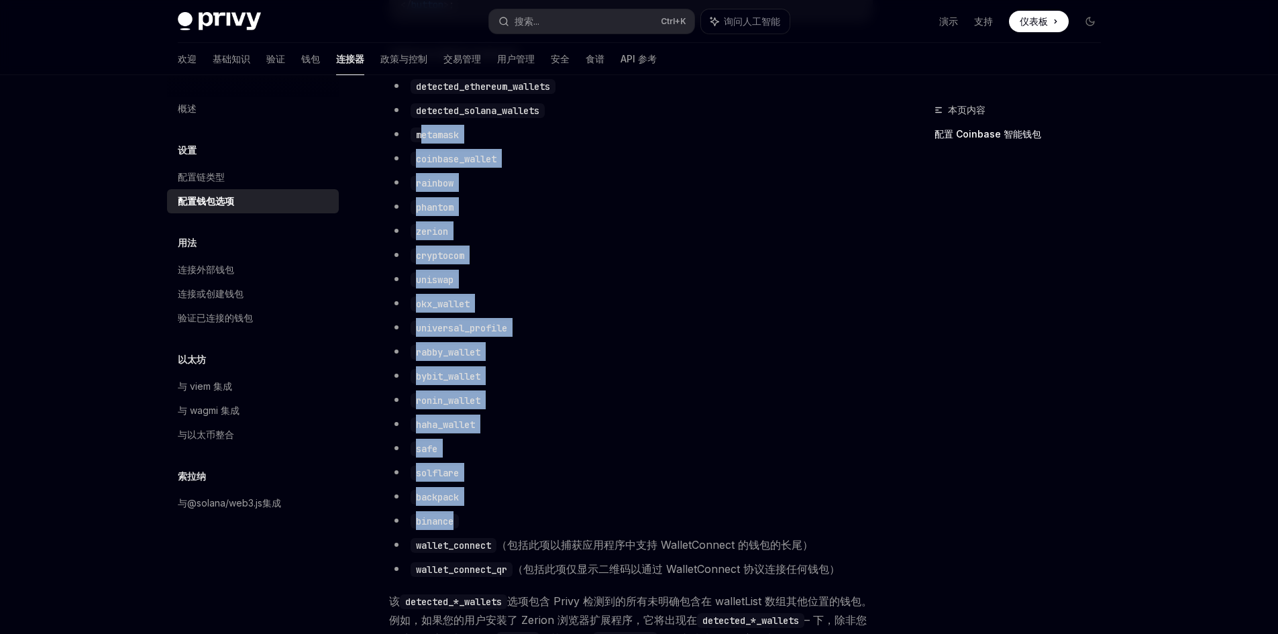
scroll to position [724, 0]
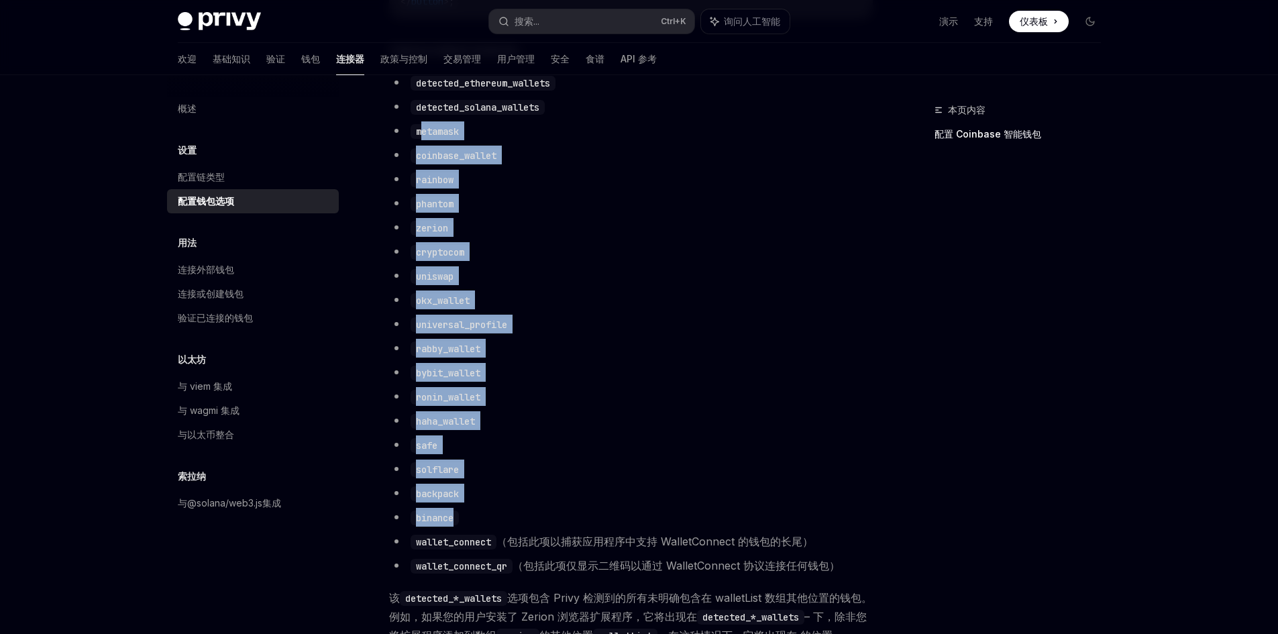
drag, startPoint x: 419, startPoint y: 274, endPoint x: 614, endPoint y: 534, distance: 325.3
click at [614, 534] on ul "detected_ethereum_wallets detected_solana_wallets metamask coinbase_wallet rain…" at bounding box center [631, 324] width 484 height 502
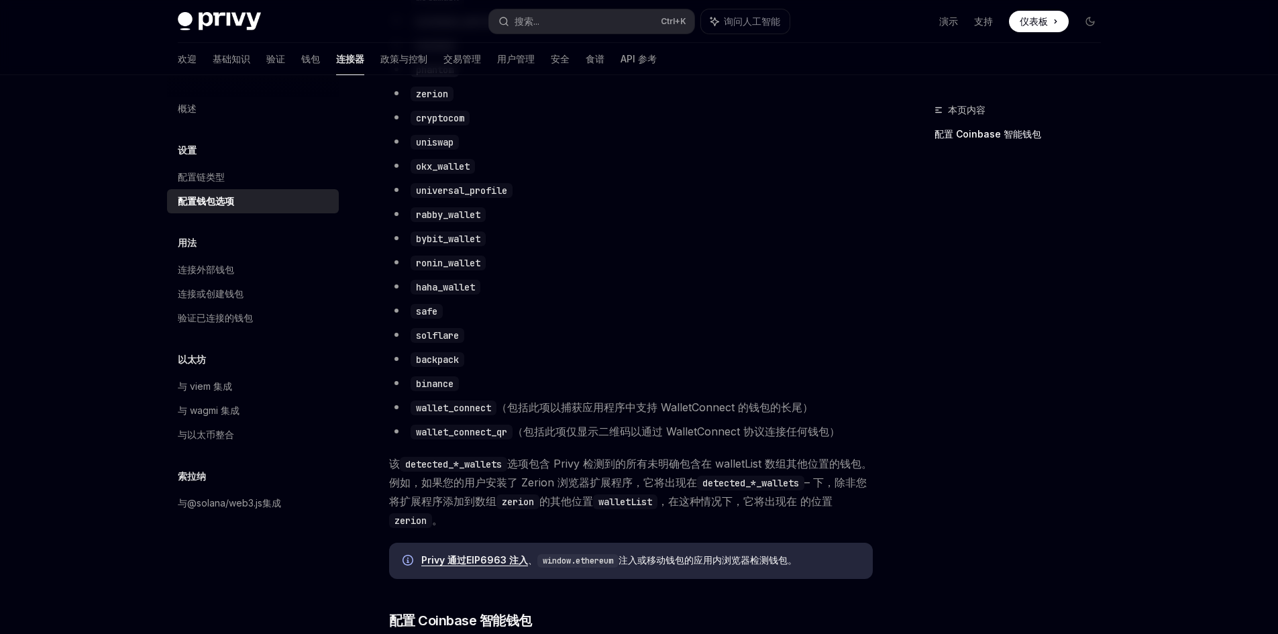
click at [571, 414] on font "（包括此项以捕获应用程序中支持 WalletConnect 的钱包的长尾）" at bounding box center [654, 406] width 317 height 13
drag, startPoint x: 444, startPoint y: 470, endPoint x: 718, endPoint y: 469, distance: 273.7
click at [718, 469] on span "该 detected_*_wallets 选项包含 Privy 检测到的所有未明确包含在 walletList 数组其他位置的钱包。例如，如果您的用户安装了 …" at bounding box center [631, 491] width 484 height 75
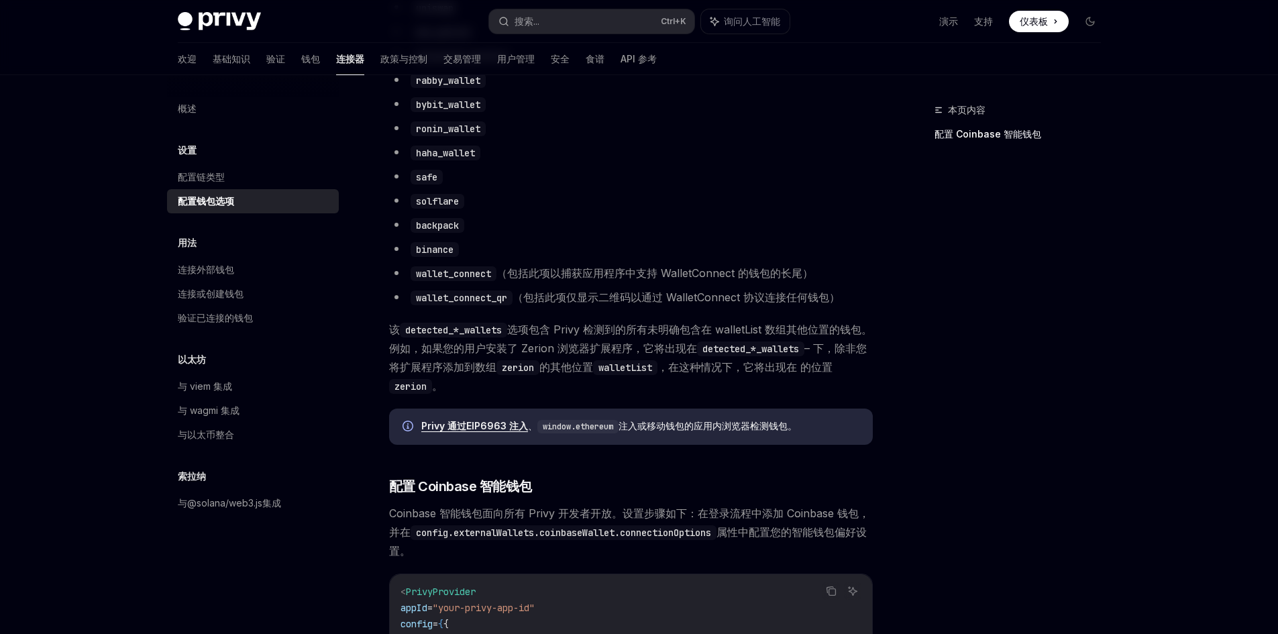
click at [476, 371] on font "– 下，除非您将扩展程序添加到数组" at bounding box center [628, 357] width 478 height 32
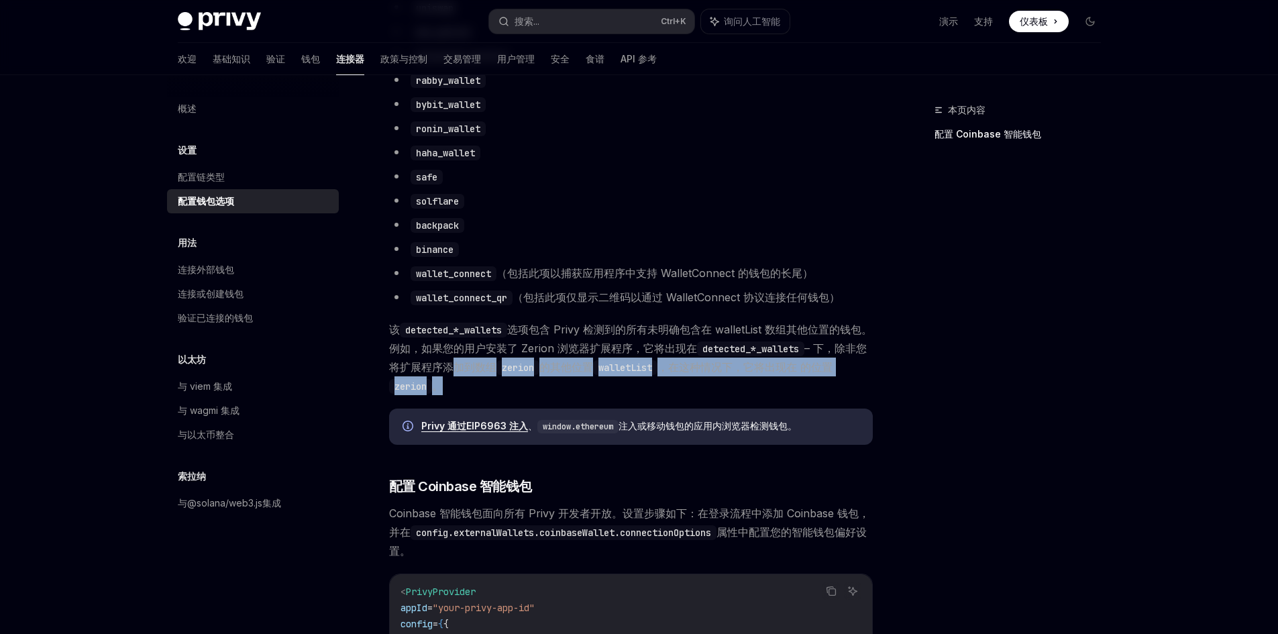
drag, startPoint x: 478, startPoint y: 375, endPoint x: 655, endPoint y: 396, distance: 177.6
click at [655, 395] on span "该 detected_*_wallets 选项包含 Privy 检测到的所有未明确包含在 walletList 数组其他位置的钱包。例如，如果您的用户安装了 …" at bounding box center [631, 357] width 484 height 75
click at [497, 395] on span "该 detected_*_wallets 选项包含 Privy 检测到的所有未明确包含在 walletList 数组其他位置的钱包。例如，如果您的用户安装了 …" at bounding box center [631, 357] width 484 height 75
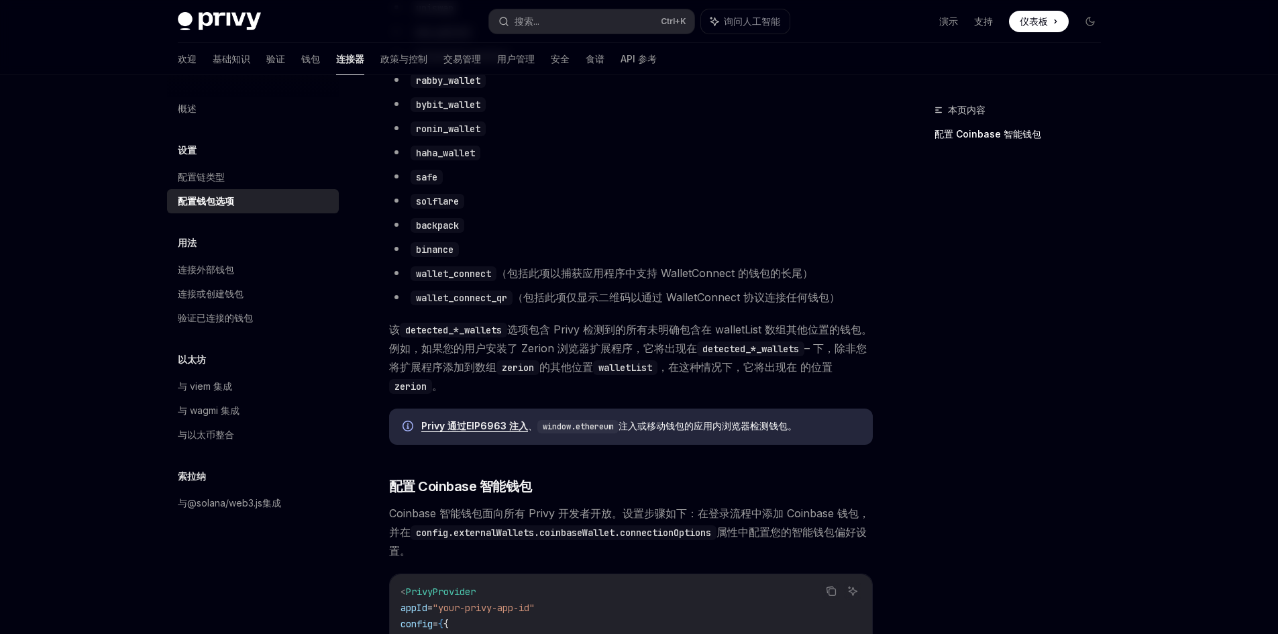
click at [497, 395] on span "该 detected_*_wallets 选项包含 Privy 检测到的所有未明确包含在 walletList 数组其他位置的钱包。例如，如果您的用户安装了 …" at bounding box center [631, 357] width 484 height 75
drag, startPoint x: 494, startPoint y: 397, endPoint x: 396, endPoint y: 419, distance: 101.1
click at [396, 419] on div "要为您的应用自定义外部钱包选项，请将一个 WalletListEntry 数组传递给该 config.appearance.walletList 属性。当用户…" at bounding box center [631, 175] width 484 height 1997
click at [577, 471] on div "要为您的应用自定义外部钱包选项，请将一个 WalletListEntry 数组传递给该 config.appearance.walletList 属性。当用户…" at bounding box center [631, 175] width 484 height 1997
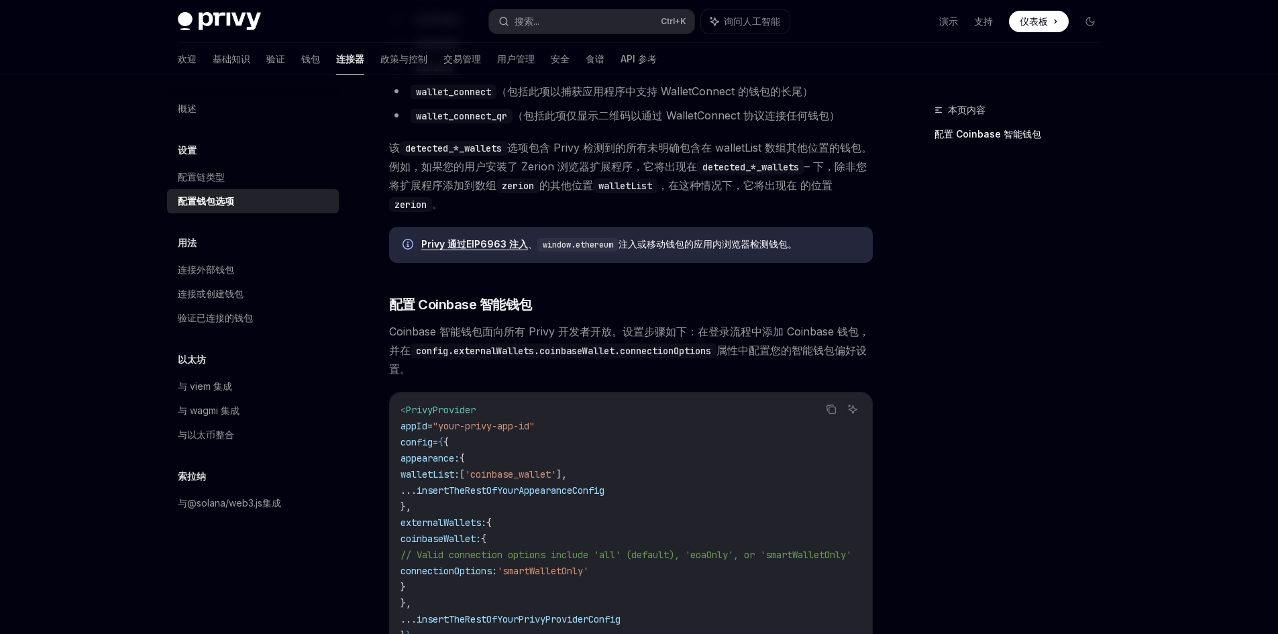
scroll to position [1260, 0]
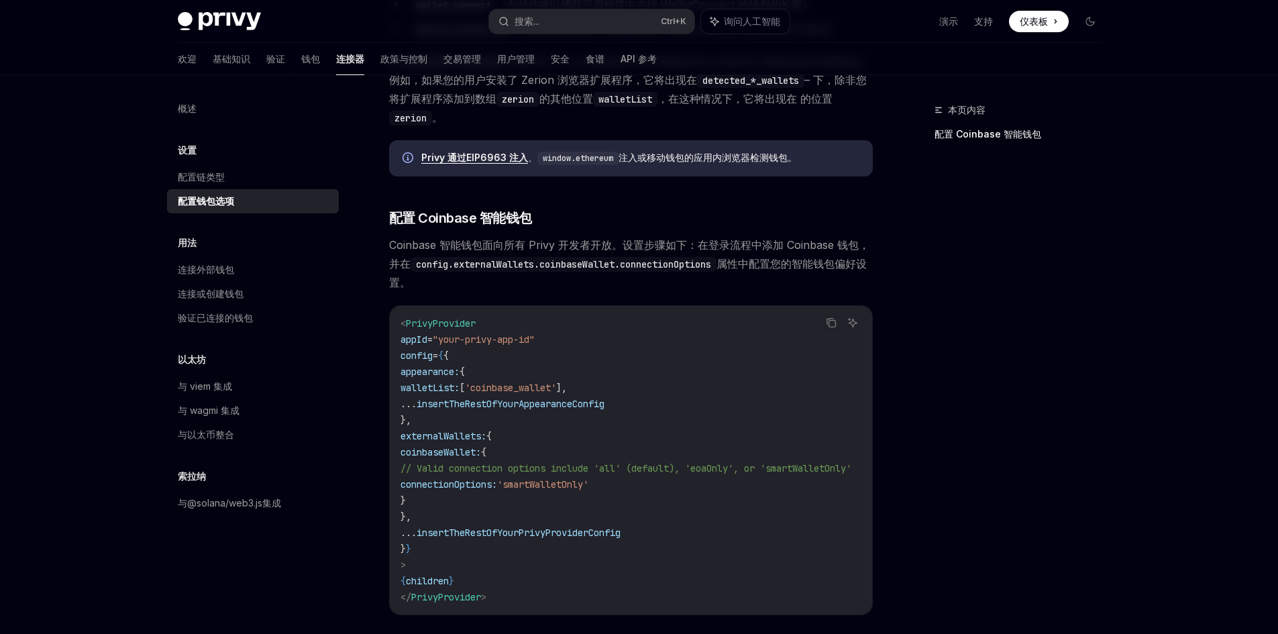
click at [549, 394] on span "'coinbase_wallet'" at bounding box center [510, 388] width 91 height 12
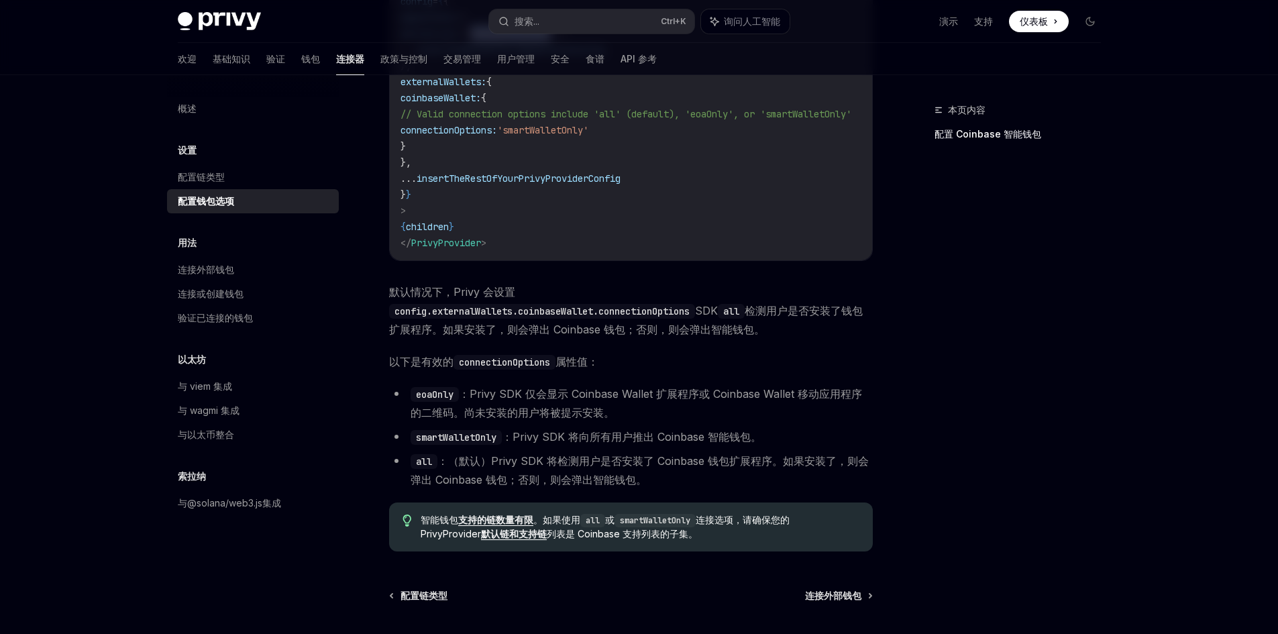
scroll to position [1613, 0]
drag, startPoint x: 465, startPoint y: 378, endPoint x: 538, endPoint y: 381, distance: 72.5
click at [538, 371] on code "connectionOptions" at bounding box center [504, 363] width 102 height 15
drag, startPoint x: 527, startPoint y: 429, endPoint x: 558, endPoint y: 429, distance: 30.9
click at [558, 421] on font "：Privy SDK 仅会显示 Coinbase Wallet 扩展程序或 Coinbase Wallet 移动应用程序的二维码。尚未安装的用户将被提示安装。" at bounding box center [635, 404] width 451 height 32
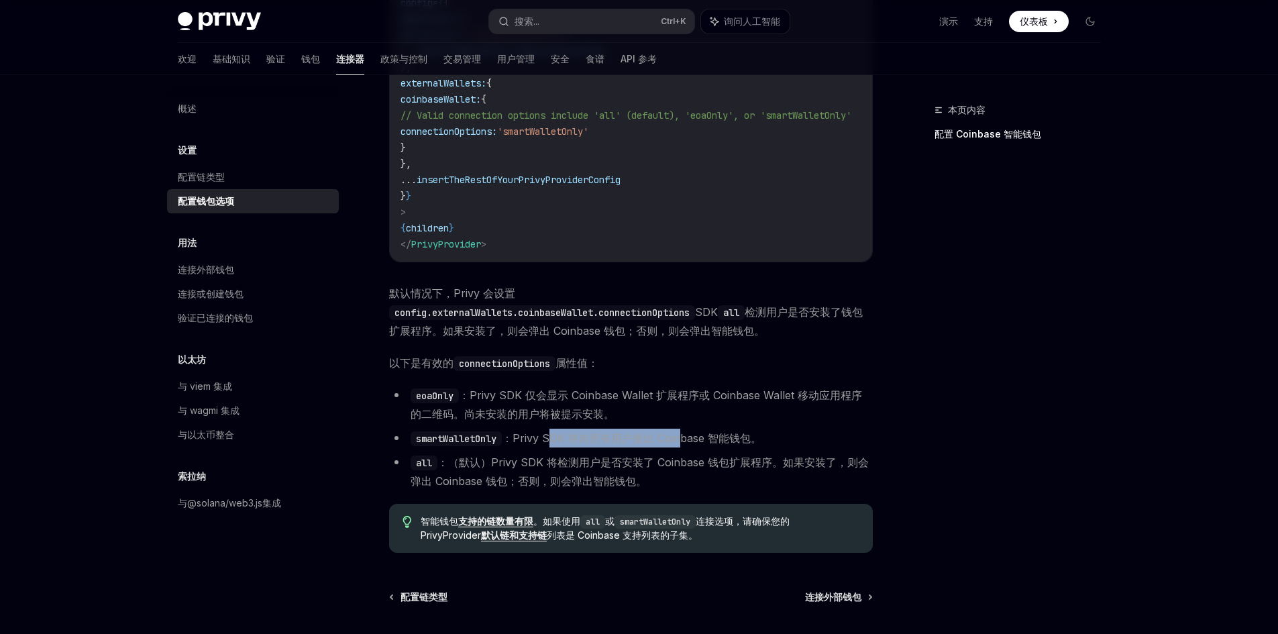
drag, startPoint x: 550, startPoint y: 451, endPoint x: 684, endPoint y: 450, distance: 134.2
click at [684, 445] on font "：Privy SDK 将向所有用户推出 Coinbase 智能钱包。" at bounding box center [632, 437] width 260 height 13
drag, startPoint x: 684, startPoint y: 450, endPoint x: 565, endPoint y: 453, distance: 119.4
click at [565, 445] on font "：Privy SDK 将向所有用户推出 Coinbase 智能钱包。" at bounding box center [632, 437] width 260 height 13
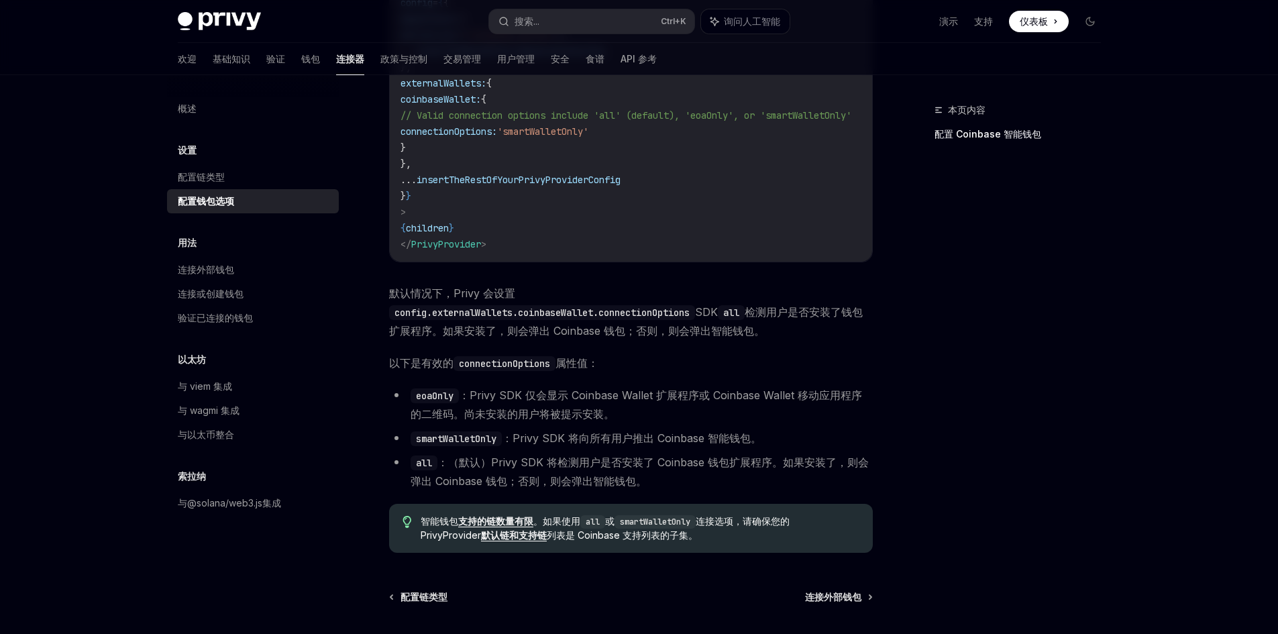
click at [592, 488] on font "：（默认）Privy SDK 将检测用户是否安装了 Coinbase 钱包扩展程序。如果安装了，则会弹出 Coinbase 钱包；否则，则会弹出智能钱包。" at bounding box center [639, 471] width 458 height 32
drag, startPoint x: 508, startPoint y: 482, endPoint x: 708, endPoint y: 471, distance: 200.2
click at [712, 471] on li "all ：（默认）Privy SDK 将检测用户是否安装了 Coinbase 钱包扩展程序。如果安装了，则会弹出 Coinbase 钱包；否则，则会弹出智能钱…" at bounding box center [631, 472] width 484 height 38
drag, startPoint x: 728, startPoint y: 531, endPoint x: 765, endPoint y: 525, distance: 37.5
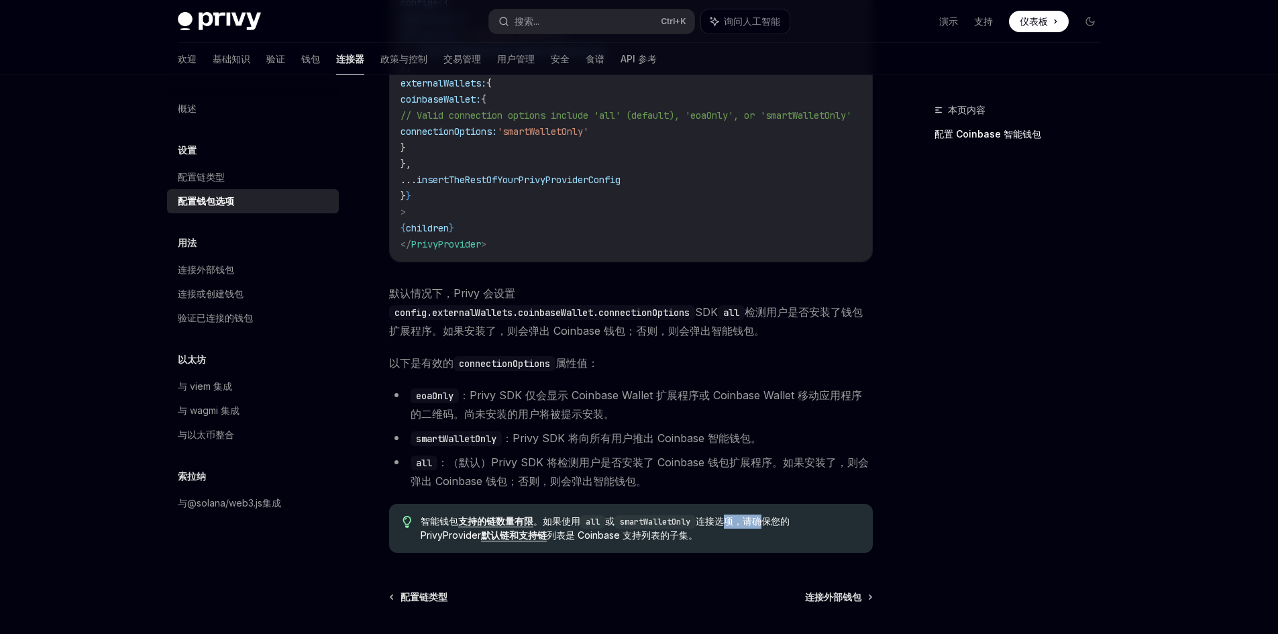
click at [765, 525] on div "智能钱包 支持的链数量有限 。如果使用 all 或 smartWalletOnly 连接选项，请确保您的 PrivyProvider 默认链和支持链 列表是 …" at bounding box center [631, 528] width 484 height 49
click at [582, 553] on div "智能钱包 支持的链数量有限 。如果使用 all 或 smartWalletOnly 连接选项，请确保您的 PrivyProvider 默认链和支持链 列表是 …" at bounding box center [631, 528] width 484 height 49
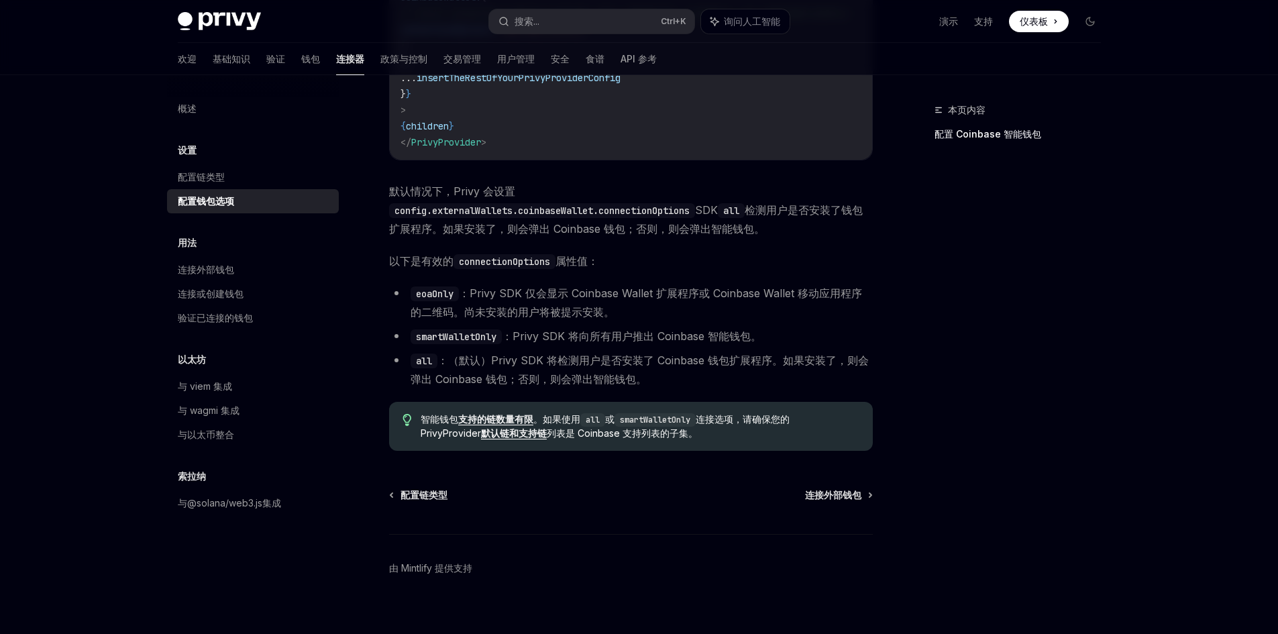
scroll to position [1747, 0]
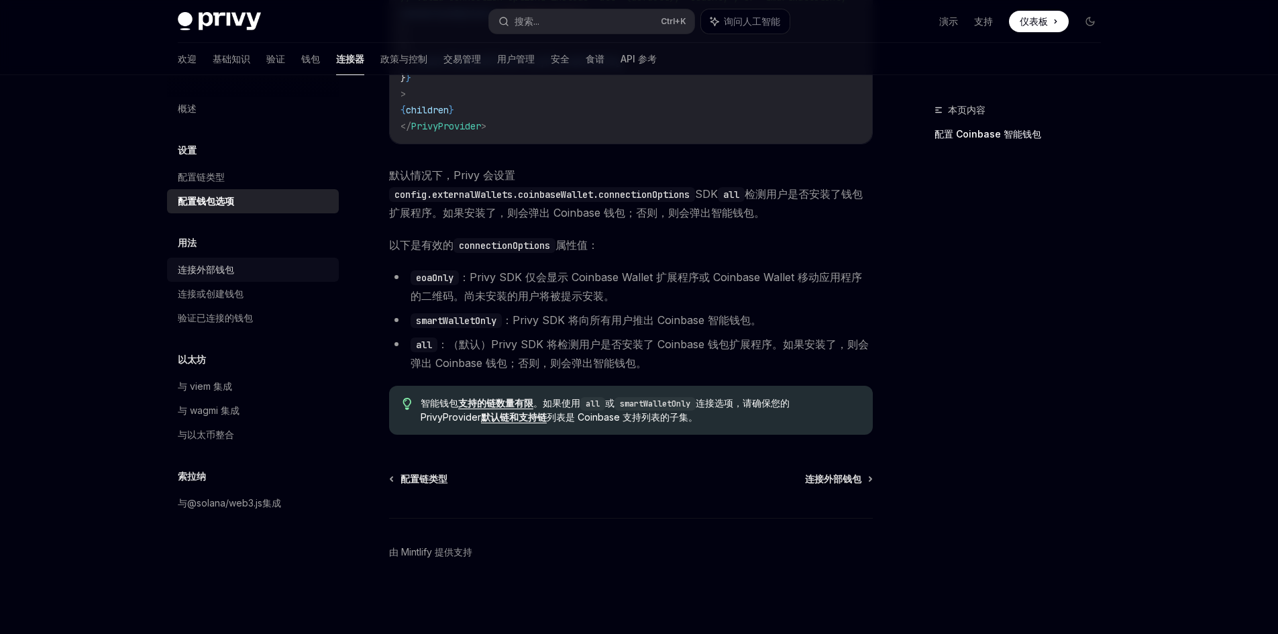
click at [208, 271] on font "连接外部钱包" at bounding box center [206, 269] width 56 height 11
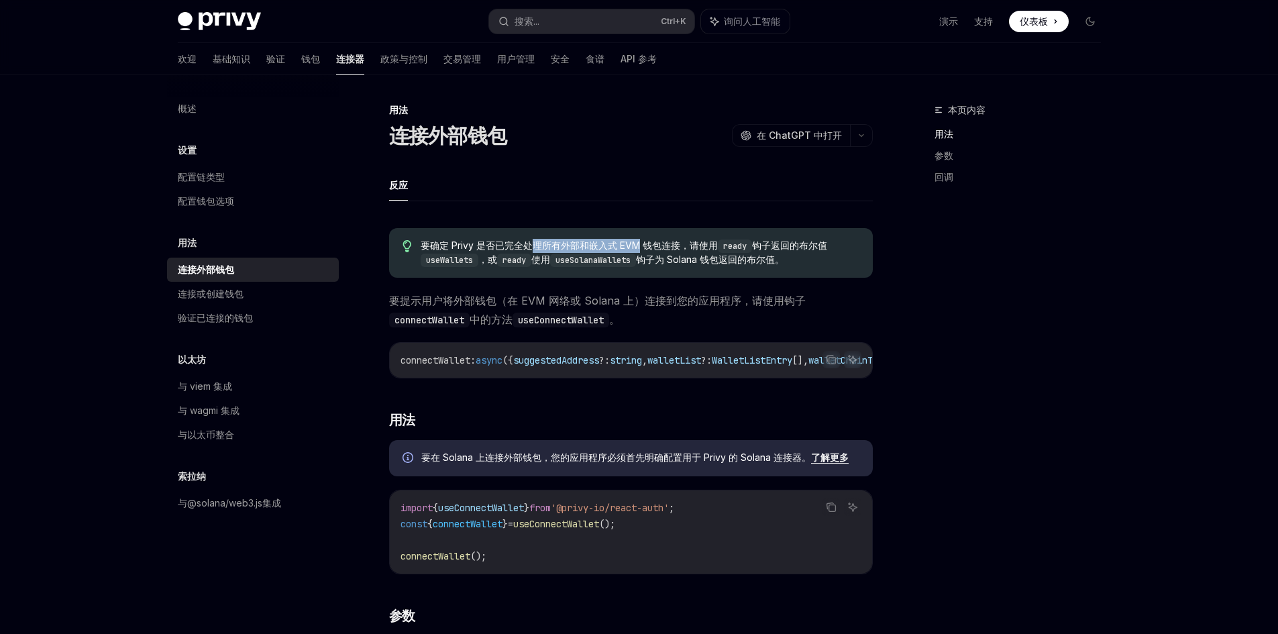
drag, startPoint x: 531, startPoint y: 246, endPoint x: 639, endPoint y: 227, distance: 109.6
click at [503, 366] on code "connectWallet : async ({ suggestedAddress ?: string , walletList ?: WalletListE…" at bounding box center [749, 360] width 698 height 16
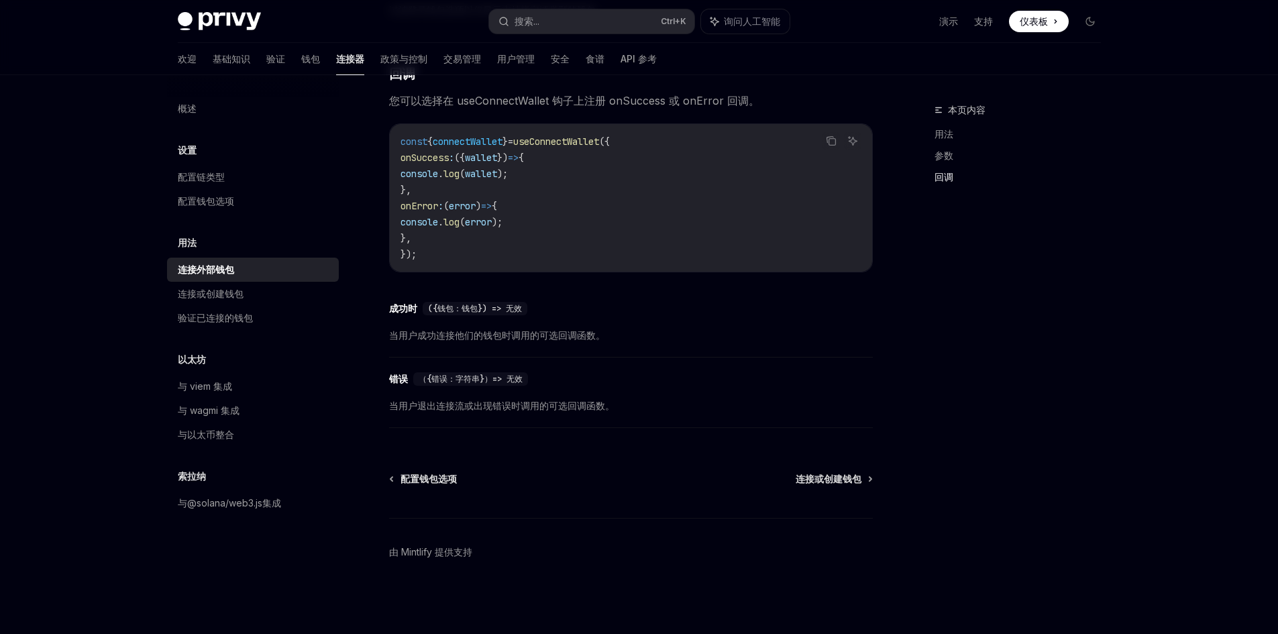
scroll to position [821, 0]
click at [217, 296] on font "连接或创建钱包" at bounding box center [211, 293] width 66 height 11
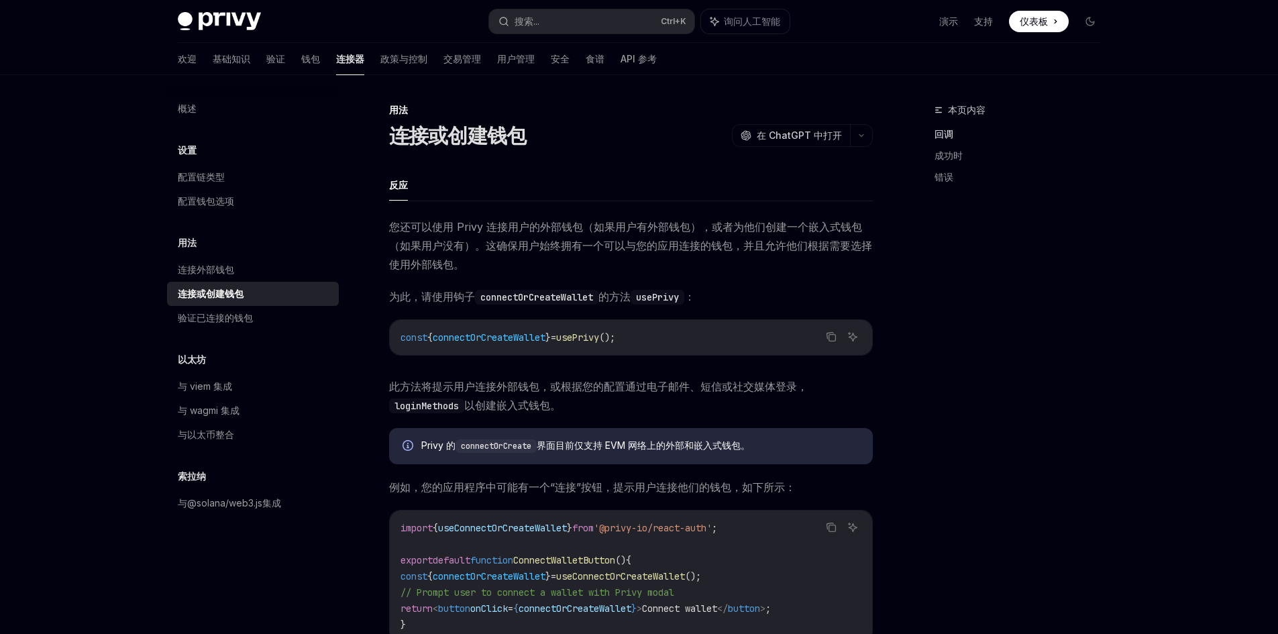
click at [220, 268] on font "连接外部钱包" at bounding box center [206, 269] width 56 height 11
type textarea "*"
